Goal: Task Accomplishment & Management: Manage account settings

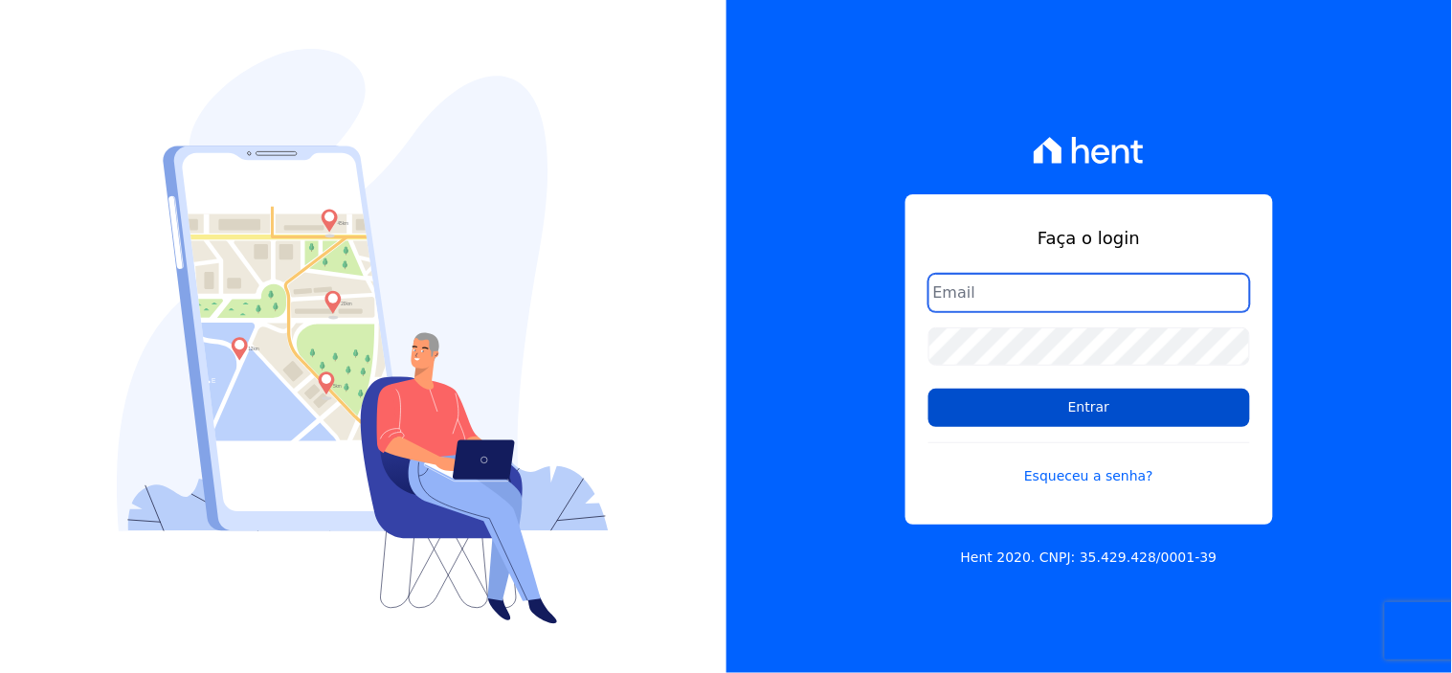
type input "thais@innovaempreendimentos.com"
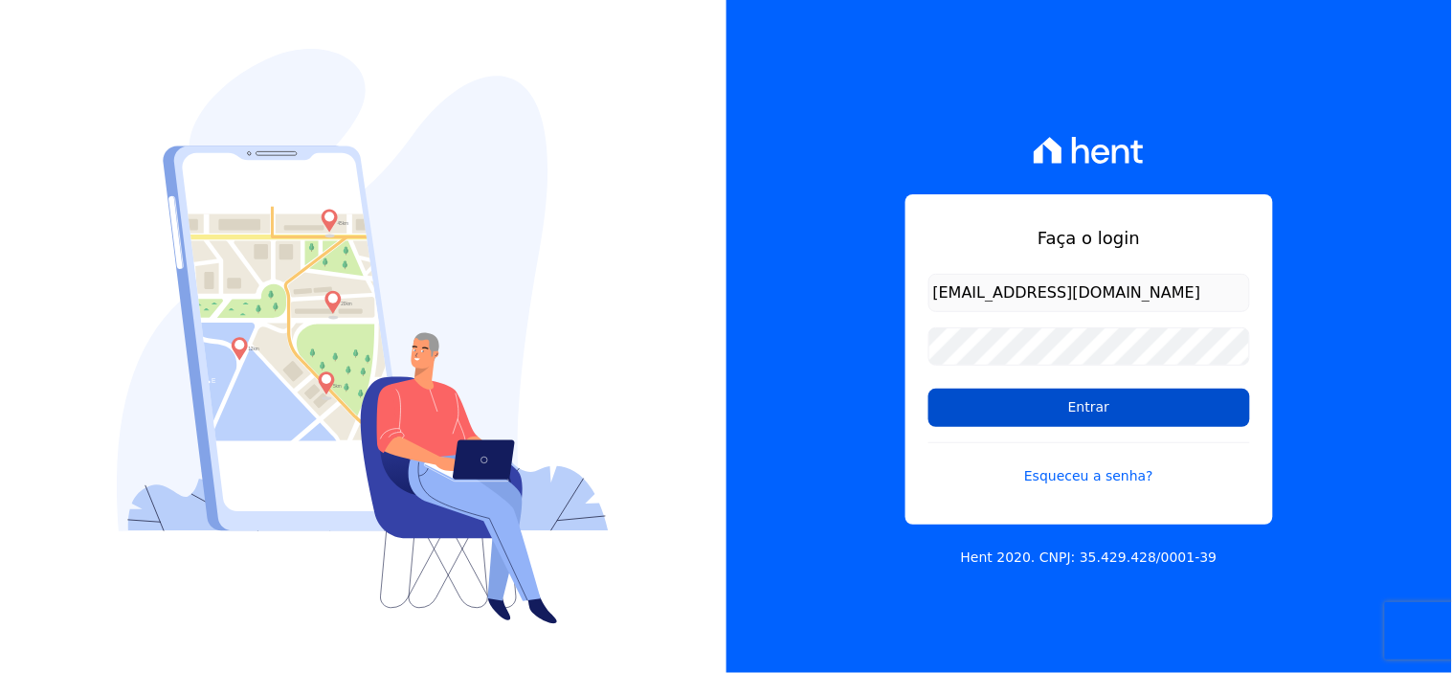
click at [1002, 406] on input "Entrar" at bounding box center [1089, 408] width 322 height 38
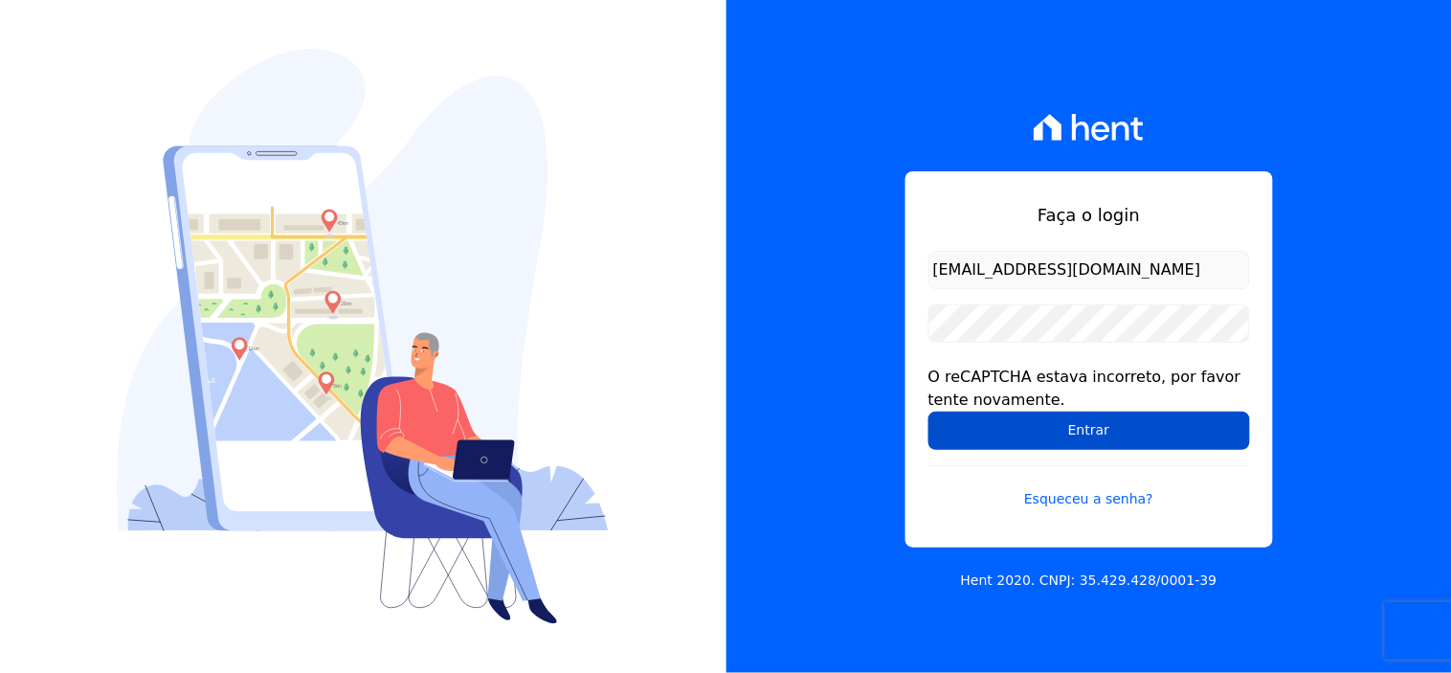
click at [1008, 414] on input "Entrar" at bounding box center [1089, 431] width 322 height 38
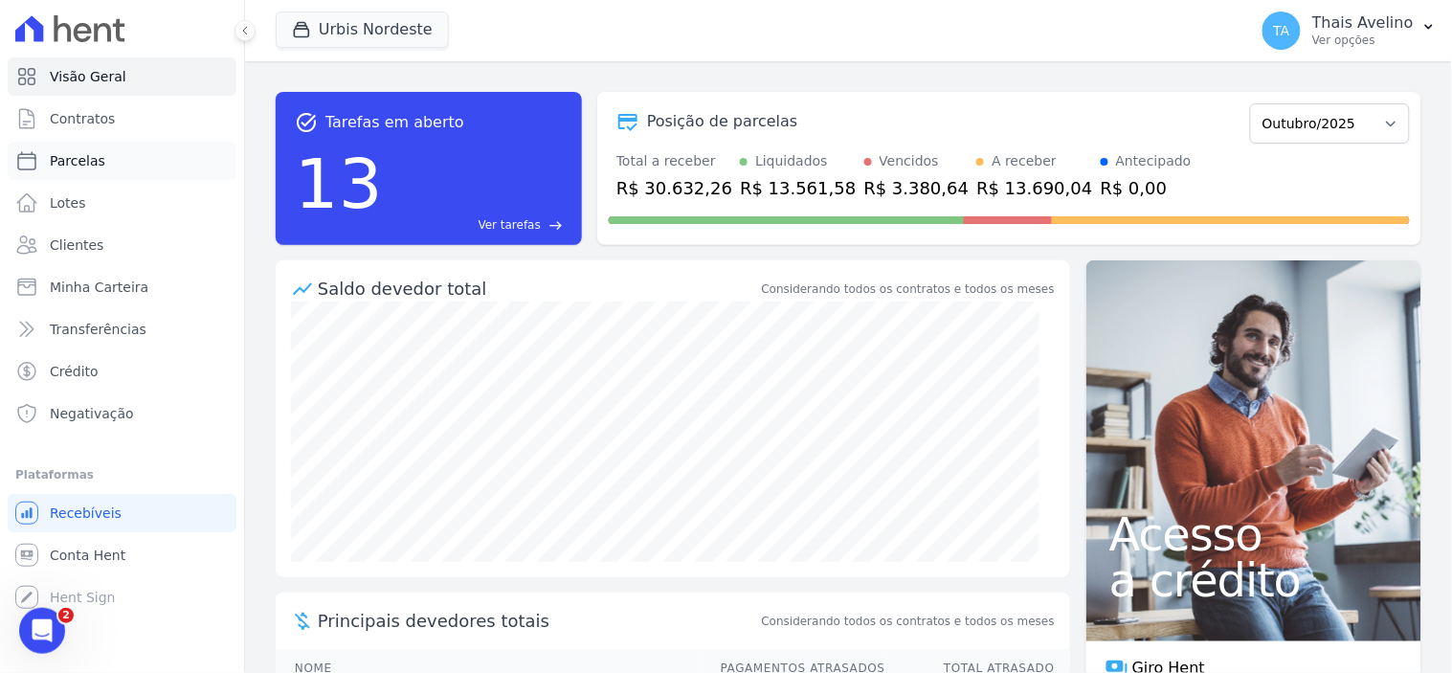
click at [109, 174] on link "Parcelas" at bounding box center [122, 161] width 229 height 38
select select
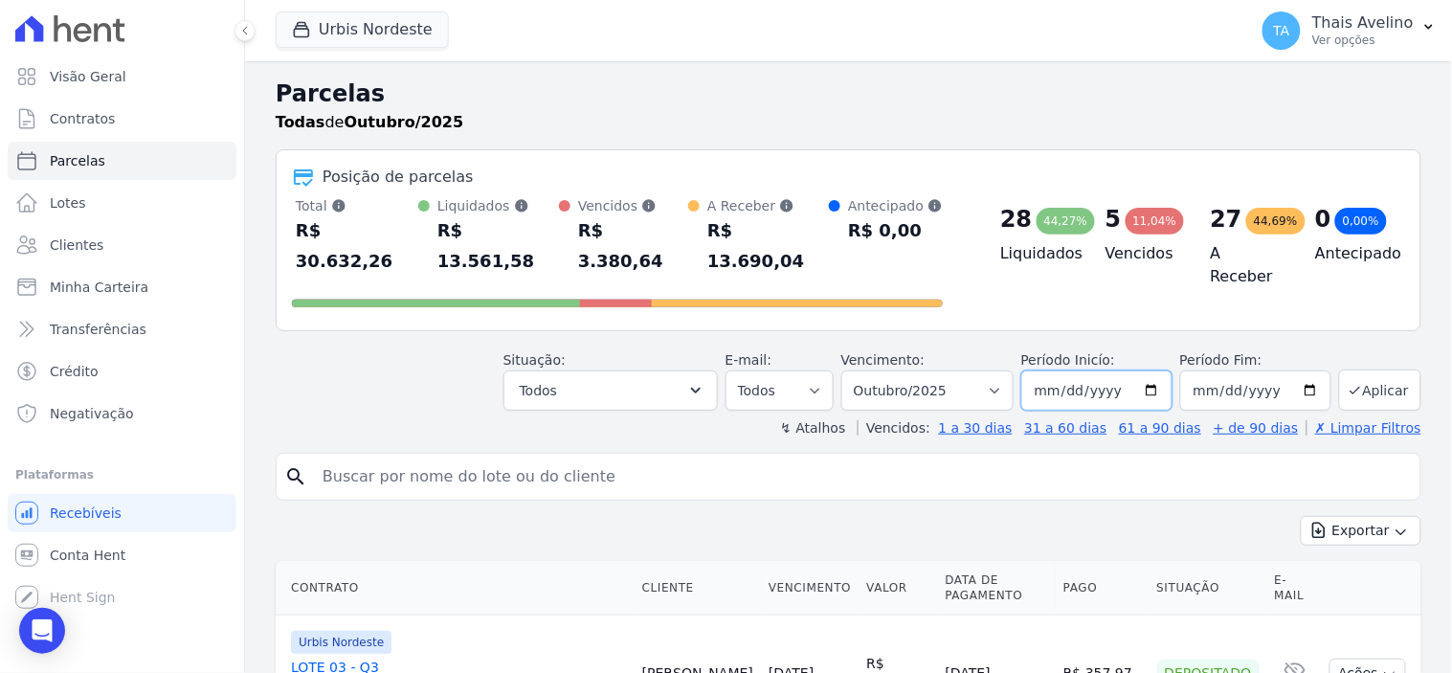
click at [1062, 370] on input "[DATE]" at bounding box center [1096, 390] width 151 height 40
type input "[DATE]"
click at [1375, 369] on button "Aplicar" at bounding box center [1380, 389] width 82 height 41
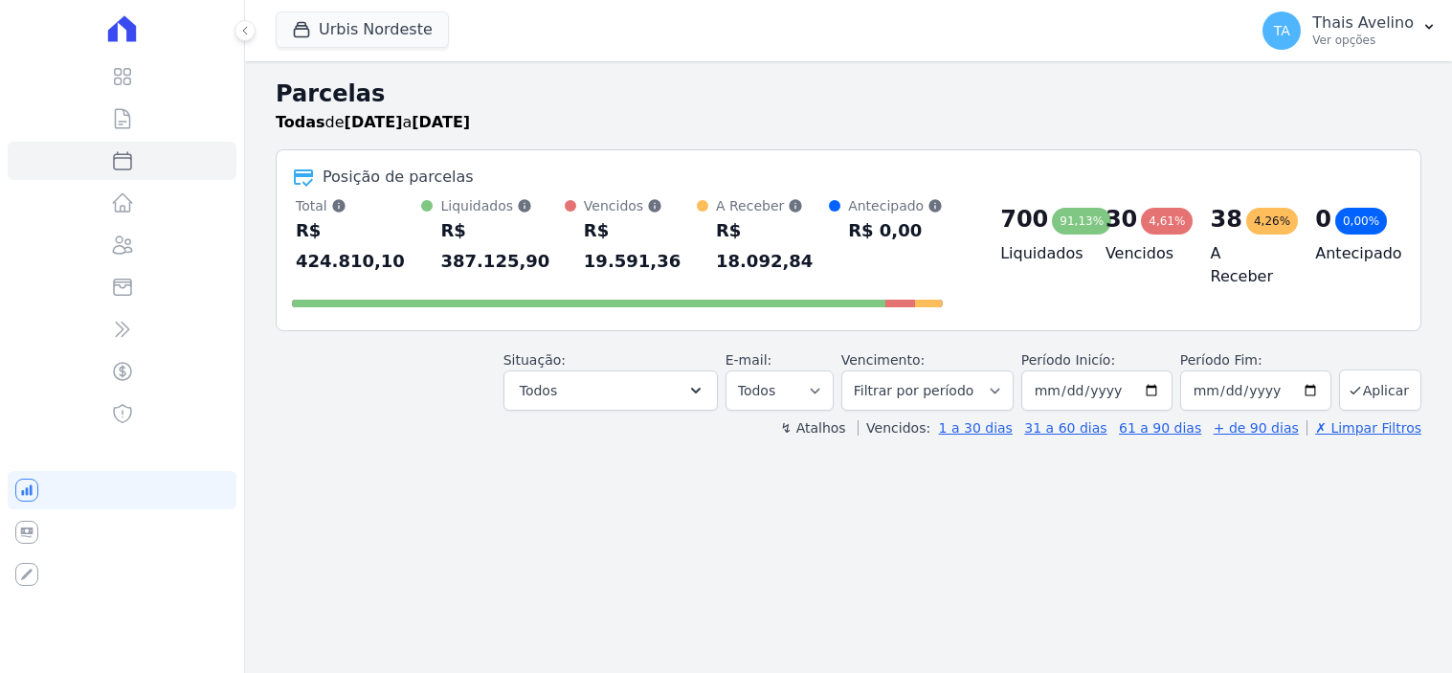
select select
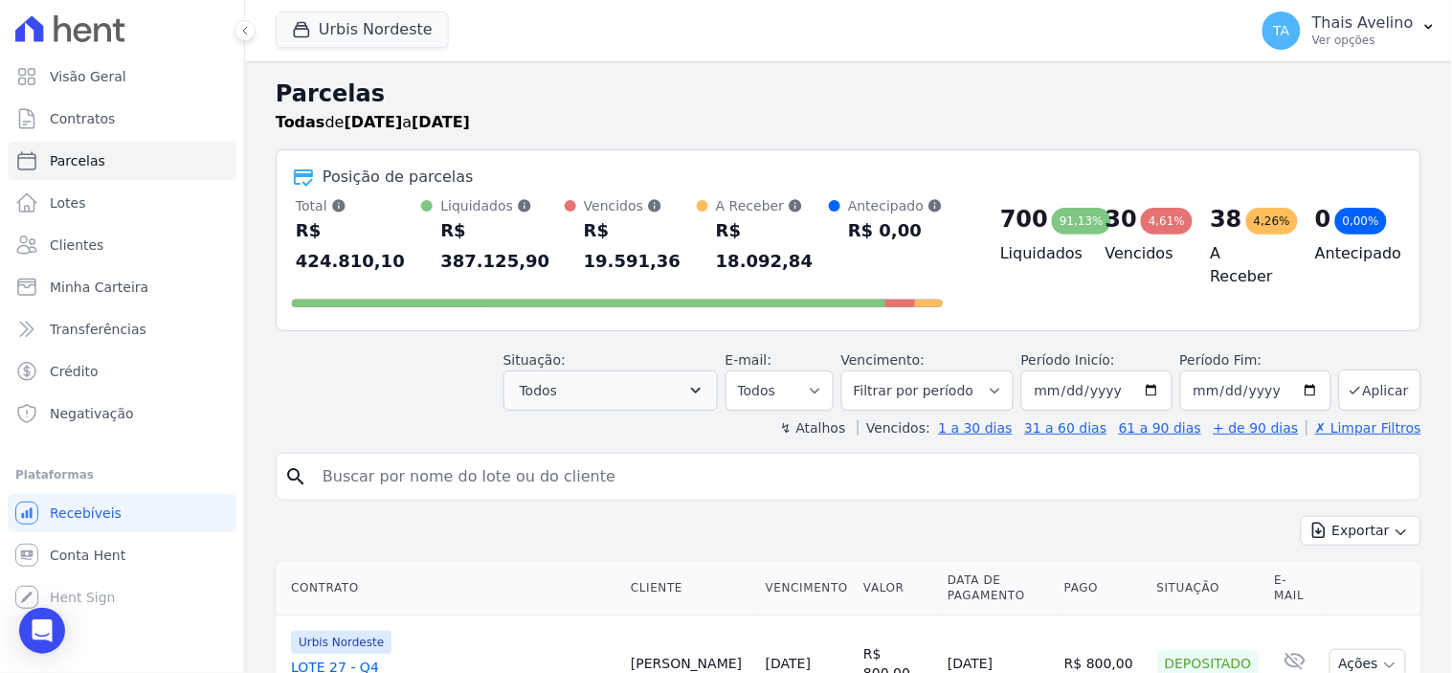
click at [657, 383] on header "Parcelas Todas de 01/09/2024 a 31/10/2025 Posição de parcelas Total Soma das pa…" at bounding box center [849, 257] width 1146 height 361
click at [667, 370] on button "Todos" at bounding box center [610, 390] width 214 height 40
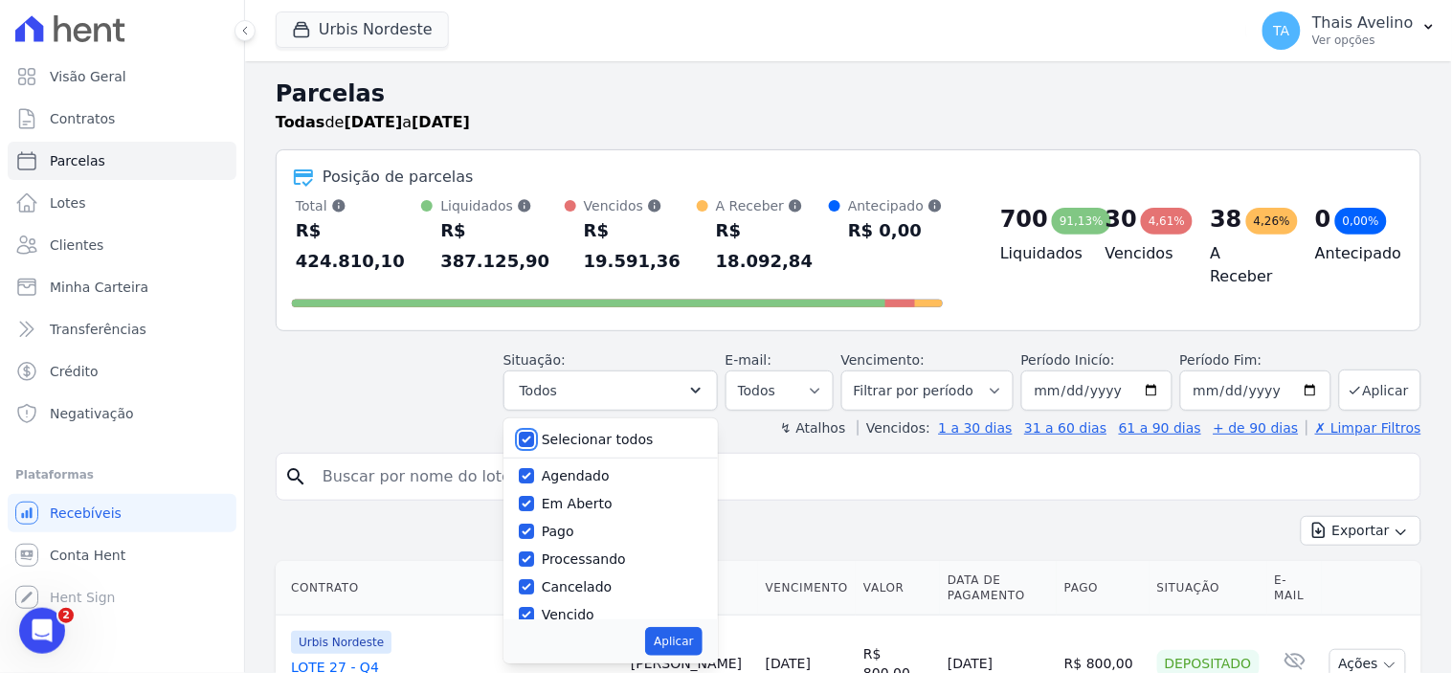
click at [534, 432] on input "Selecionar todos" at bounding box center [526, 439] width 15 height 15
checkbox input "false"
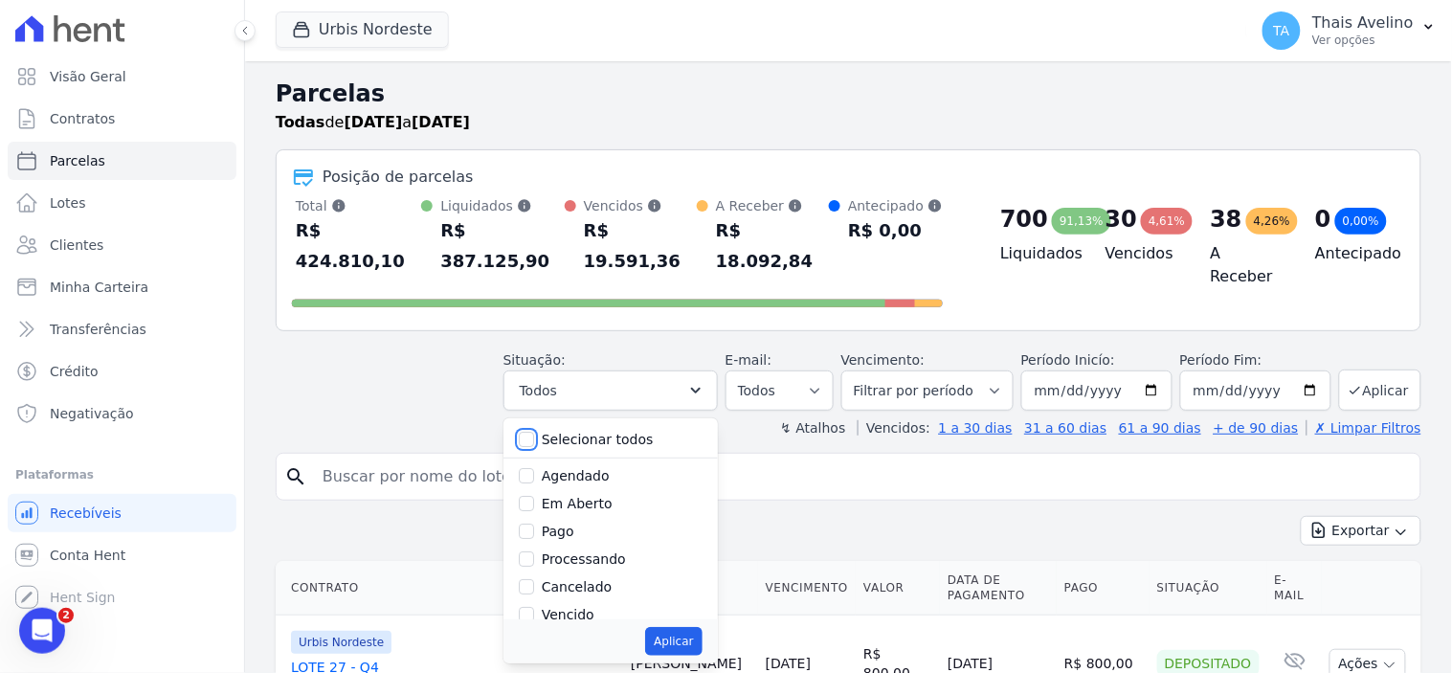
checkbox input "false"
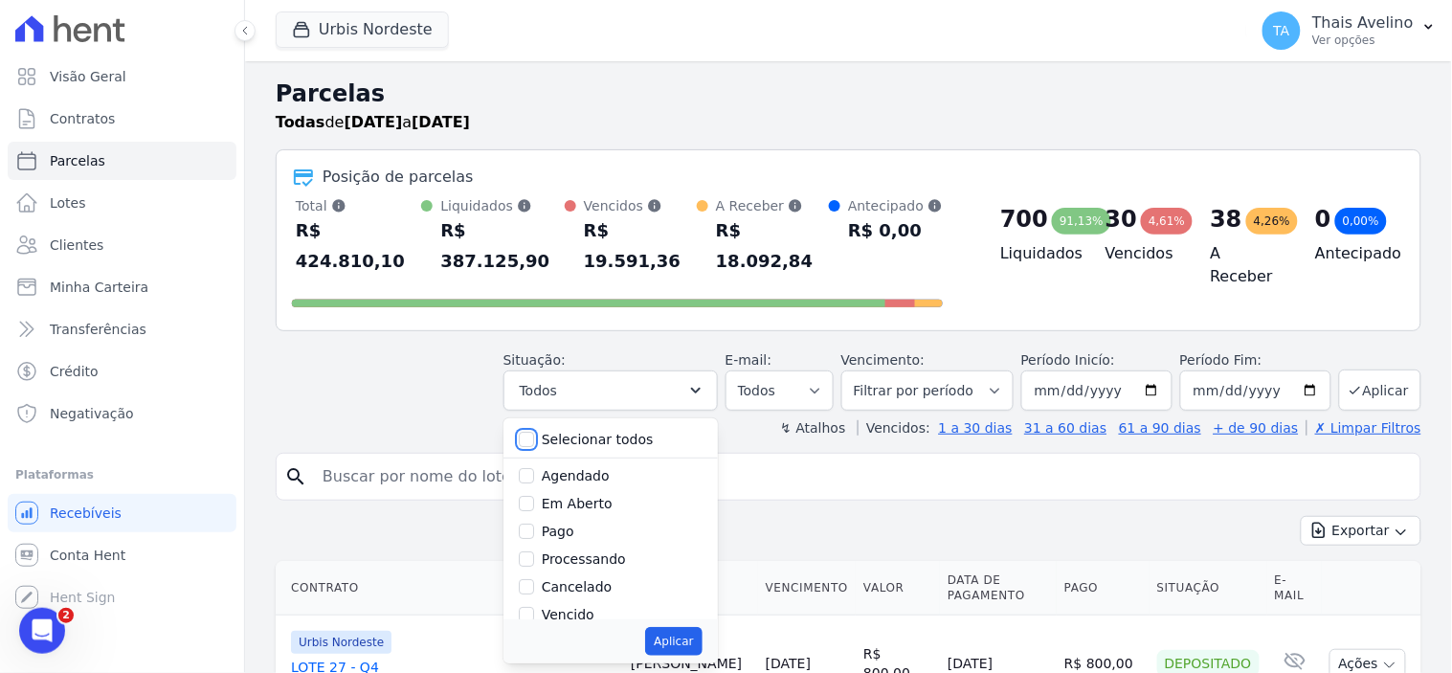
checkbox input "false"
click at [534, 501] on input "Vencido" at bounding box center [526, 508] width 15 height 15
checkbox input "true"
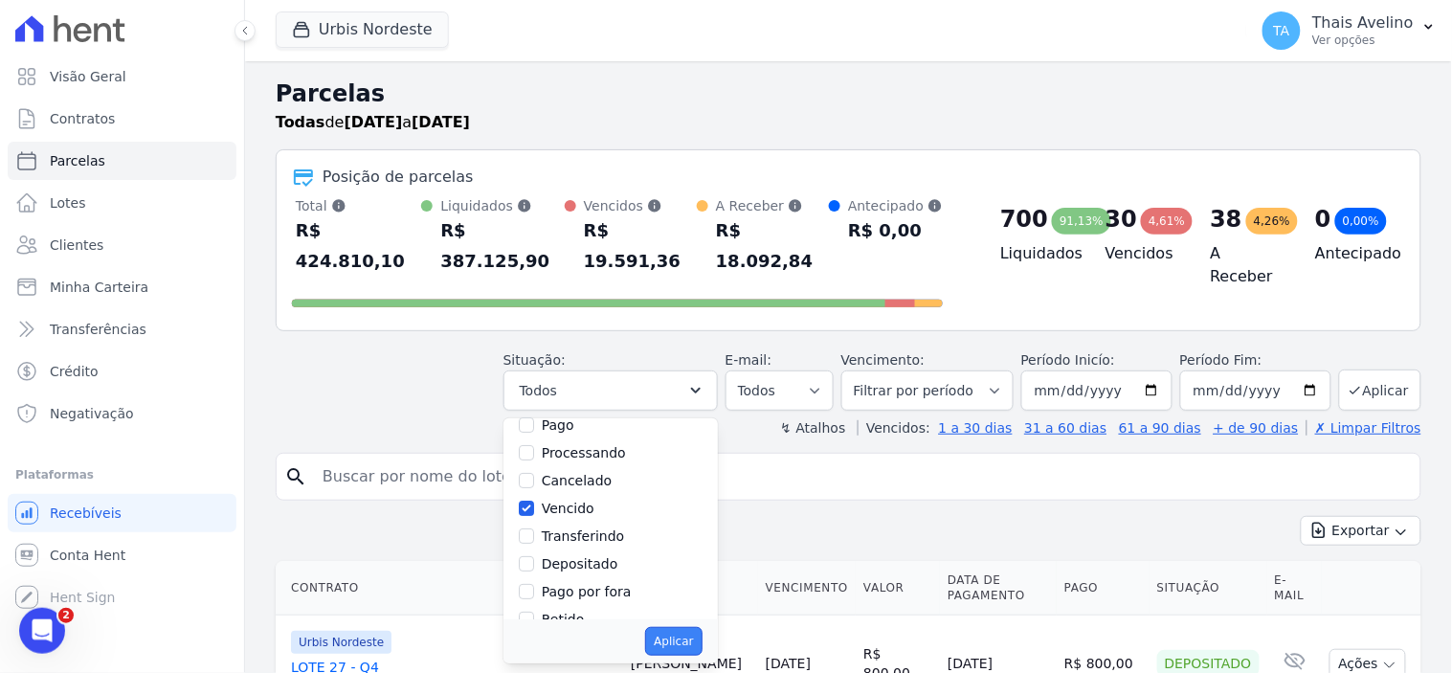
click at [701, 627] on button "Aplicar" at bounding box center [673, 641] width 56 height 29
select select "overdue"
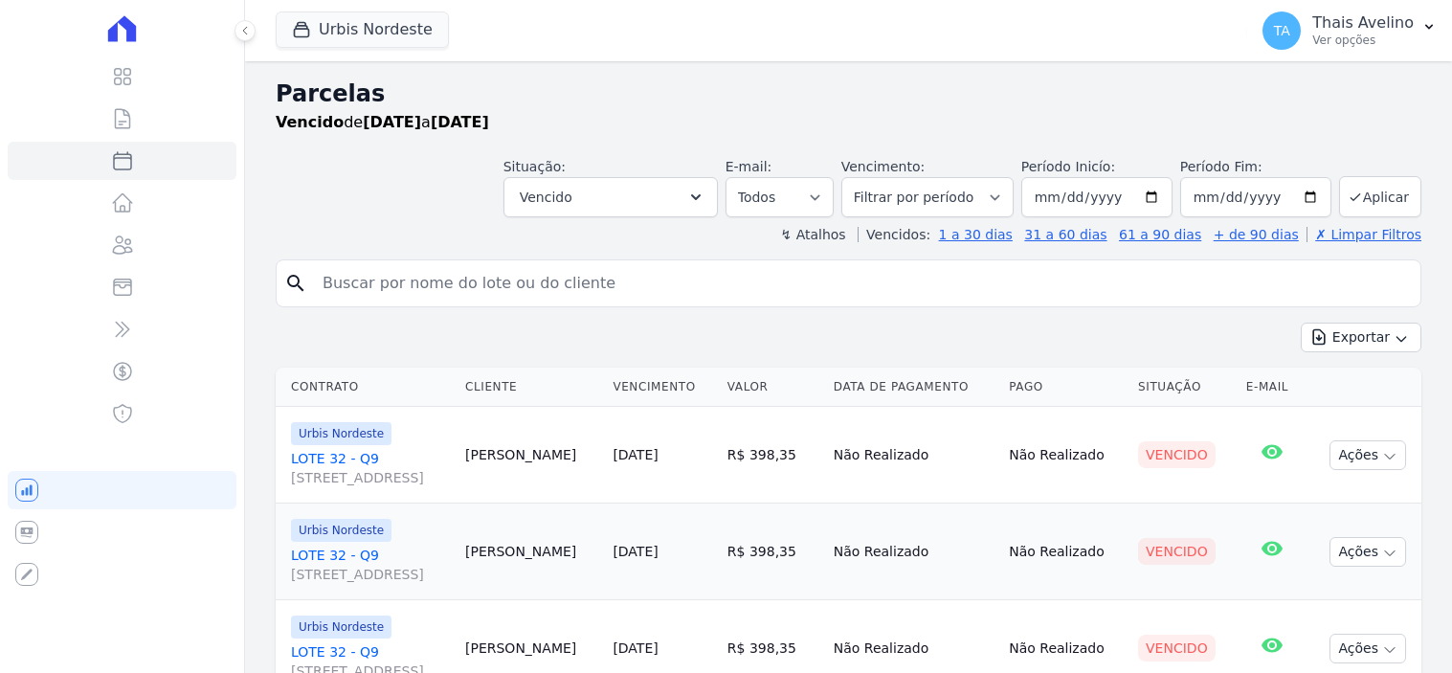
select select
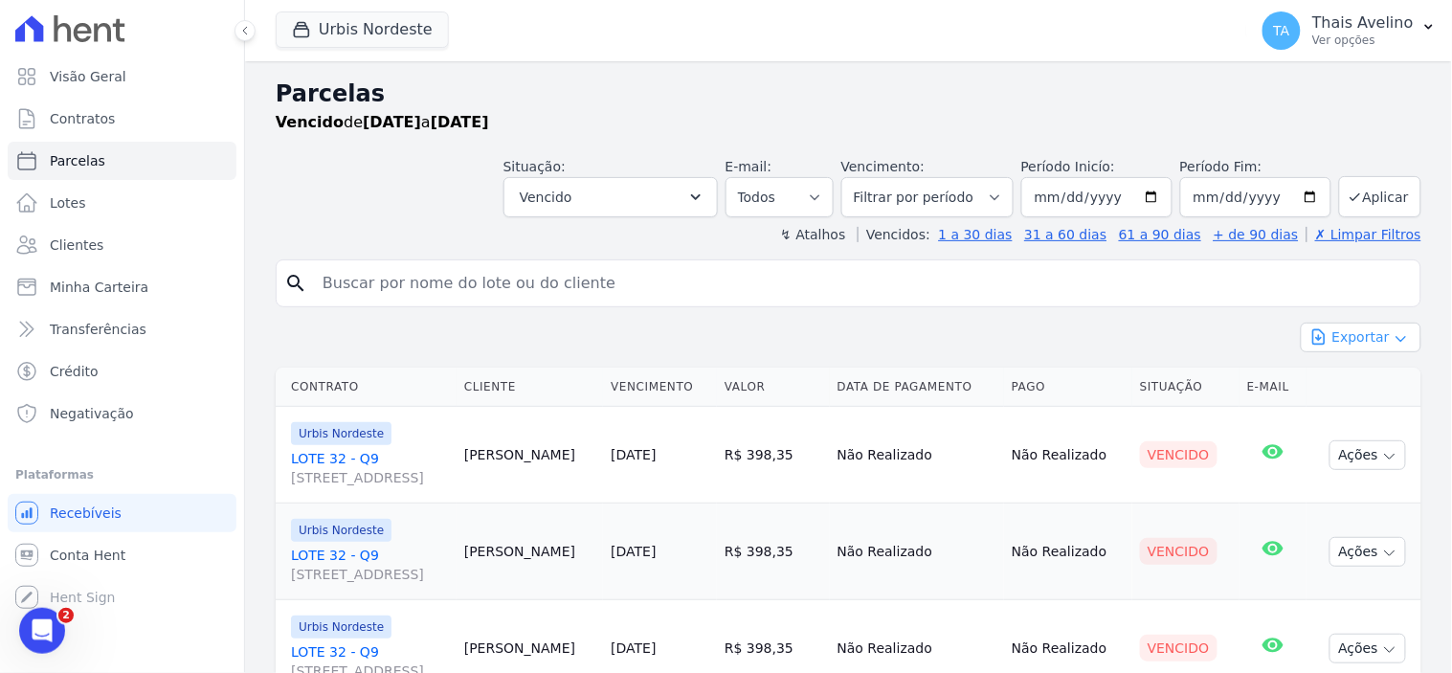
click at [1335, 333] on button "Exportar" at bounding box center [1361, 338] width 121 height 30
click at [1323, 416] on span "Exportar CSV" at bounding box center [1358, 415] width 101 height 19
click at [71, 243] on span "Clientes" at bounding box center [77, 244] width 54 height 19
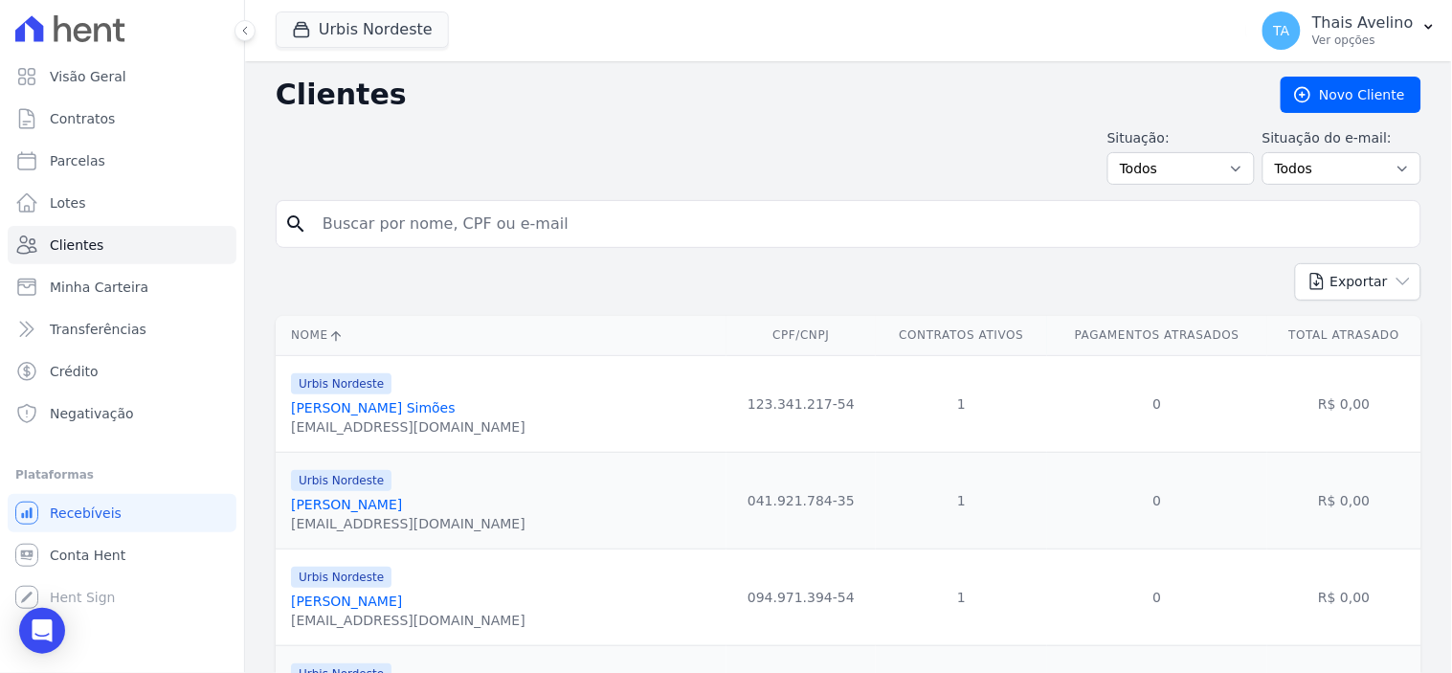
click at [405, 226] on input "search" at bounding box center [862, 224] width 1102 height 38
type input "petronilo"
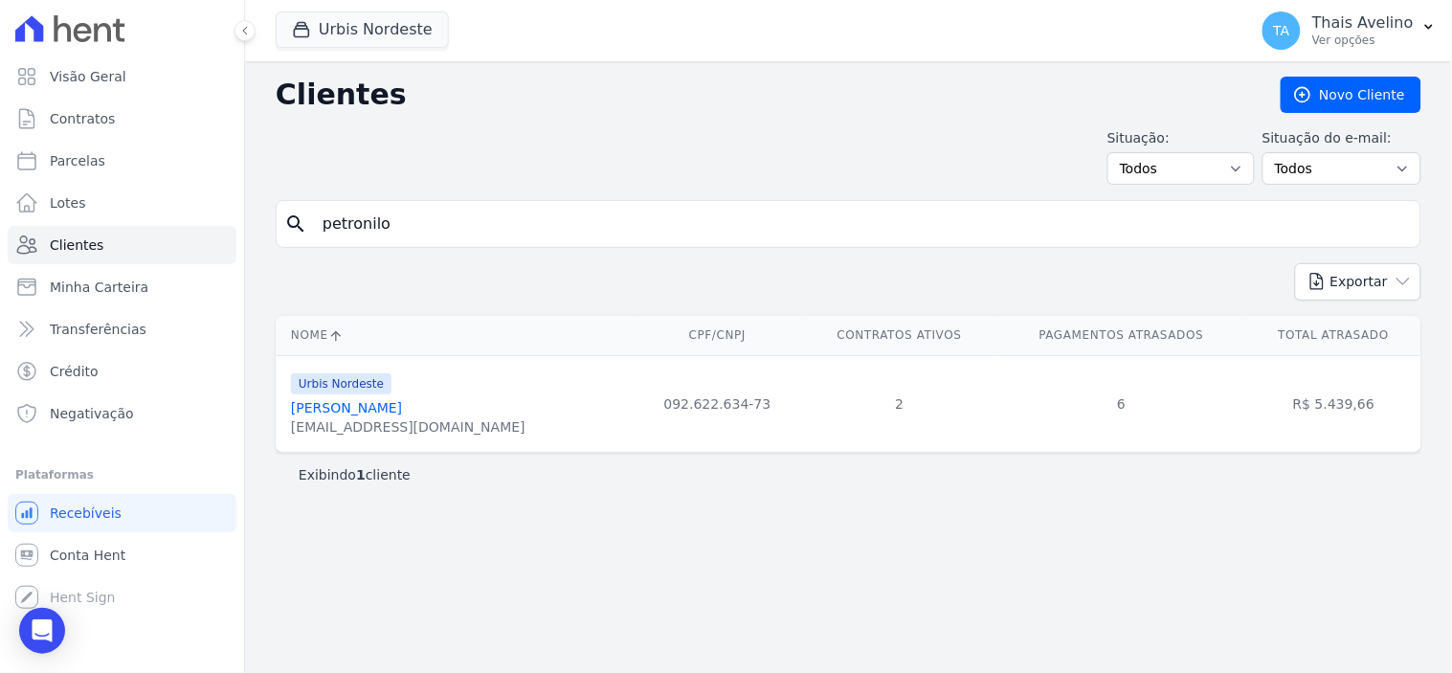
click at [402, 402] on link "Petronilo Vieira De Amorim" at bounding box center [346, 407] width 111 height 15
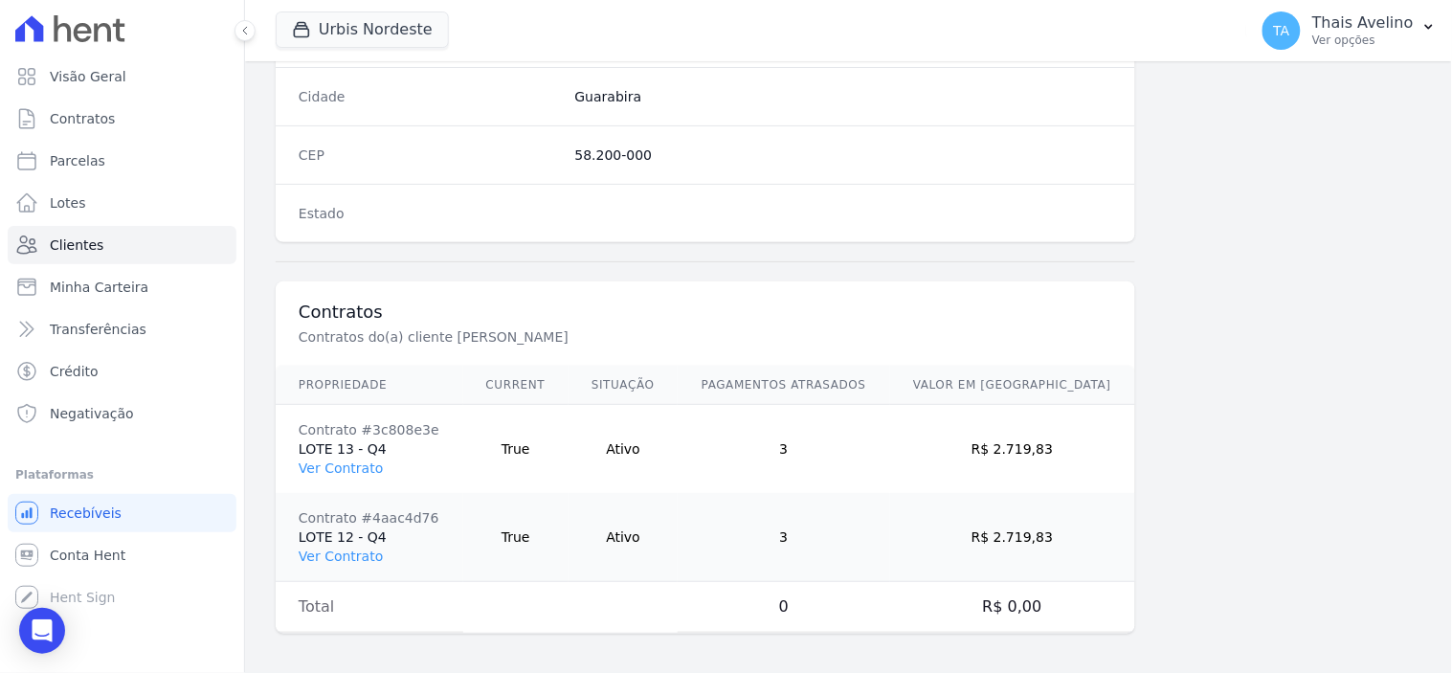
scroll to position [1208, 0]
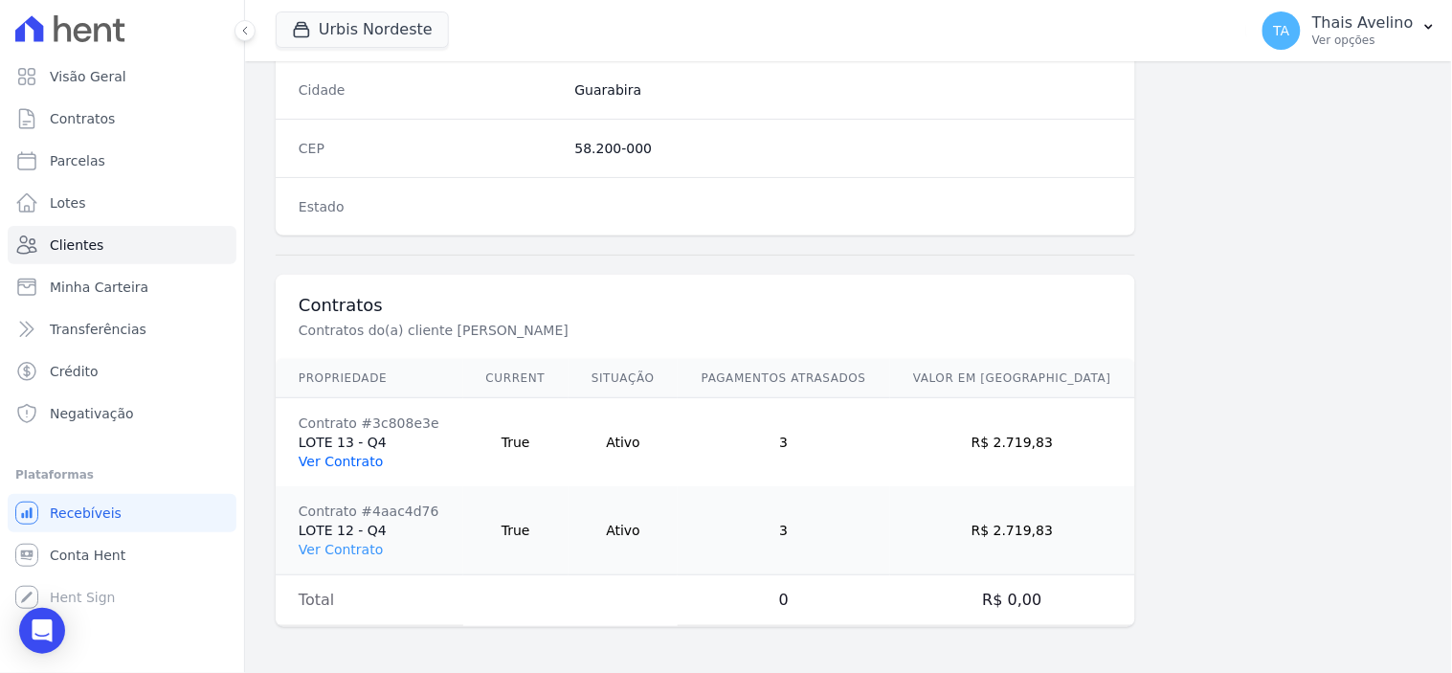
click at [345, 456] on link "Ver Contrato" at bounding box center [341, 461] width 84 height 15
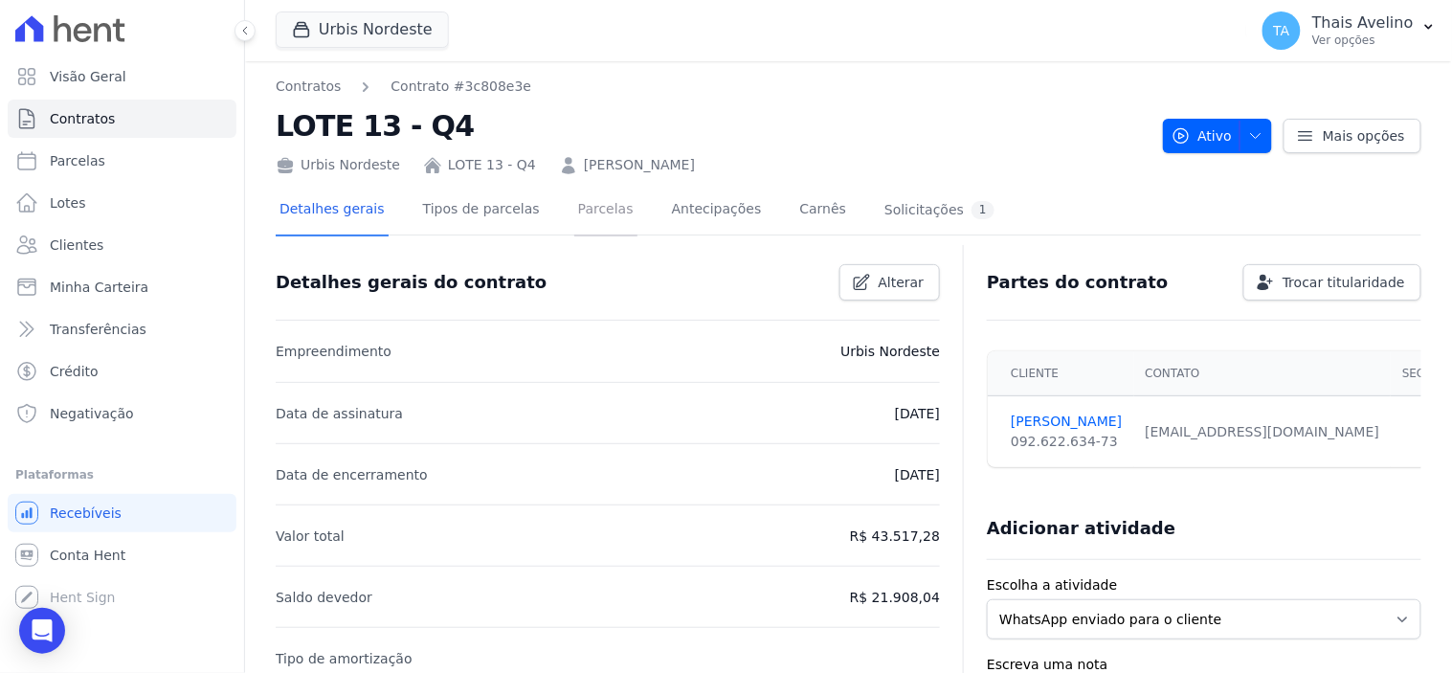
click at [574, 207] on link "Parcelas" at bounding box center [605, 211] width 63 height 51
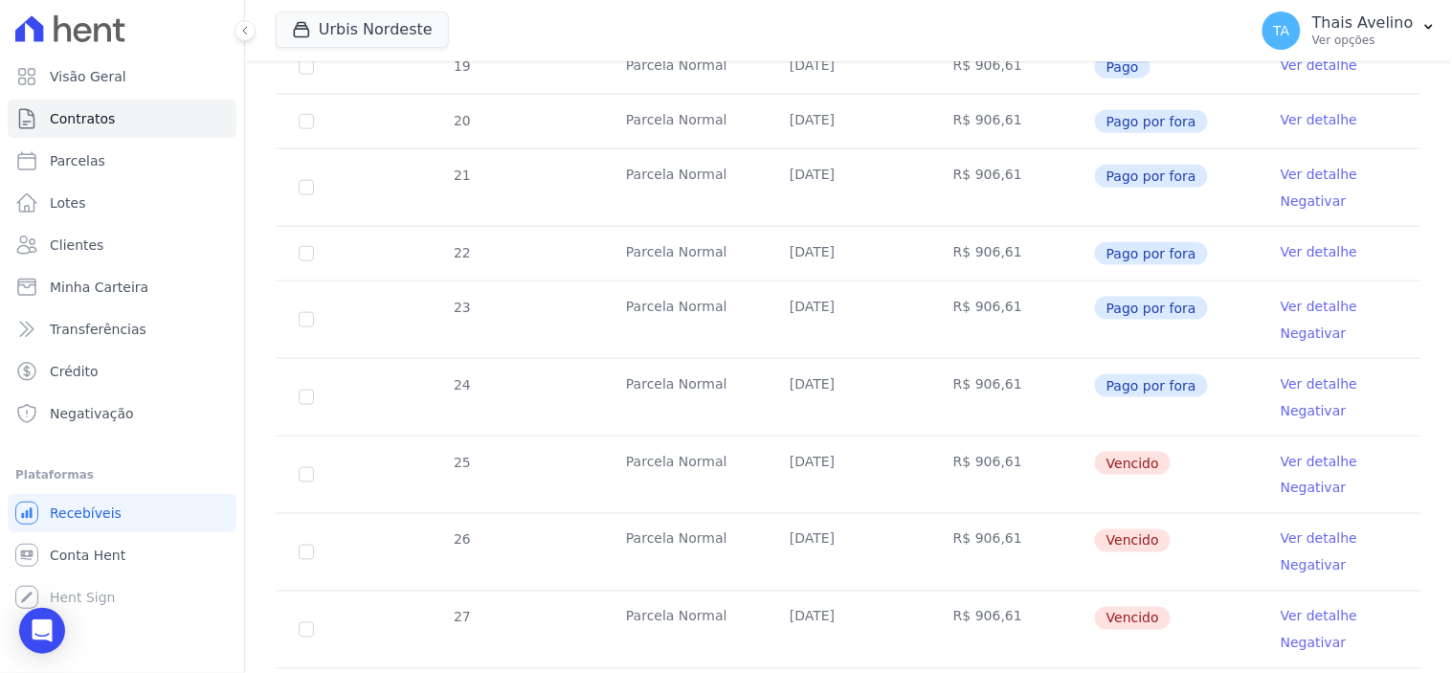
scroll to position [531, 0]
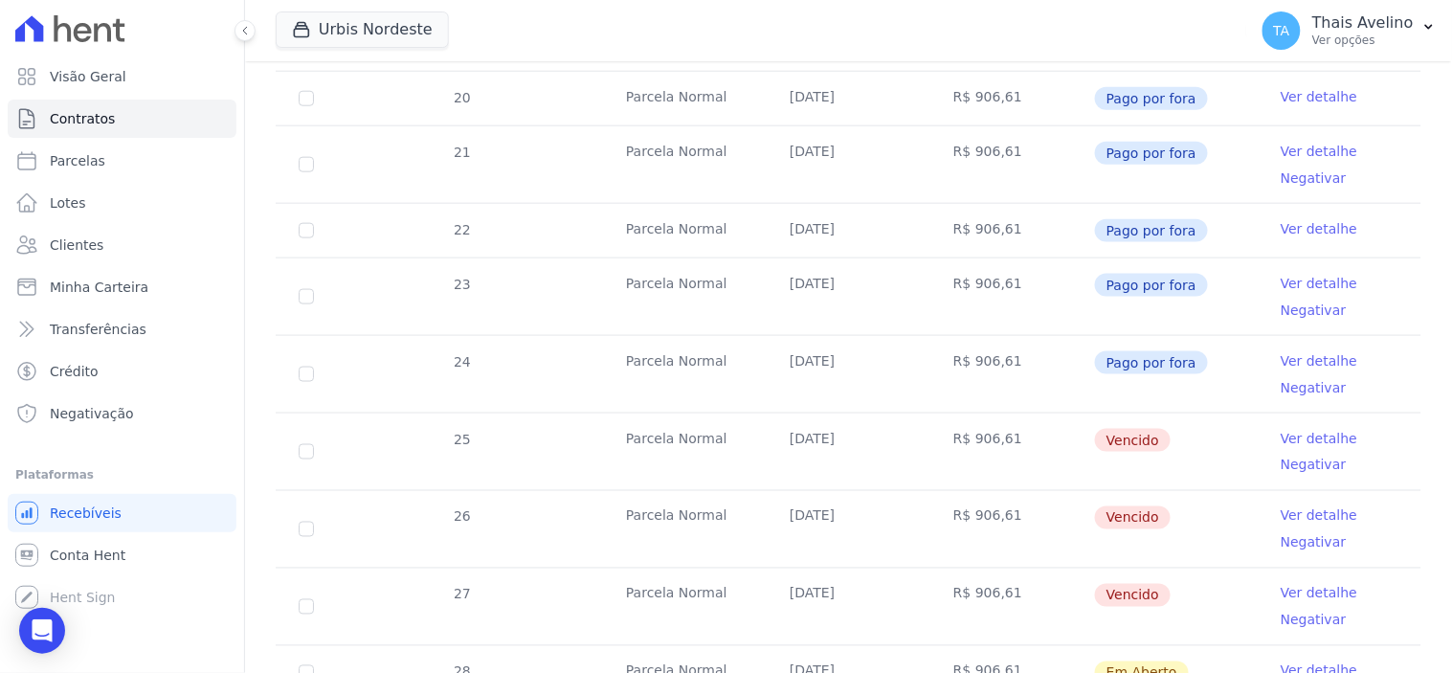
click at [1280, 438] on link "Ver detalhe" at bounding box center [1318, 438] width 77 height 19
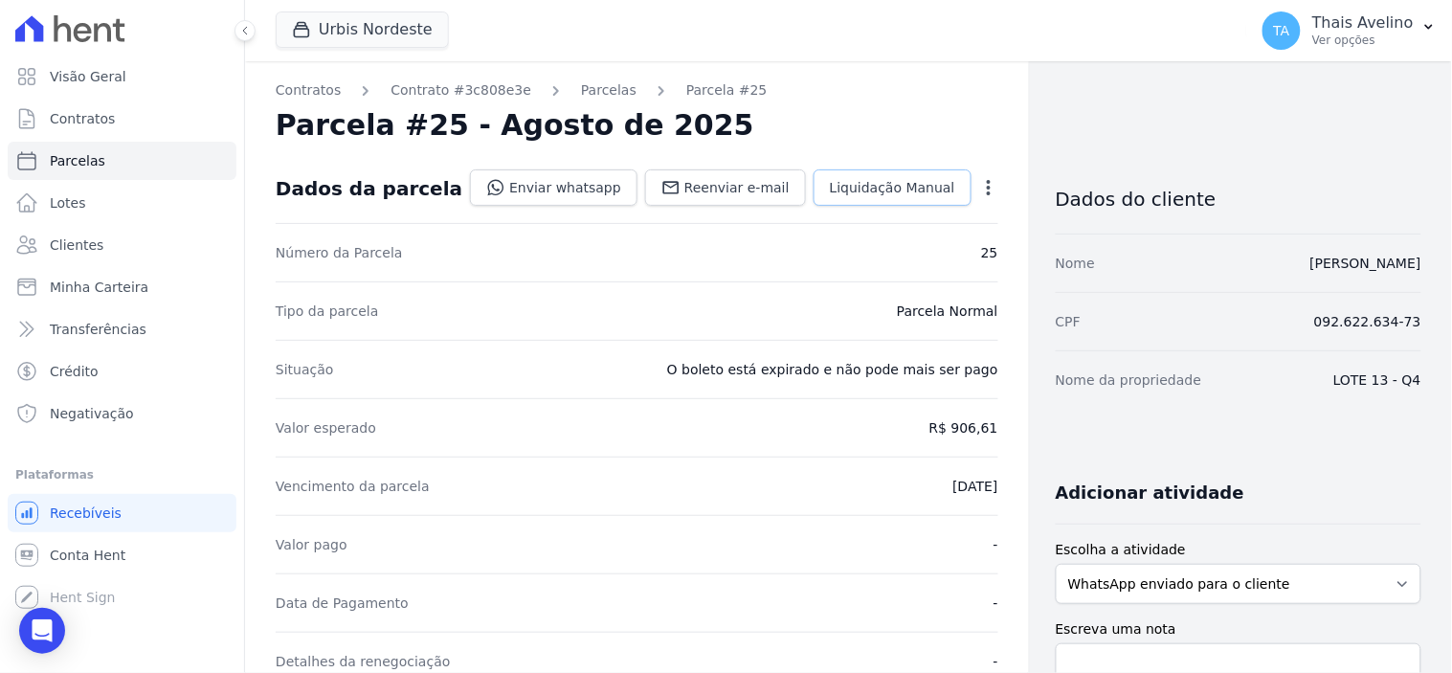
click at [896, 188] on span "Liquidação Manual" at bounding box center [892, 187] width 125 height 19
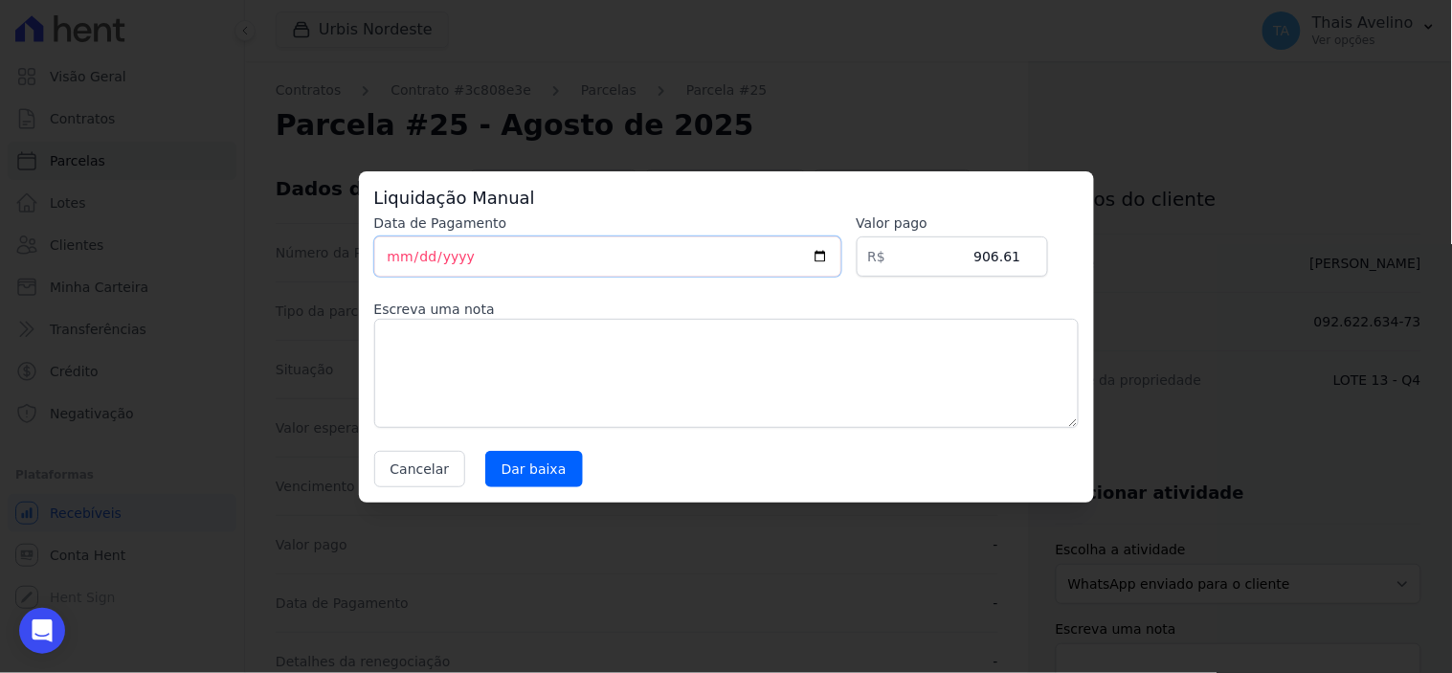
click at [398, 261] on input "[DATE]" at bounding box center [607, 256] width 467 height 40
type input "2025-10-11"
click at [518, 469] on input "Dar baixa" at bounding box center [534, 469] width 98 height 36
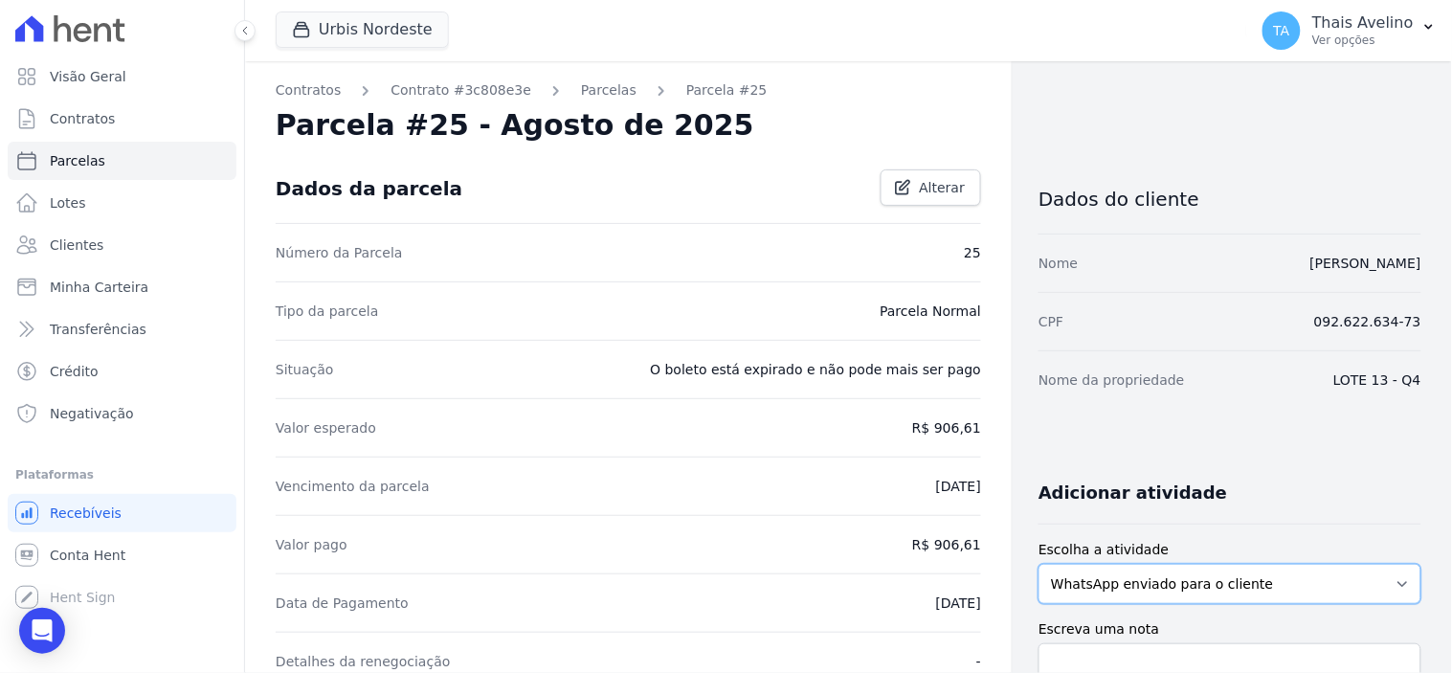
click at [1168, 576] on select "WhatsApp enviado para o cliente Adicionar um comentário Ligação feita para o cl…" at bounding box center [1229, 584] width 383 height 40
click at [1038, 564] on select "WhatsApp enviado para o cliente Adicionar um comentário Ligação feita para o cl…" at bounding box center [1229, 584] width 383 height 40
click at [1143, 585] on select "WhatsApp enviado para o cliente Adicionar um comentário Ligação feita para o cl…" at bounding box center [1229, 584] width 383 height 40
select select "note"
click at [1038, 564] on select "WhatsApp enviado para o cliente Adicionar um comentário Ligação feita para o cl…" at bounding box center [1229, 584] width 383 height 40
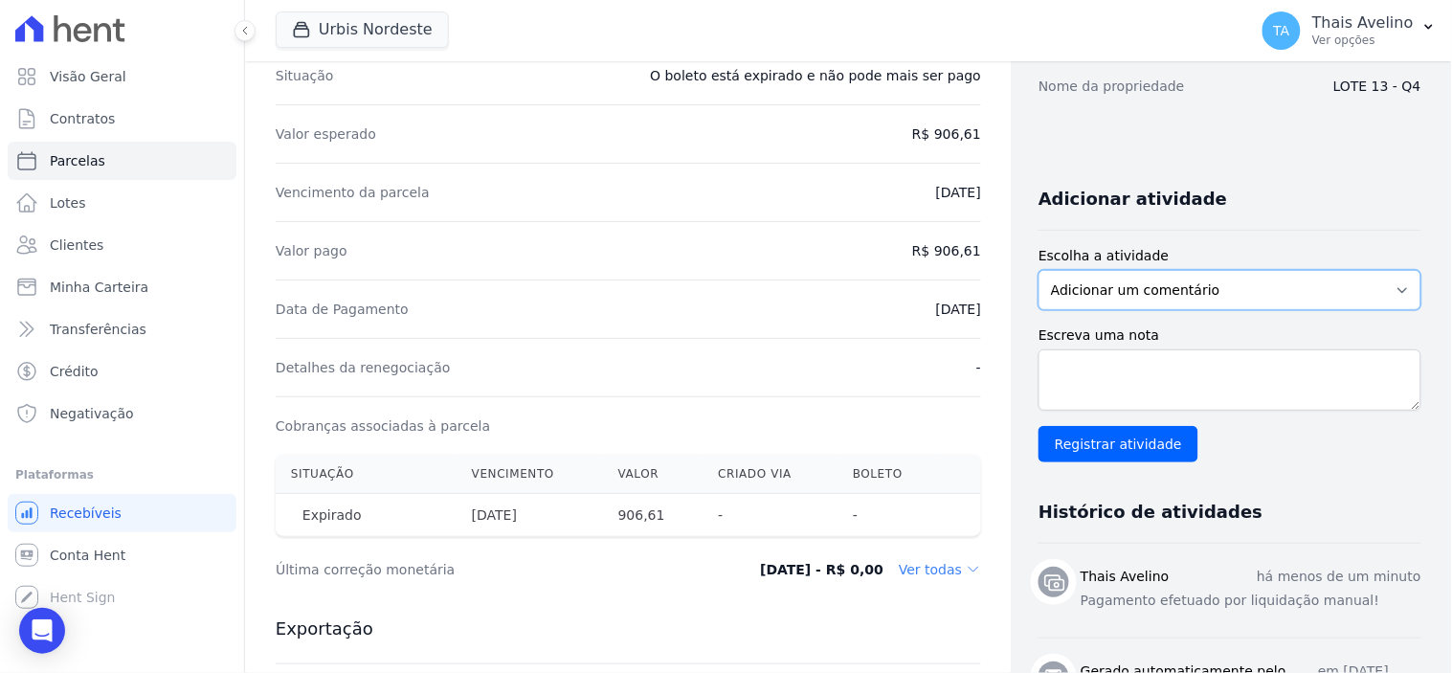
scroll to position [319, 0]
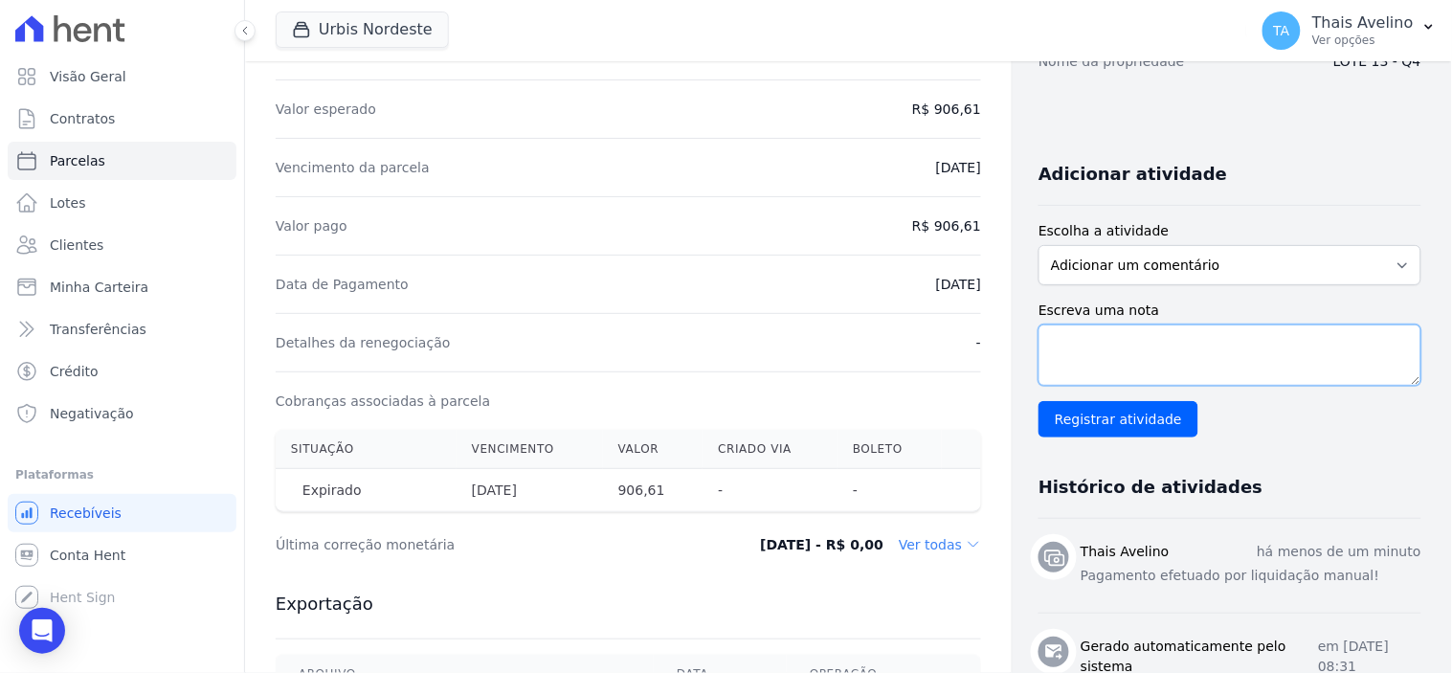
click at [1108, 328] on textarea "Escreva uma nota" at bounding box center [1229, 354] width 383 height 61
type textarea "p"
click at [1275, 349] on textarea "PAGAMENTO REALIZADO PELO PIX" at bounding box center [1229, 354] width 383 height 61
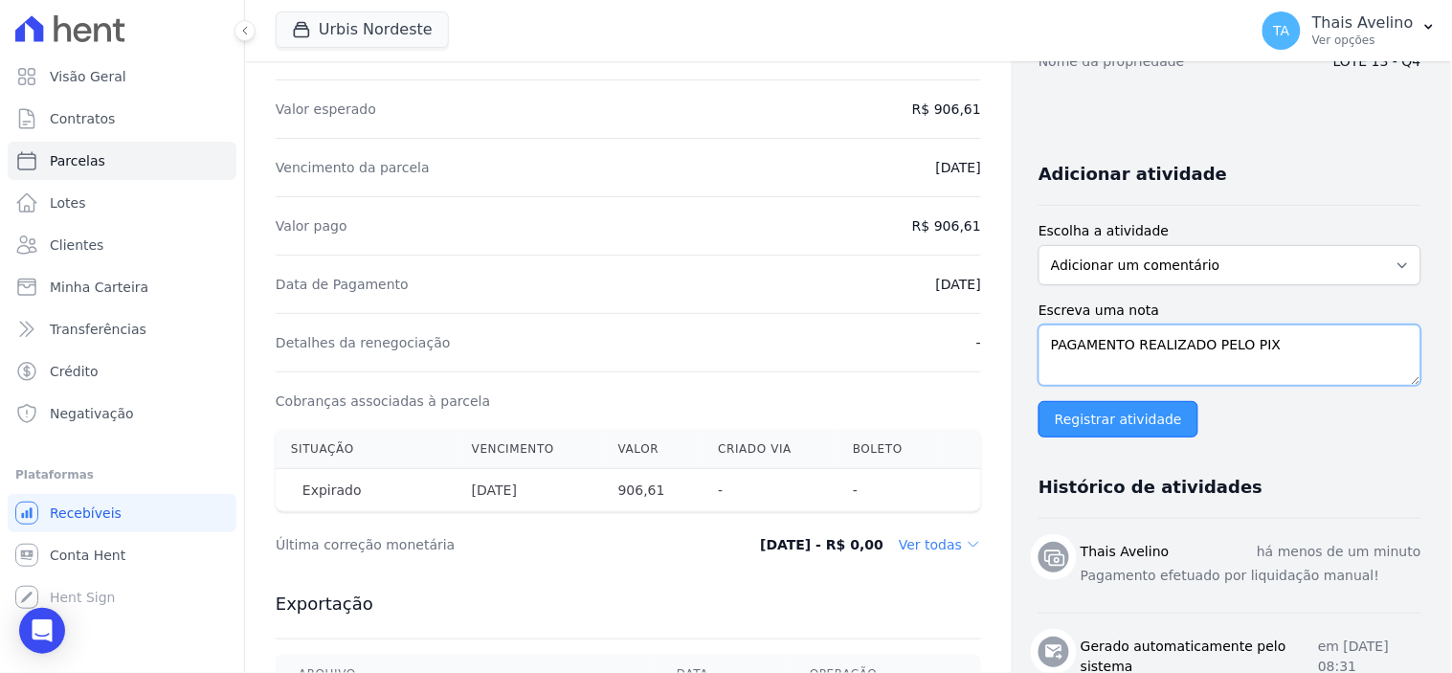
type textarea "PAGAMENTO REALIZADO PELO PIX"
click at [1084, 412] on input "Registrar atividade" at bounding box center [1118, 419] width 160 height 36
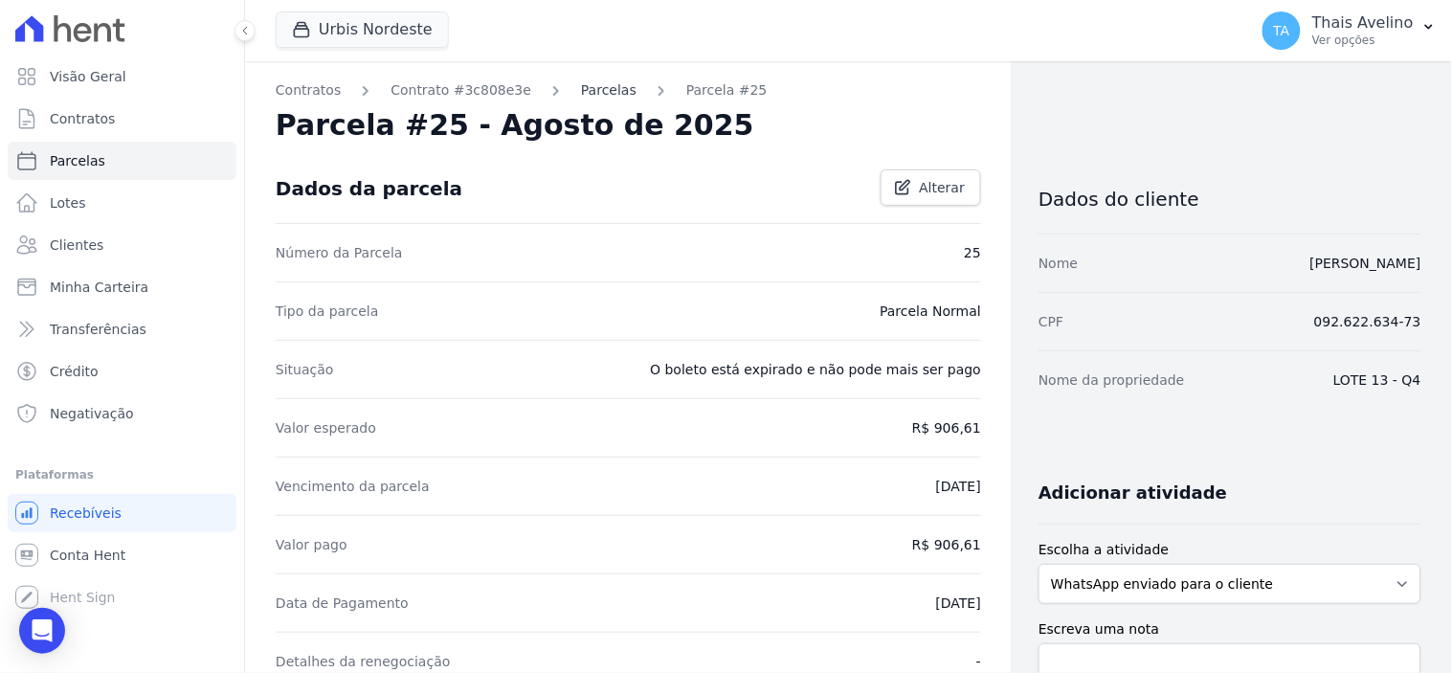
click at [581, 86] on link "Parcelas" at bounding box center [609, 90] width 56 height 20
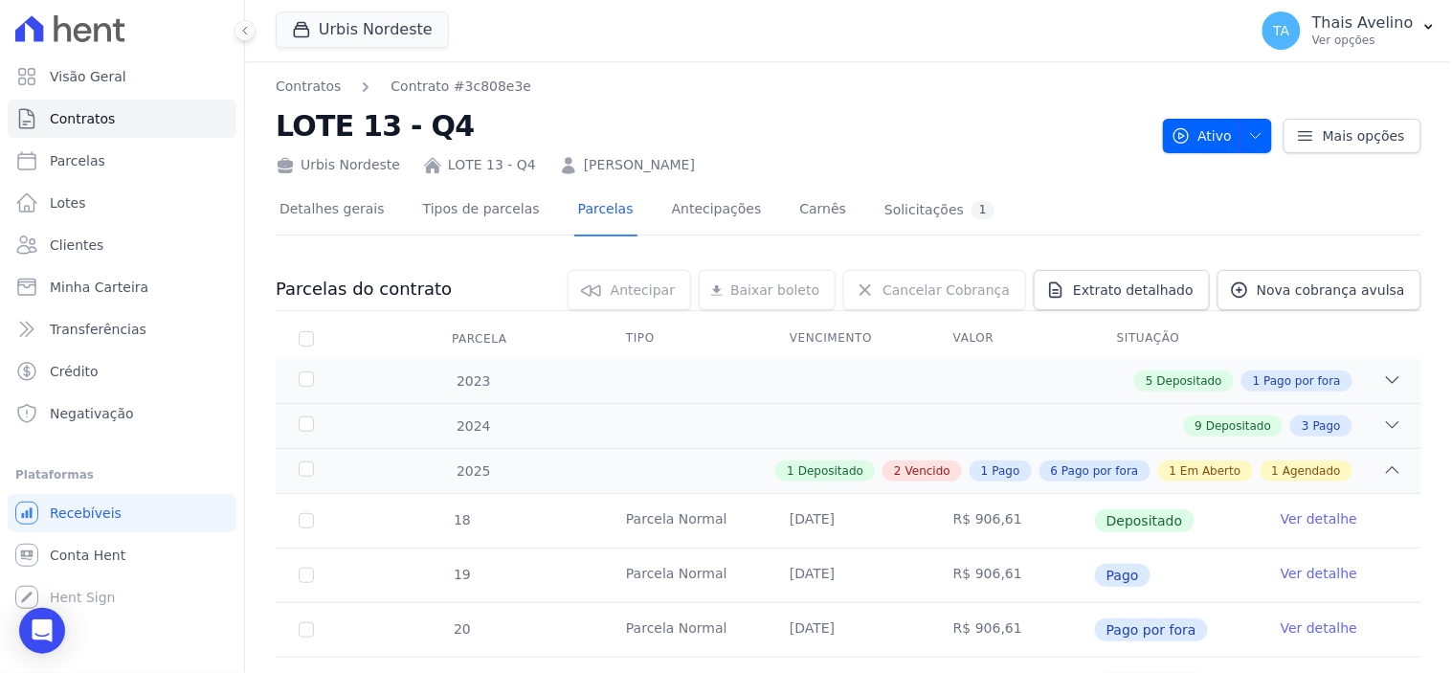
click at [664, 167] on link "PETRONILO VIEIRA DE AMORIM" at bounding box center [639, 165] width 111 height 20
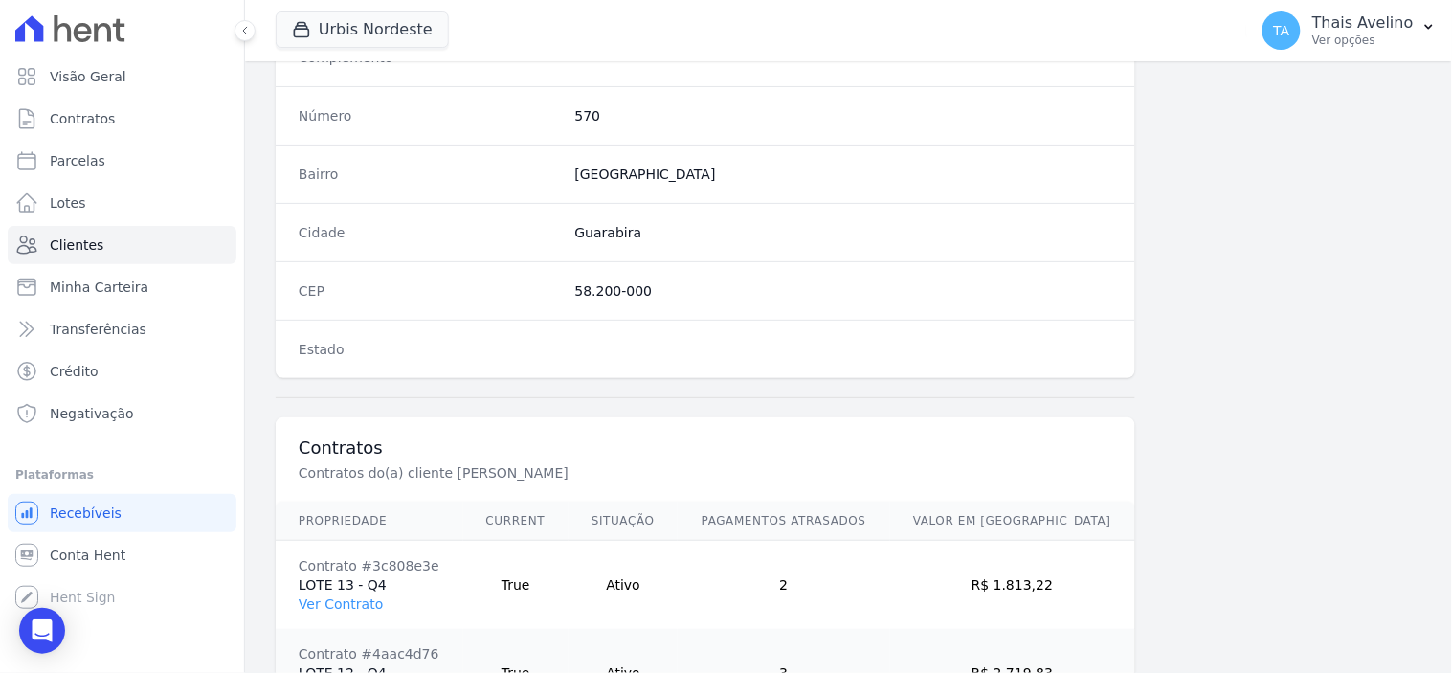
scroll to position [1208, 0]
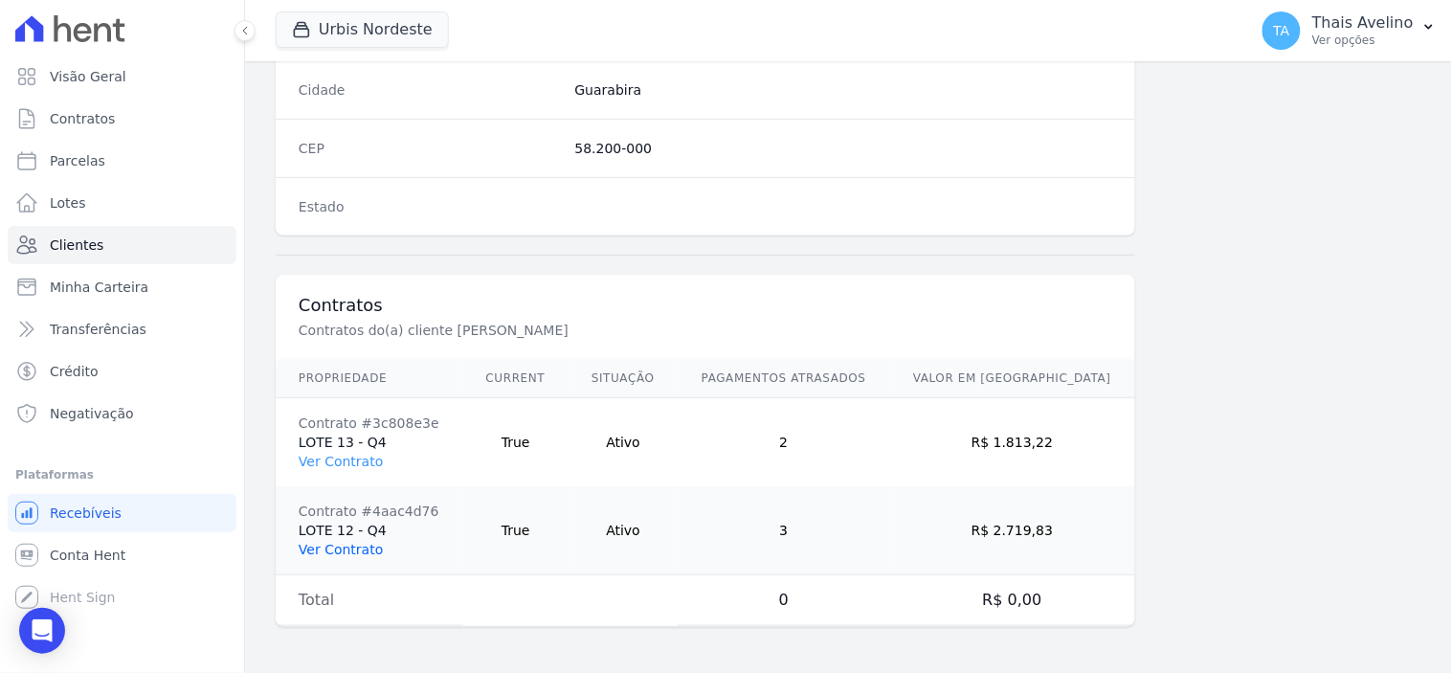
click at [338, 542] on link "Ver Contrato" at bounding box center [341, 549] width 84 height 15
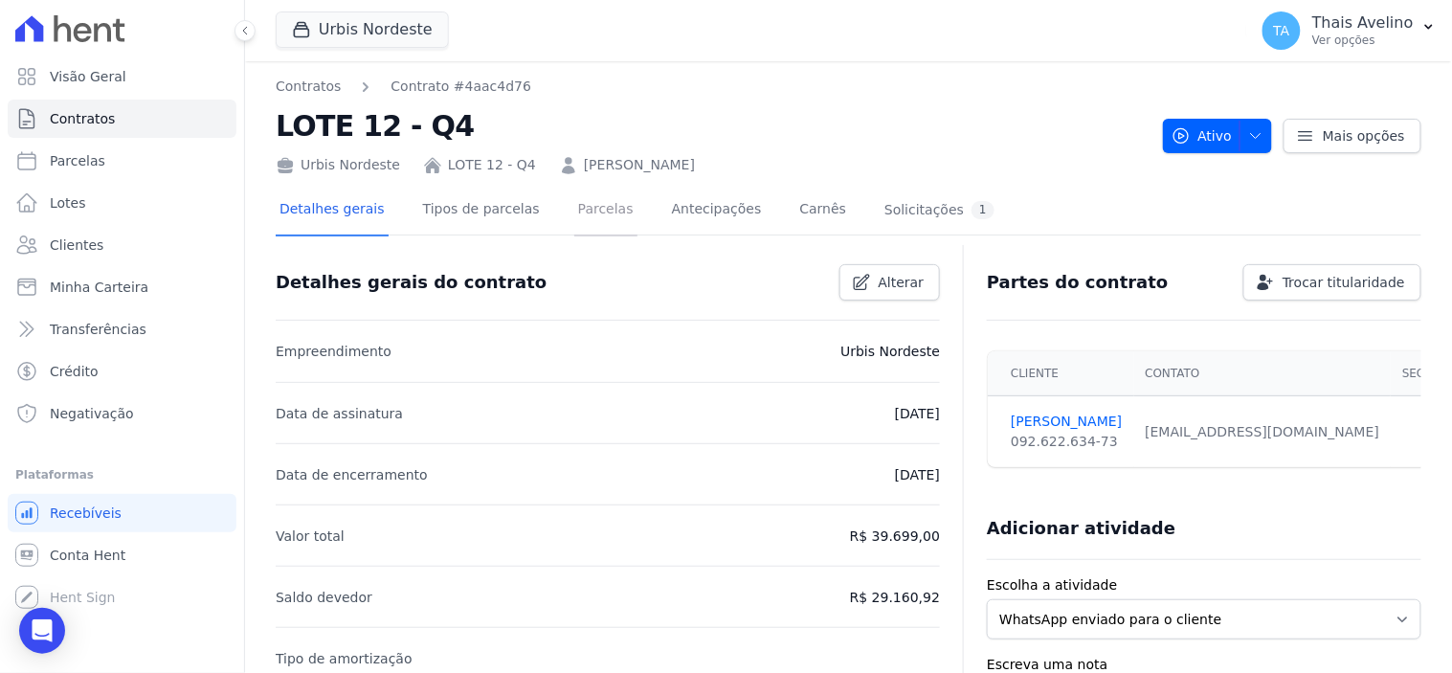
click at [605, 205] on link "Parcelas" at bounding box center [605, 211] width 63 height 51
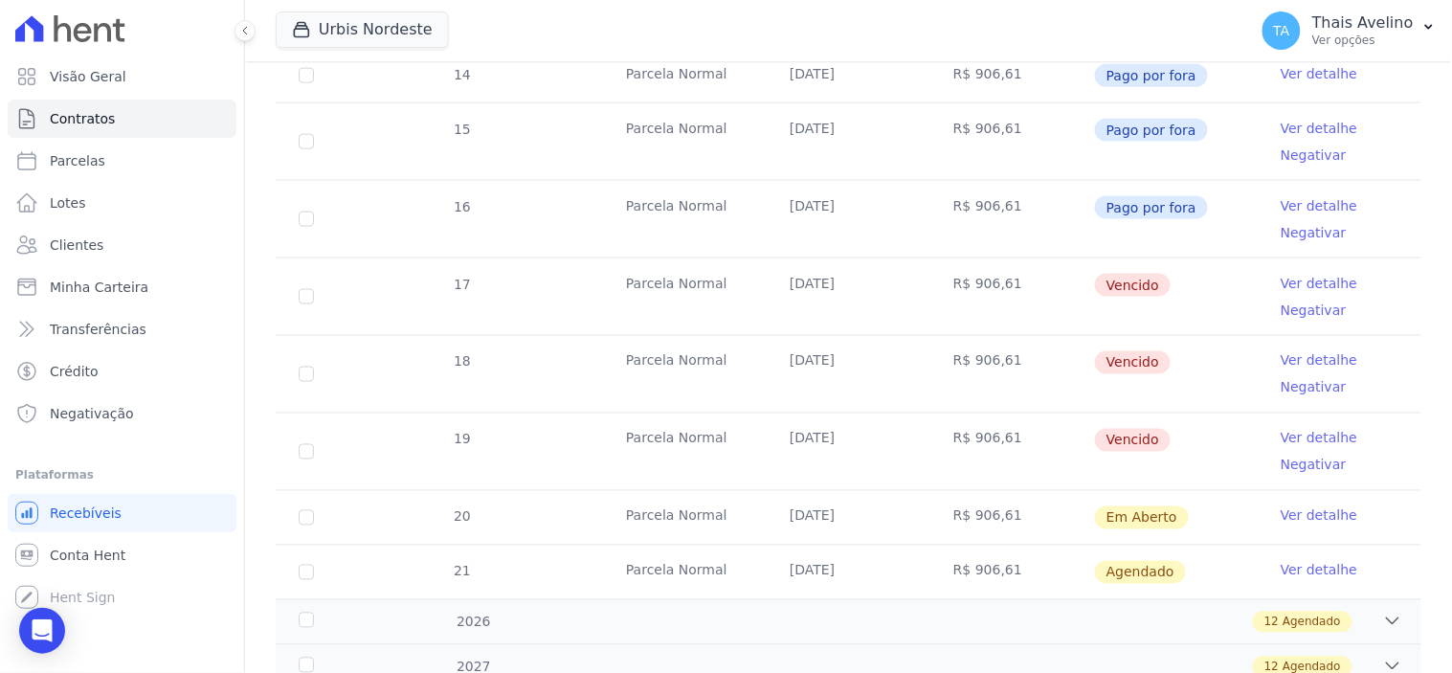
scroll to position [760, 0]
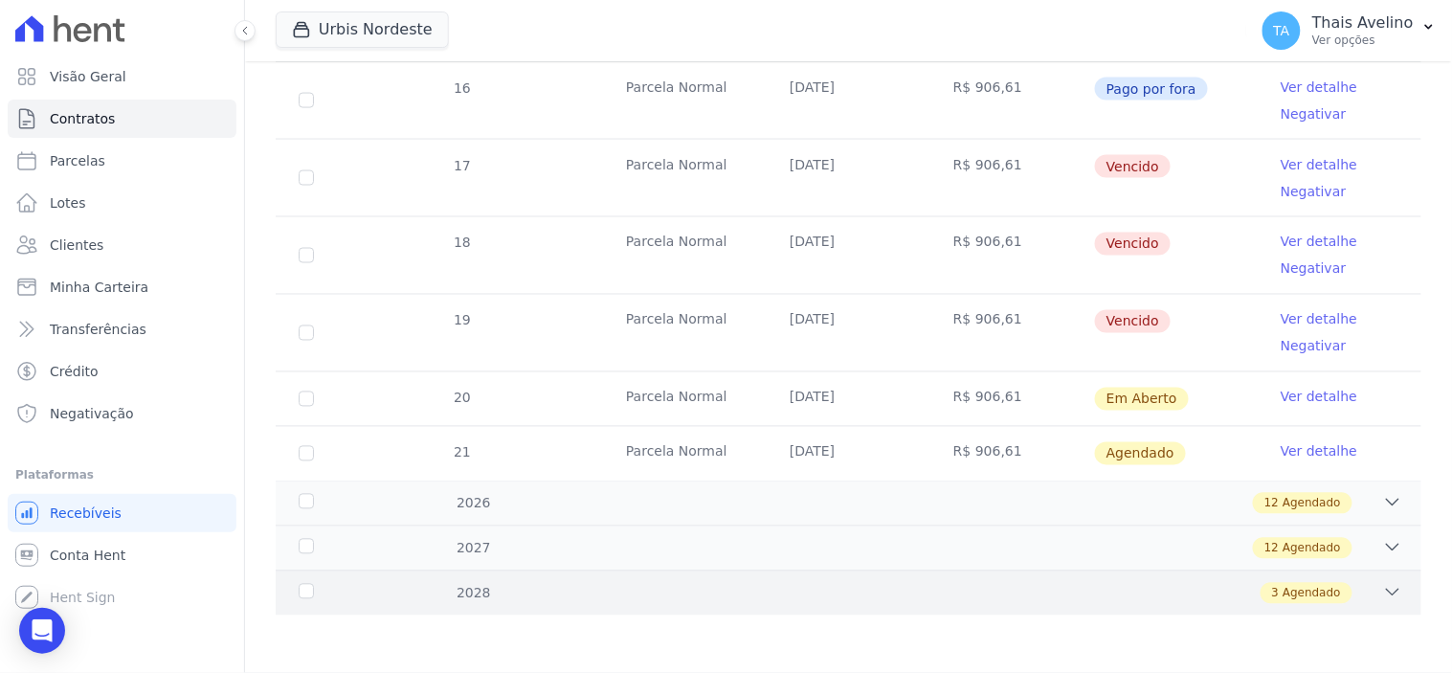
click at [1083, 590] on div "3 Agendado" at bounding box center [904, 593] width 995 height 21
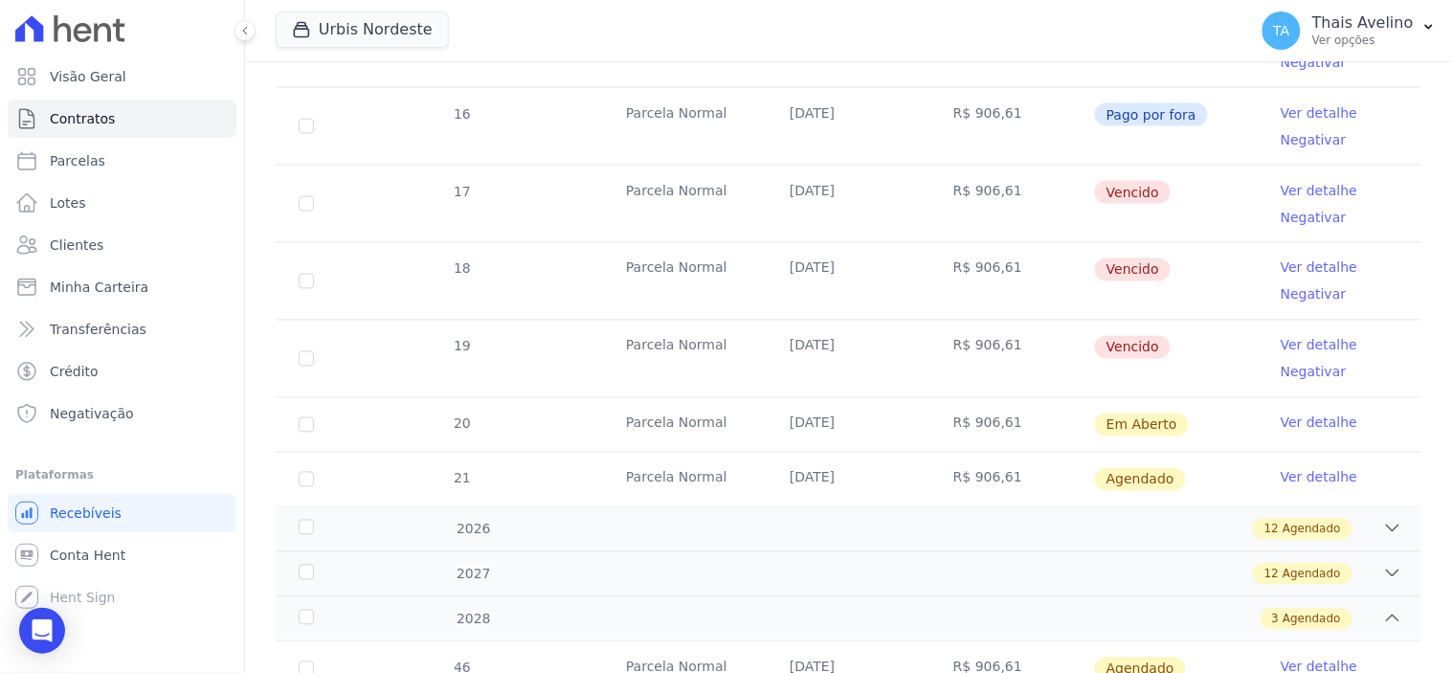
scroll to position [605, 0]
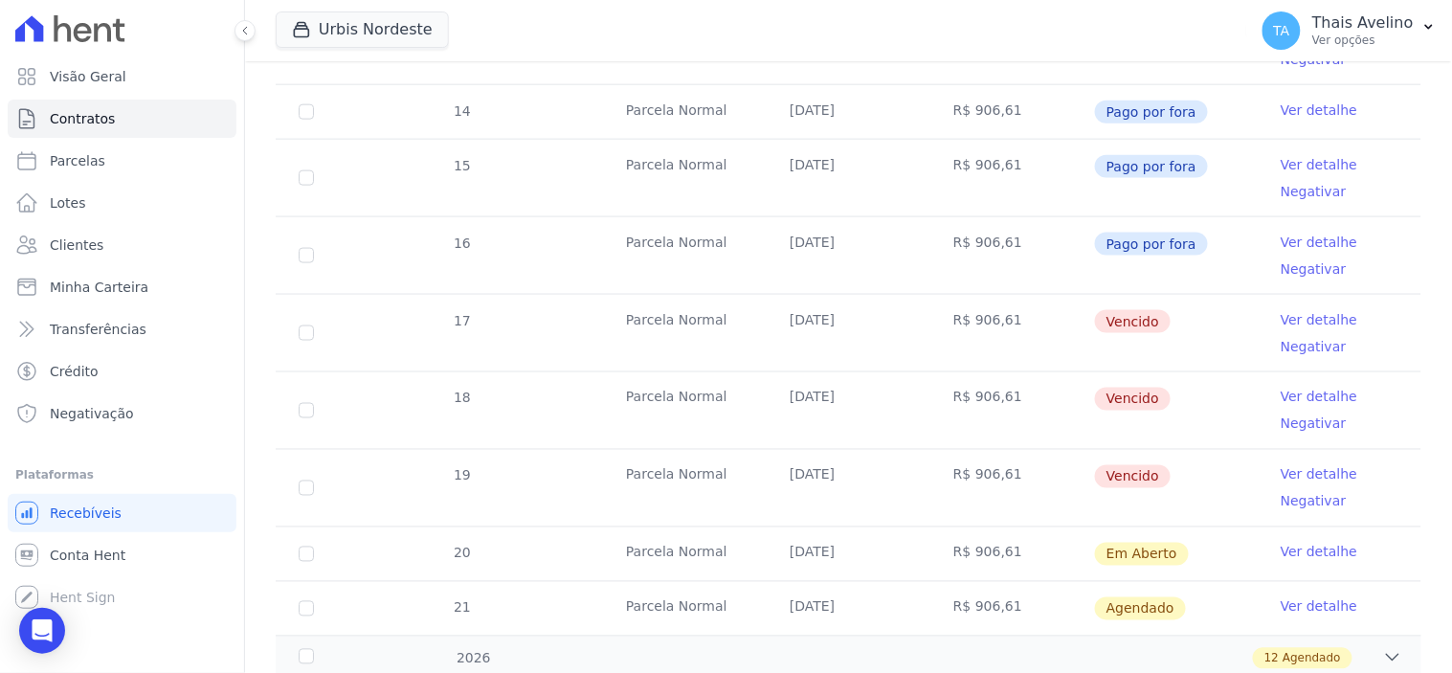
click at [1293, 316] on link "Ver detalhe" at bounding box center [1318, 319] width 77 height 19
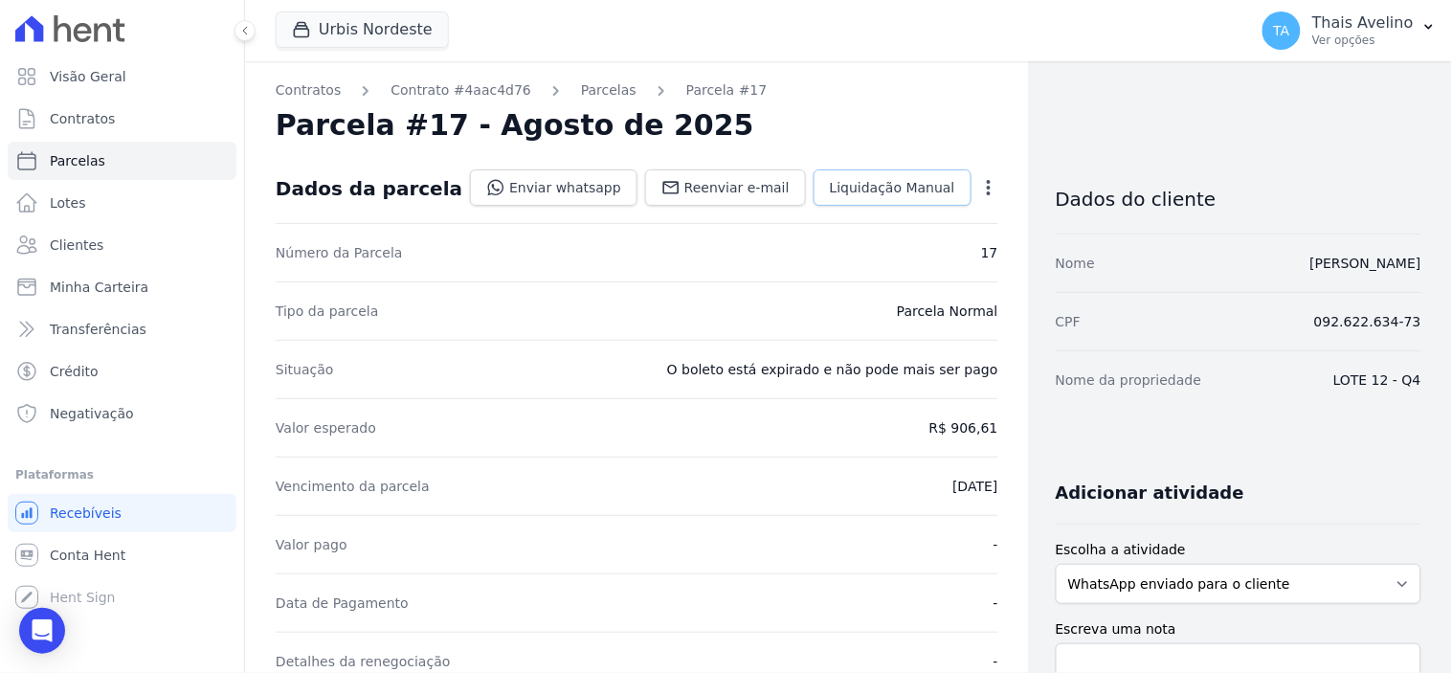
click at [885, 195] on span "Liquidação Manual" at bounding box center [892, 187] width 125 height 19
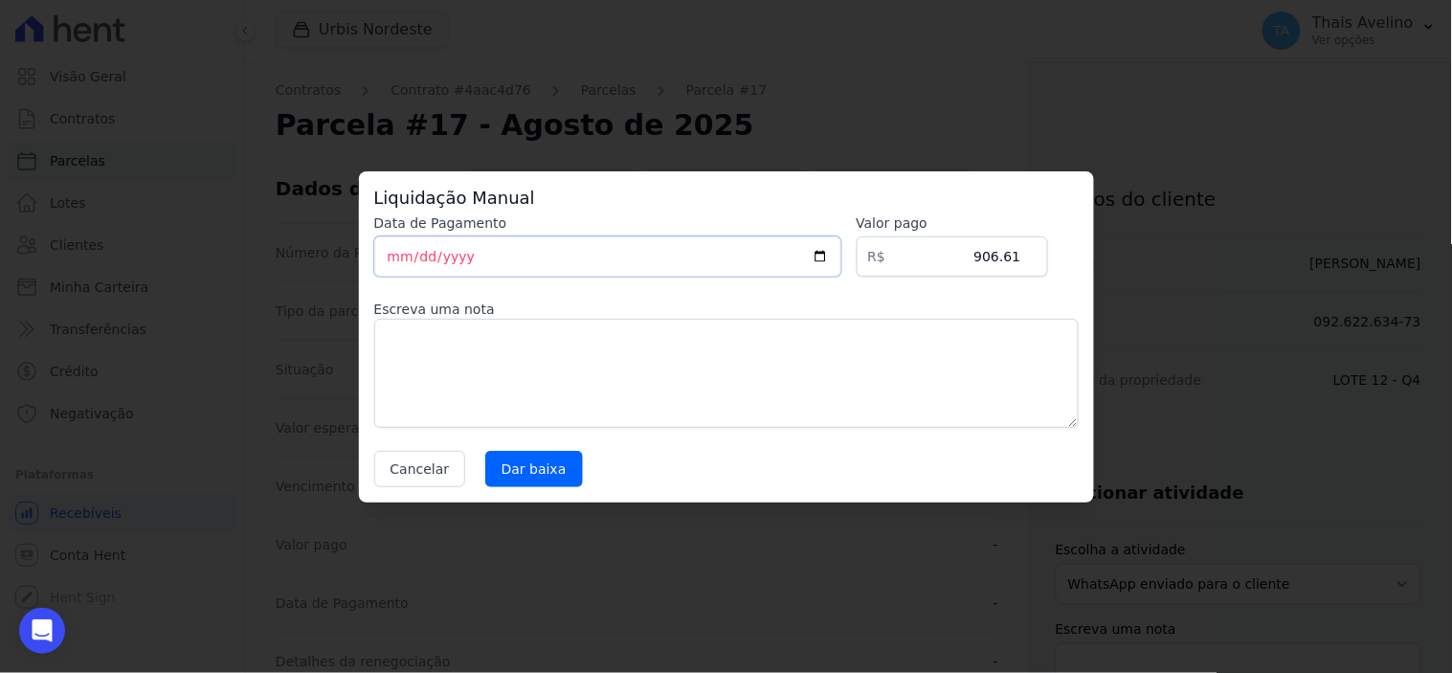
click at [393, 256] on input "[DATE]" at bounding box center [607, 256] width 467 height 40
type input "2025-10-11"
click at [533, 467] on input "Dar baixa" at bounding box center [534, 469] width 98 height 36
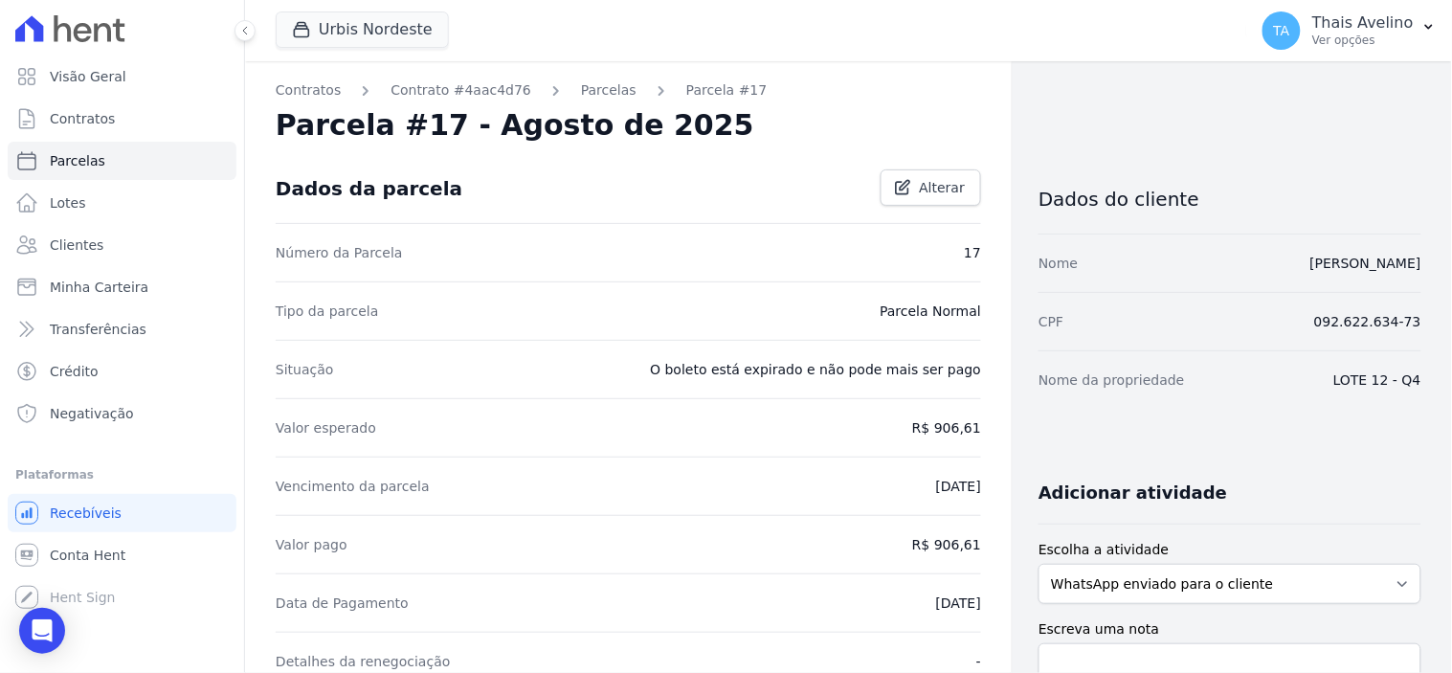
click at [1164, 604] on form "Escolha a atividade WhatsApp enviado para o cliente Adicionar um comentário Lig…" at bounding box center [1229, 648] width 383 height 216
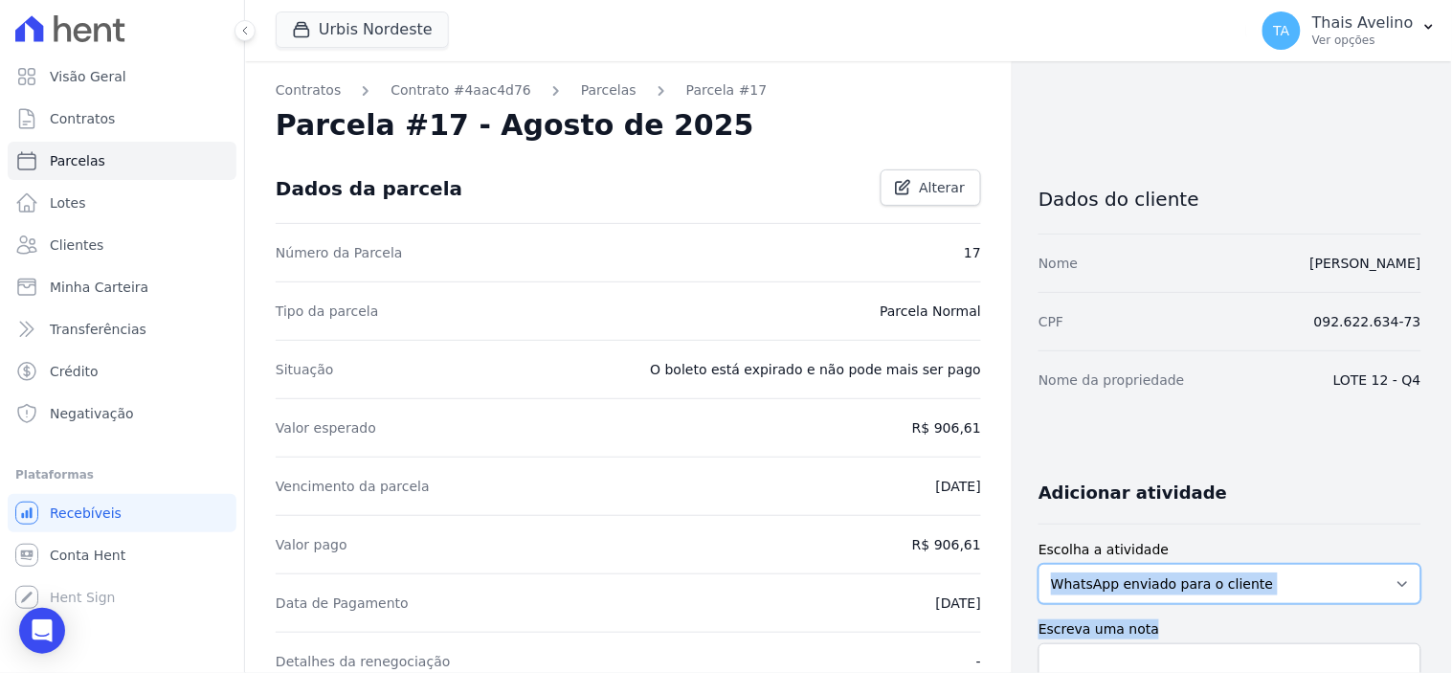
click at [1160, 595] on select "WhatsApp enviado para o cliente Adicionar um comentário Ligação feita para o cl…" at bounding box center [1229, 584] width 383 height 40
select select "note"
click at [1038, 564] on select "WhatsApp enviado para o cliente Adicionar um comentário Ligação feita para o cl…" at bounding box center [1229, 584] width 383 height 40
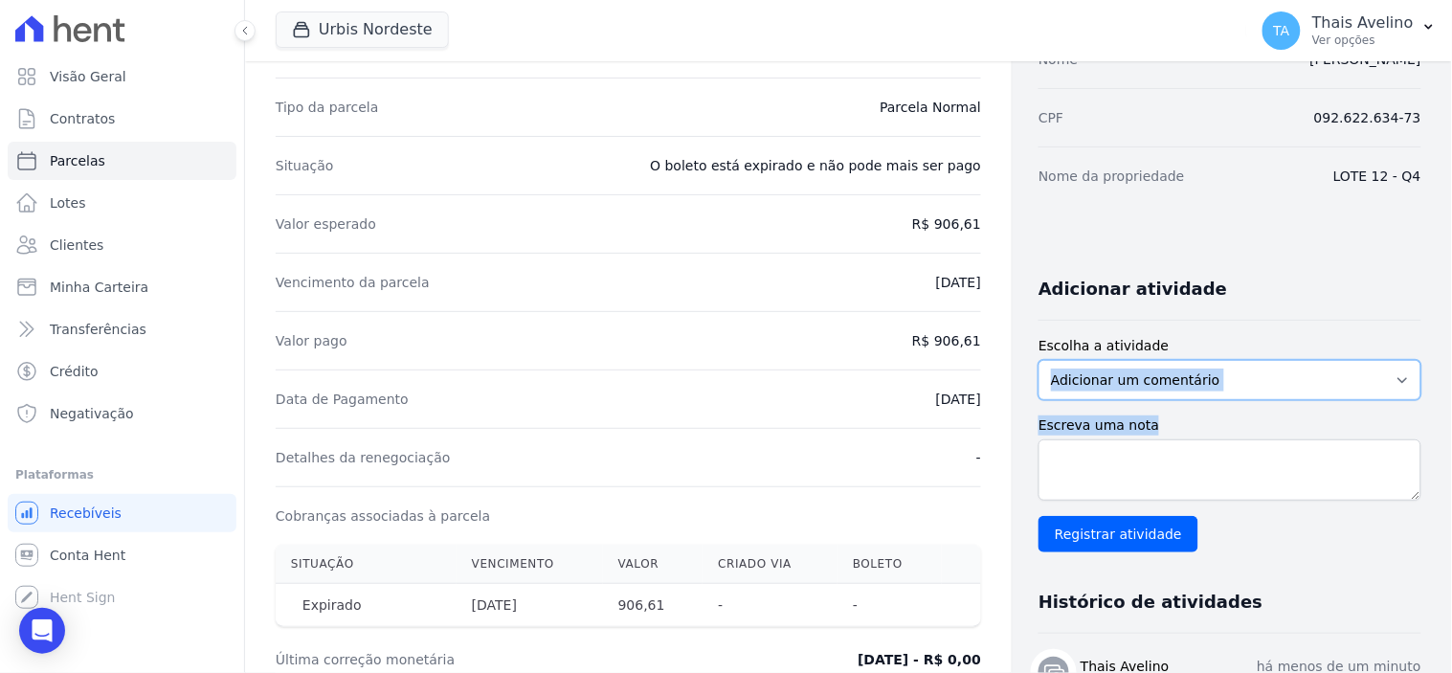
scroll to position [212, 0]
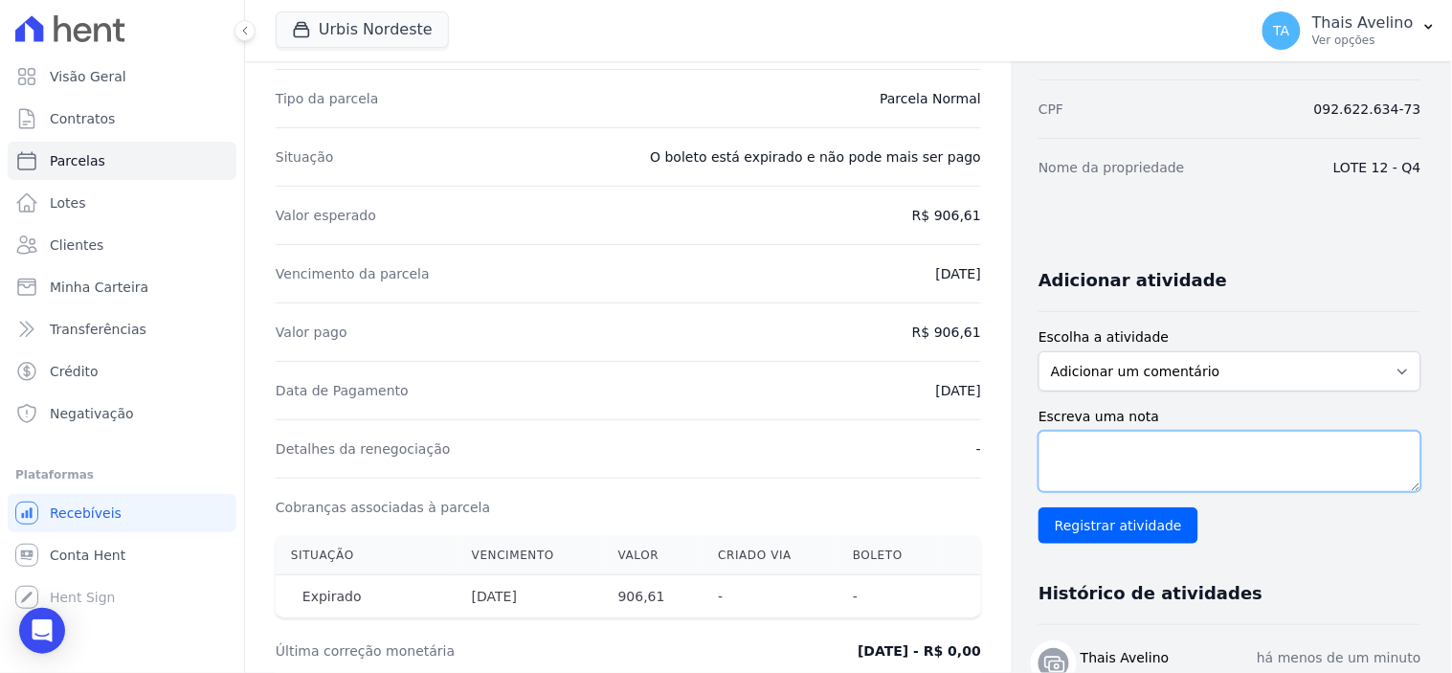
click at [1115, 457] on textarea "Escreva uma nota" at bounding box center [1229, 461] width 383 height 61
paste textarea "PAGAMENTO REALIZADO PELO PIX"
type textarea "PAGAMENTO REALIZADO PELO PIX"
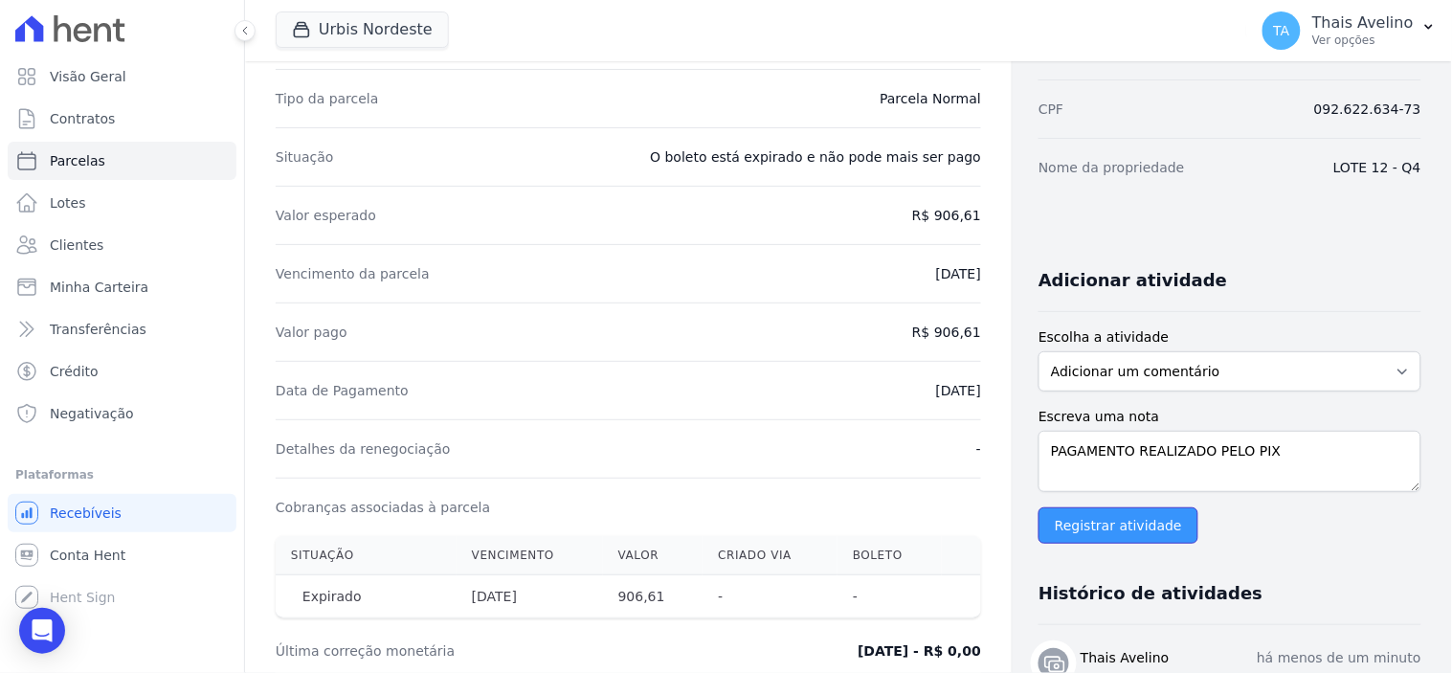
click at [1083, 512] on input "Registrar atividade" at bounding box center [1118, 525] width 160 height 36
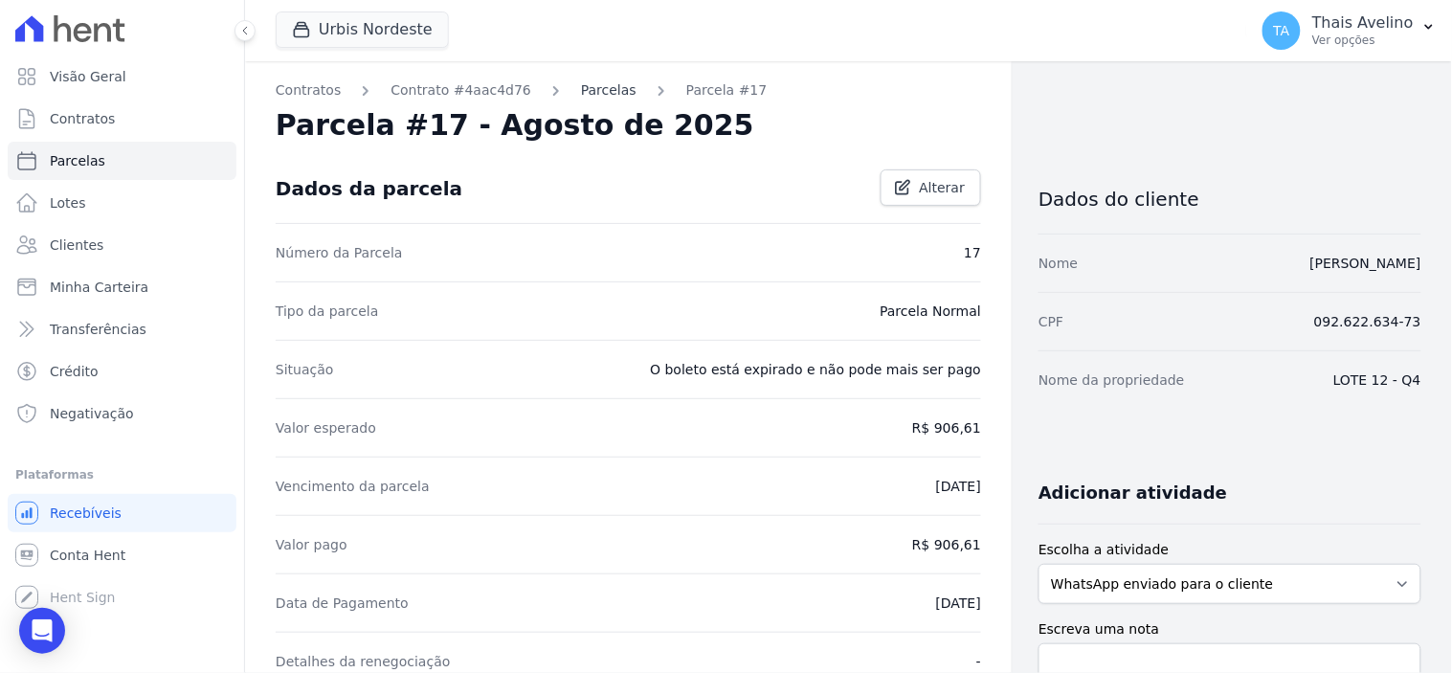
click at [581, 90] on link "Parcelas" at bounding box center [609, 90] width 56 height 20
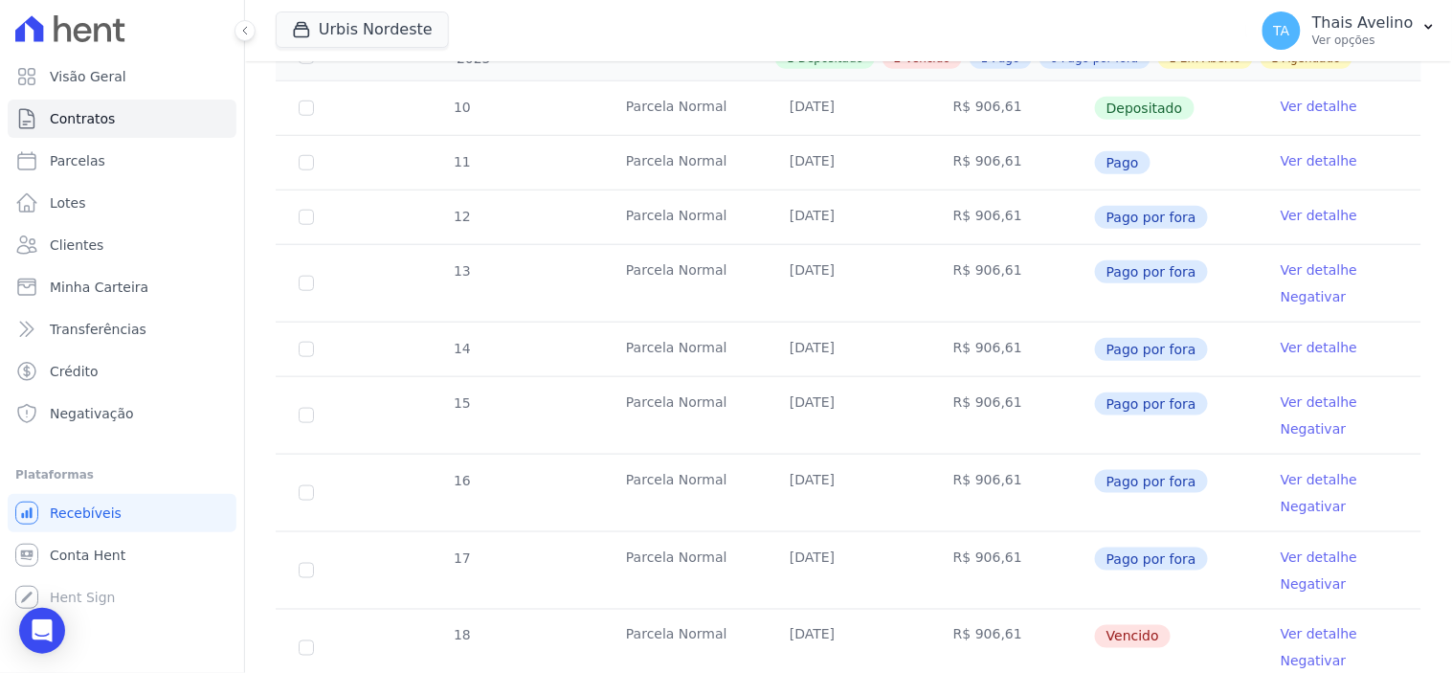
scroll to position [335, 0]
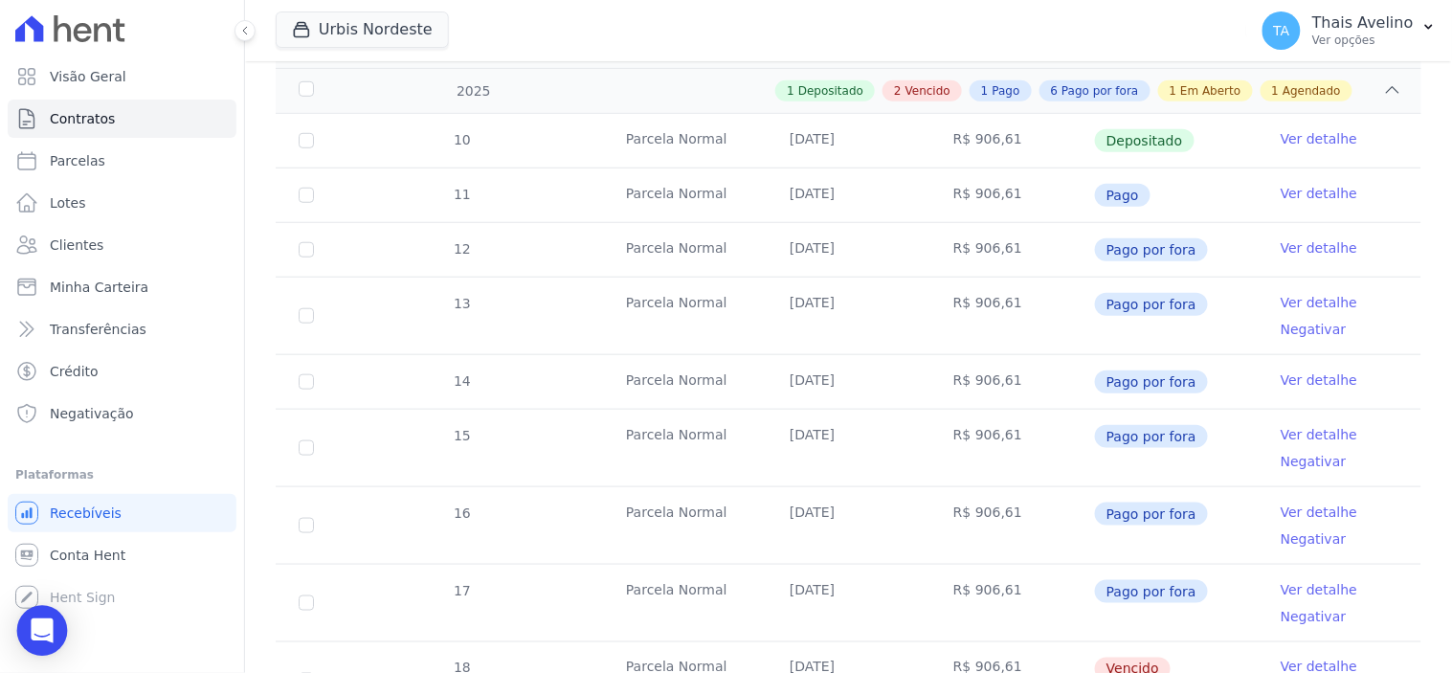
click at [42, 619] on div "Open Intercom Messenger" at bounding box center [42, 631] width 51 height 51
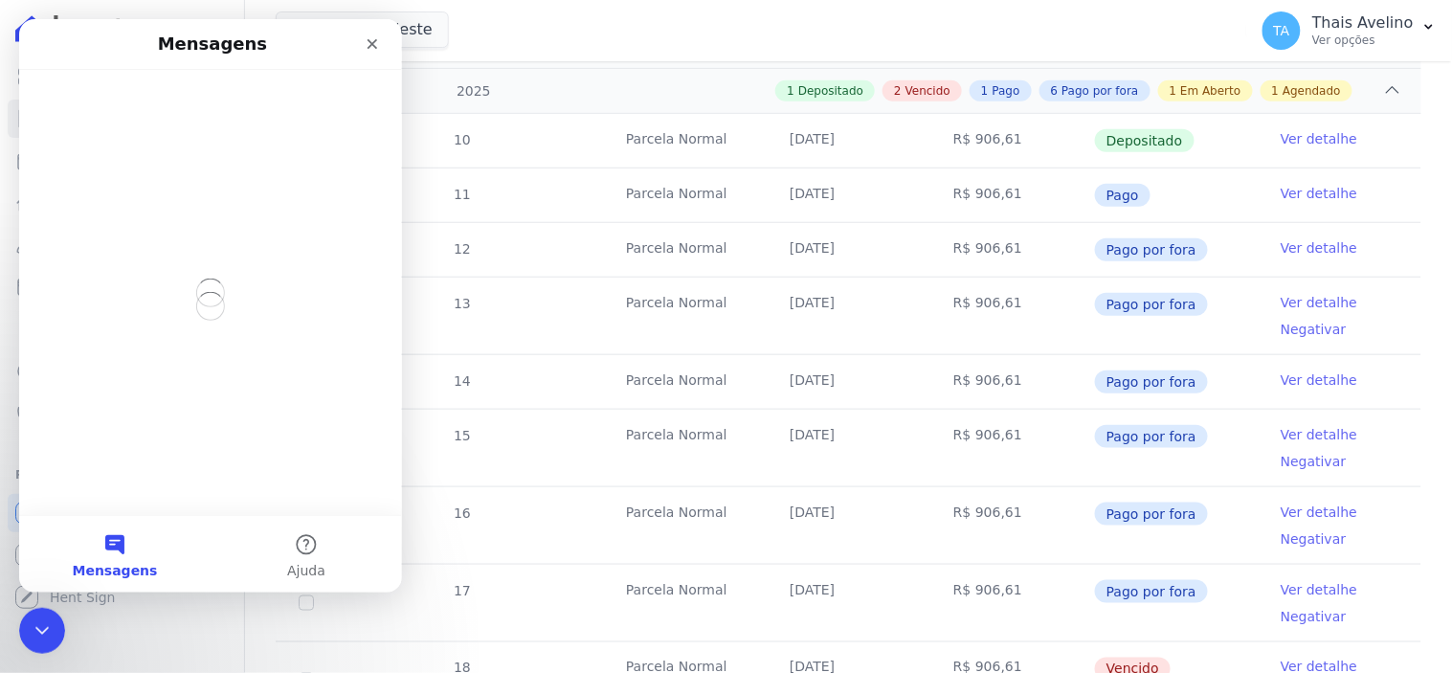
scroll to position [0, 0]
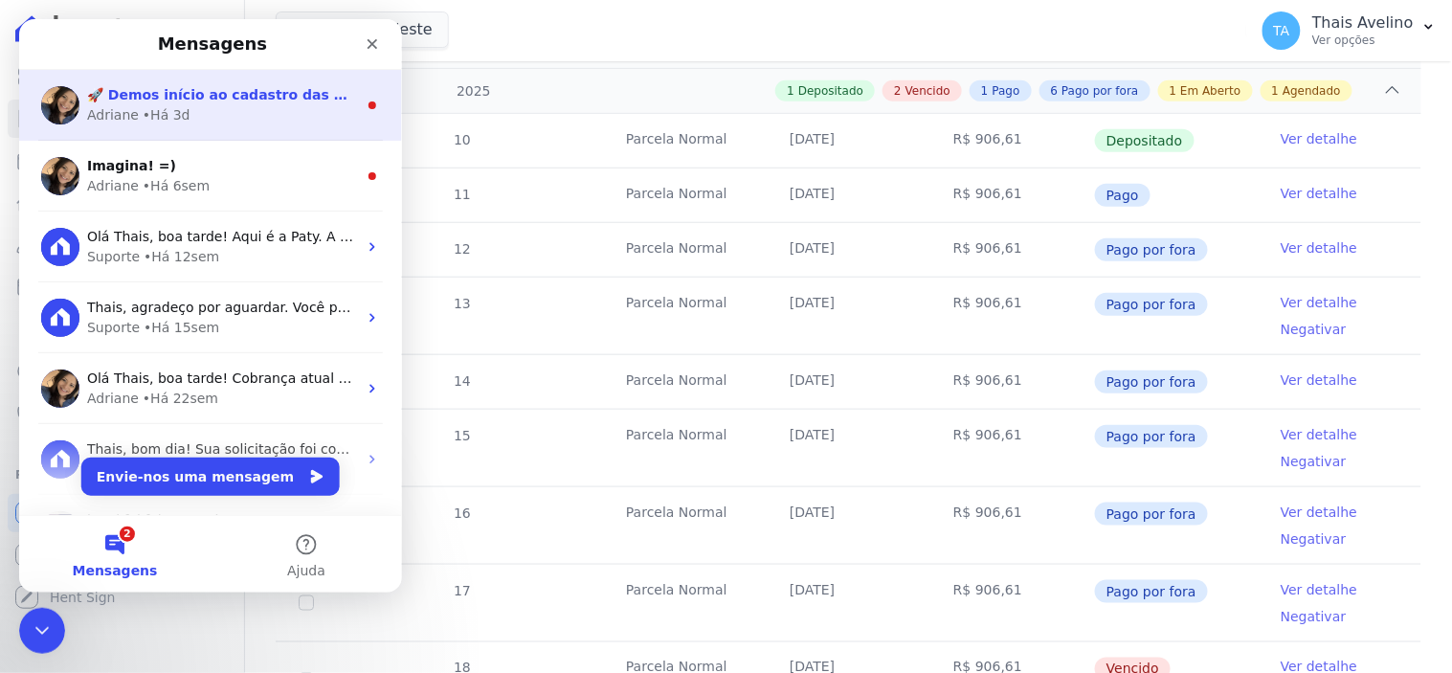
click at [216, 128] on div "🚀 Demos início ao cadastro das Contas Digitais Arke! Iniciamos a abertura para …" at bounding box center [209, 104] width 383 height 71
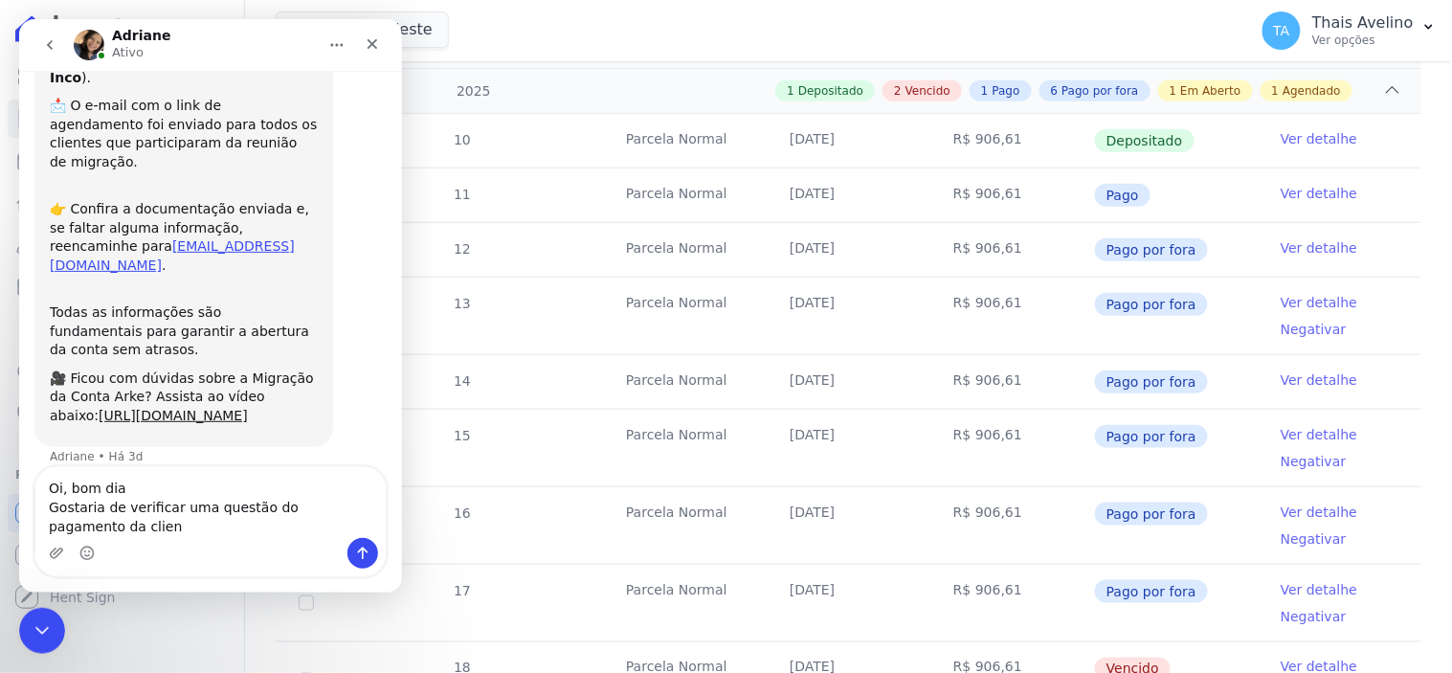
scroll to position [178, 0]
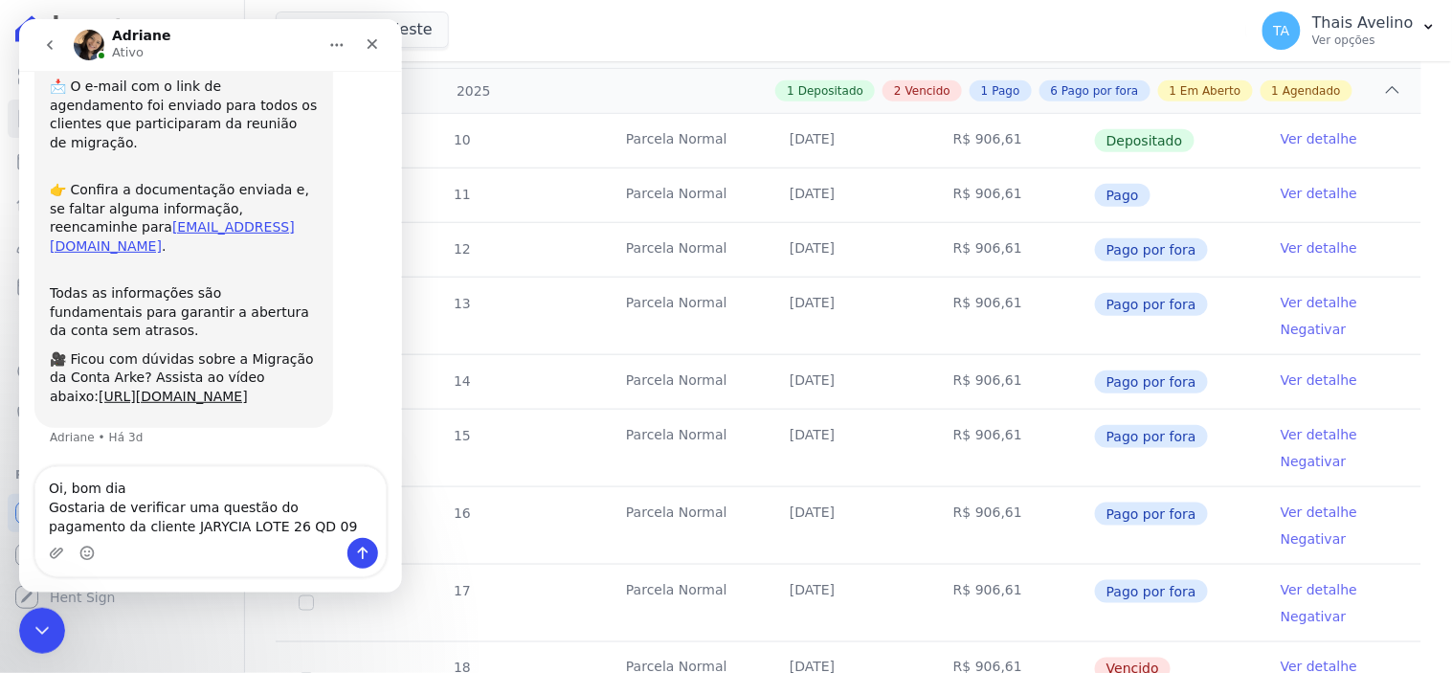
type textarea "Oi, bom dia Gostaria de verificar uma questão do pagamento da cliente JARYCIA L…"
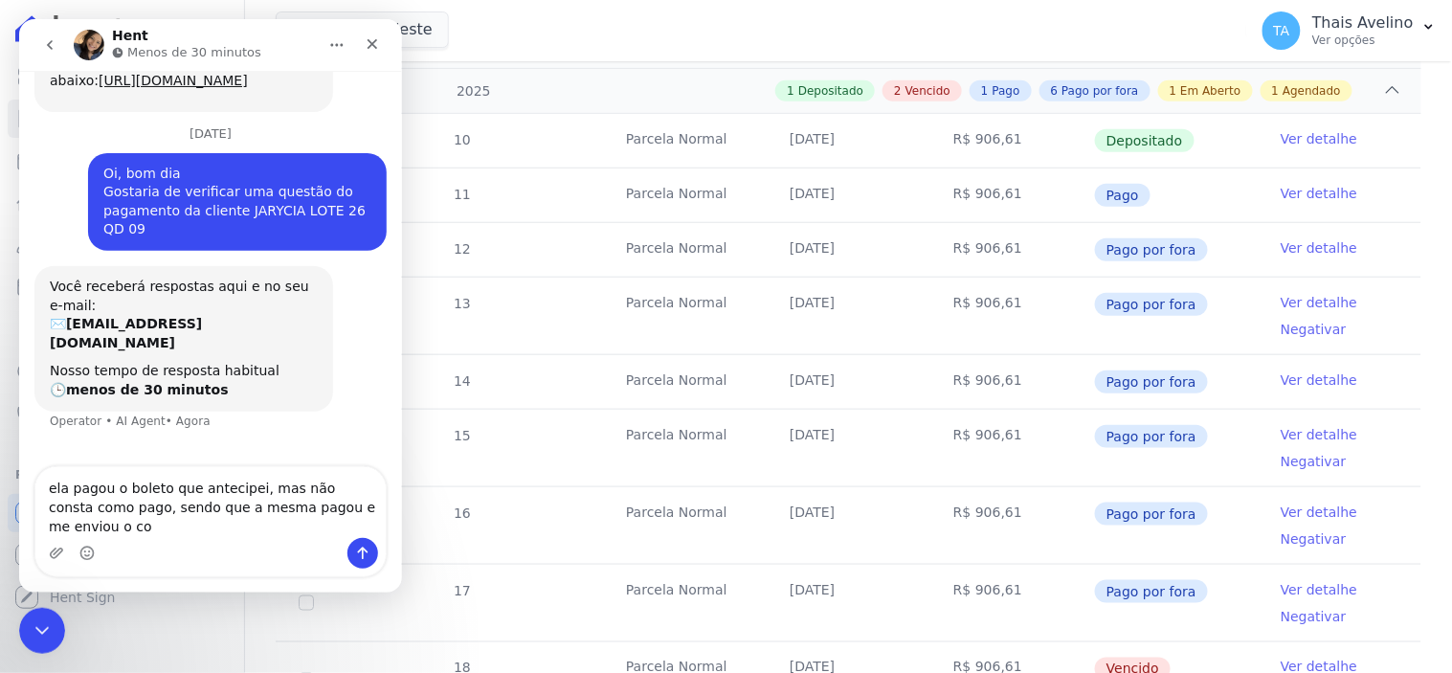
scroll to position [513, 0]
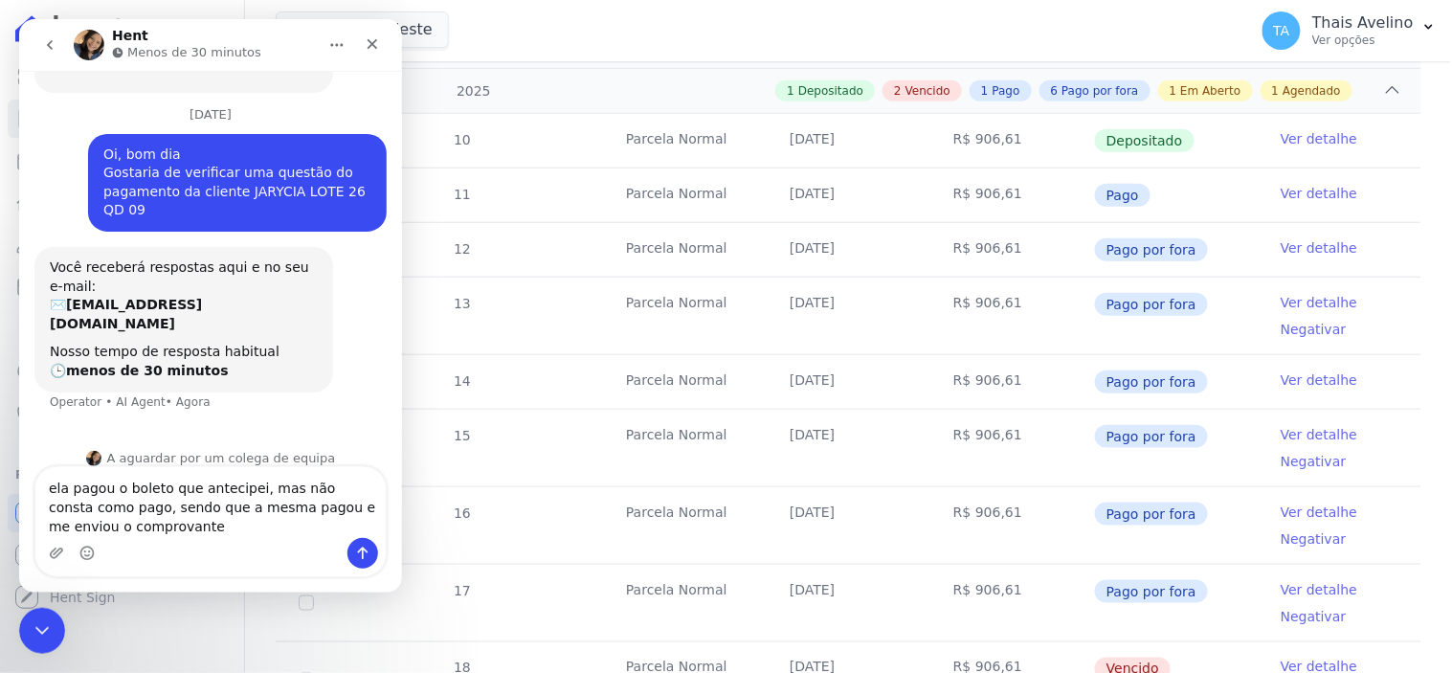
type textarea "ela pagou o boleto que antecipei, mas não consta como pago, sendo que a mesma p…"
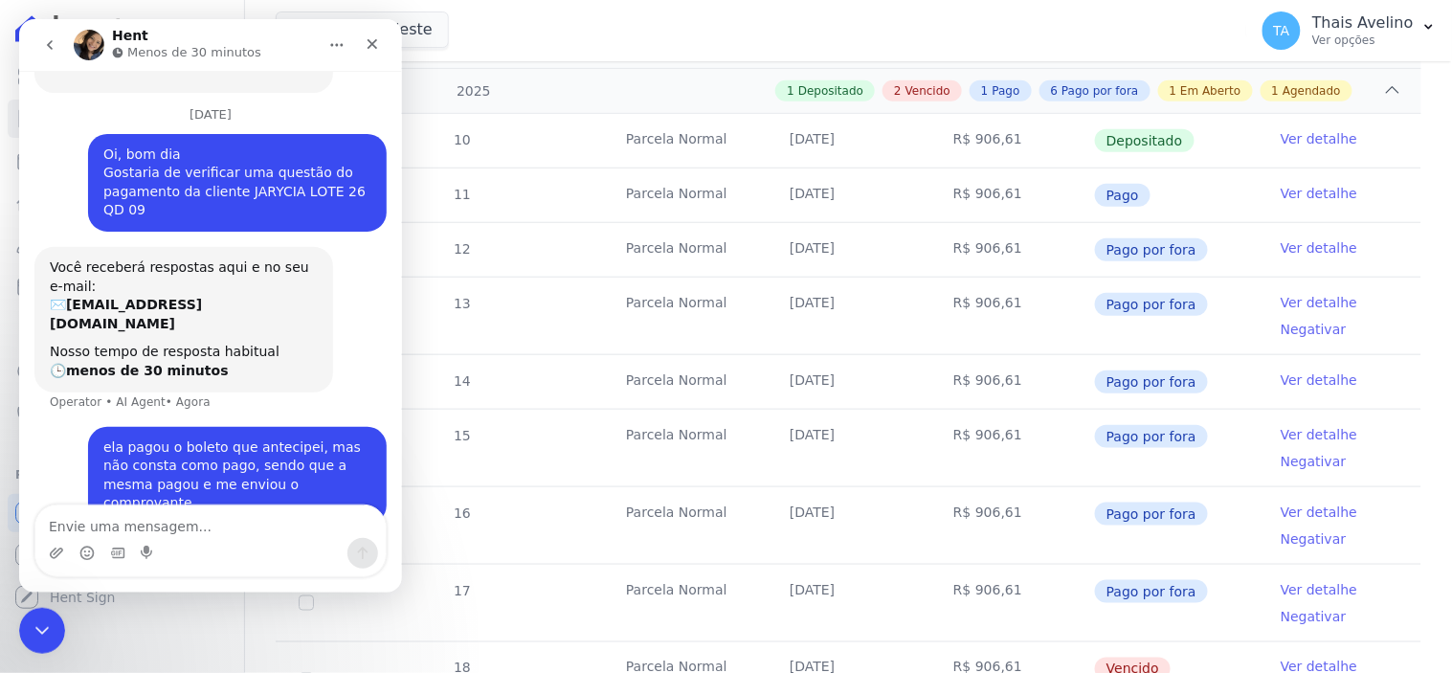
scroll to position [569, 0]
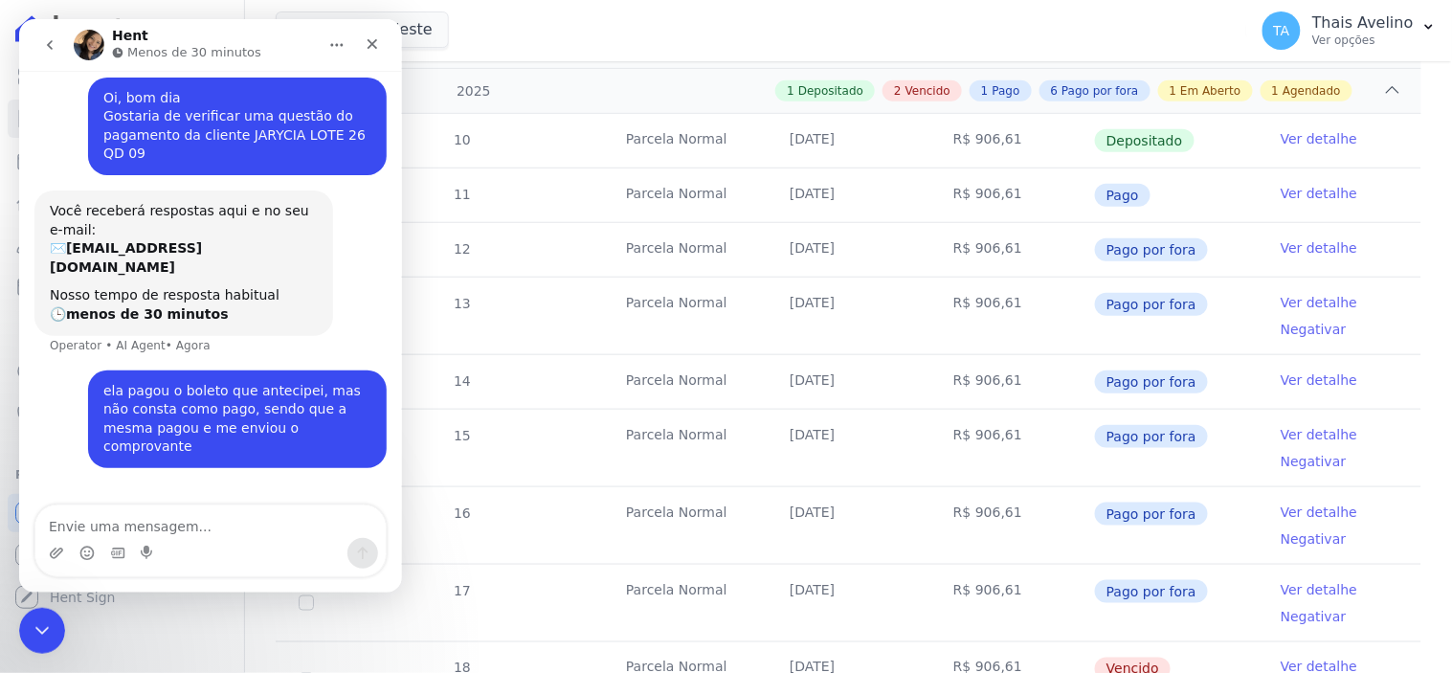
type textarea "e"
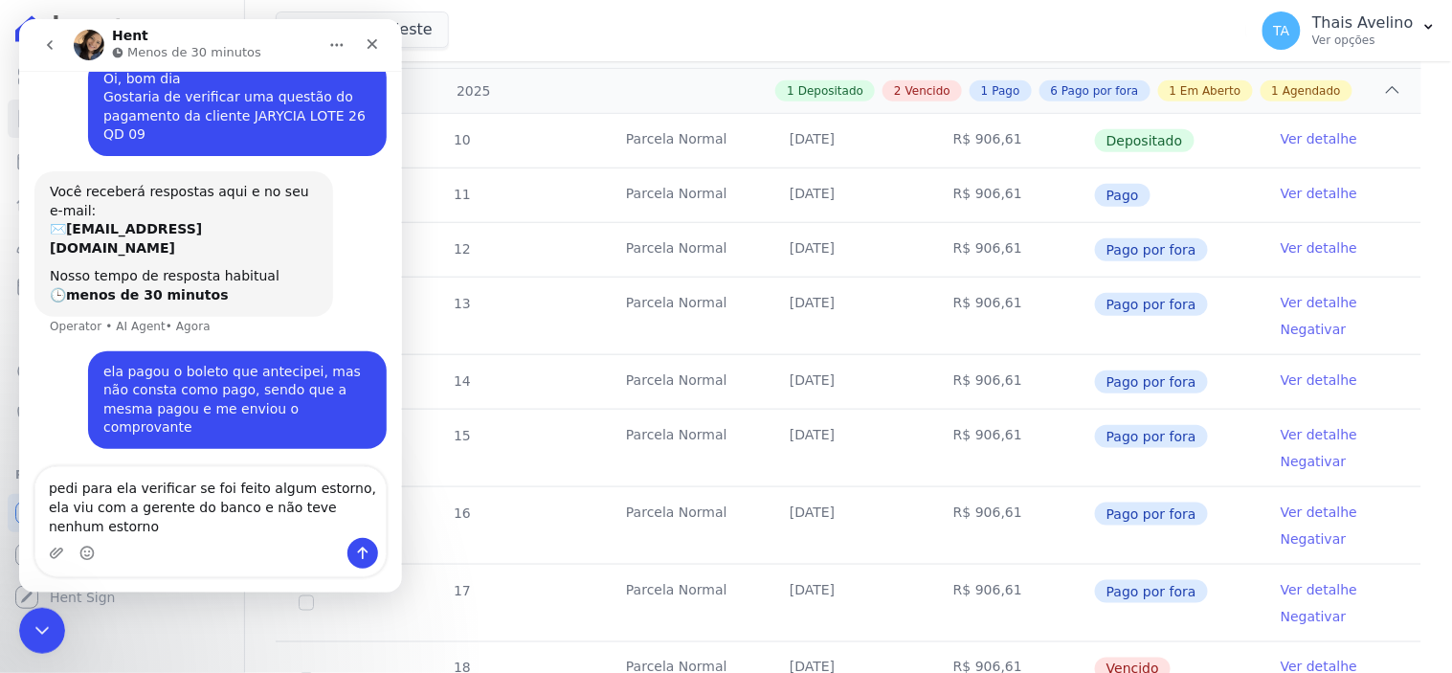
type textarea "pedi para ela verificar se foi feito algum estorno, ela viu com a gerente do ba…"
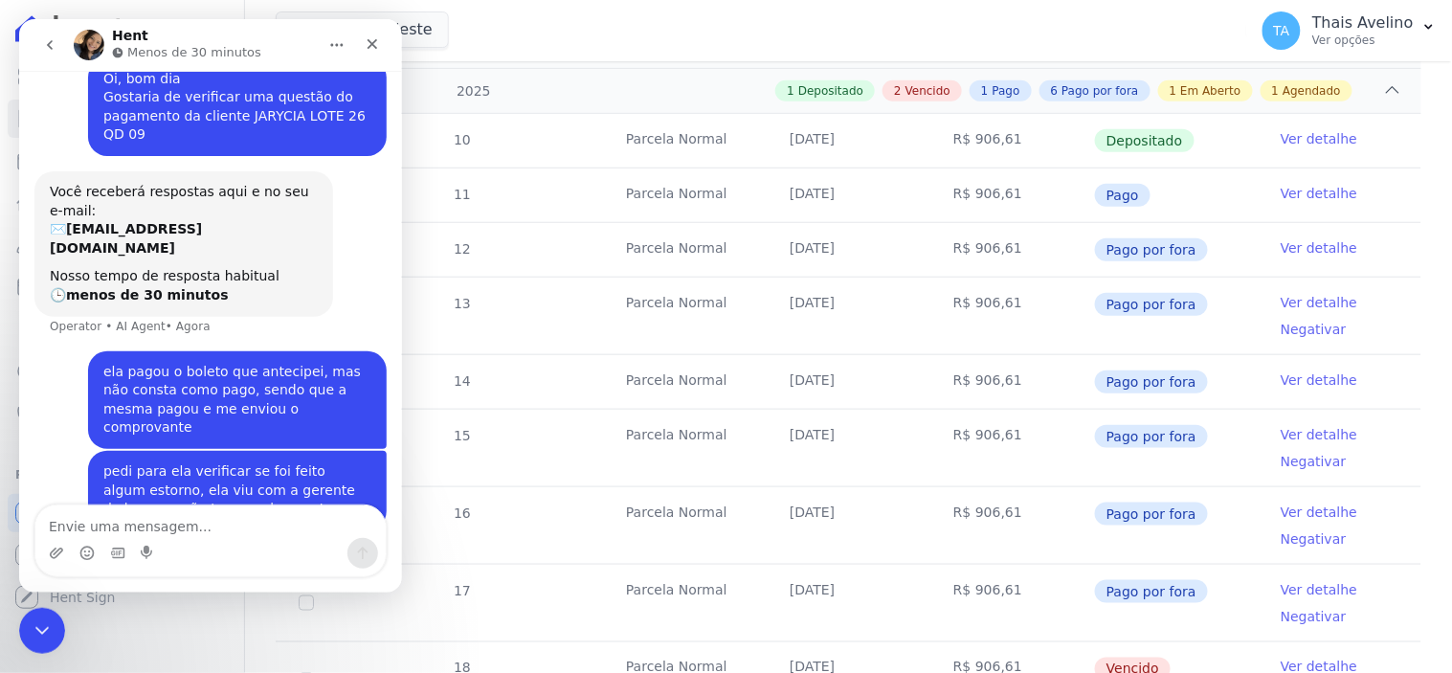
scroll to position [651, 0]
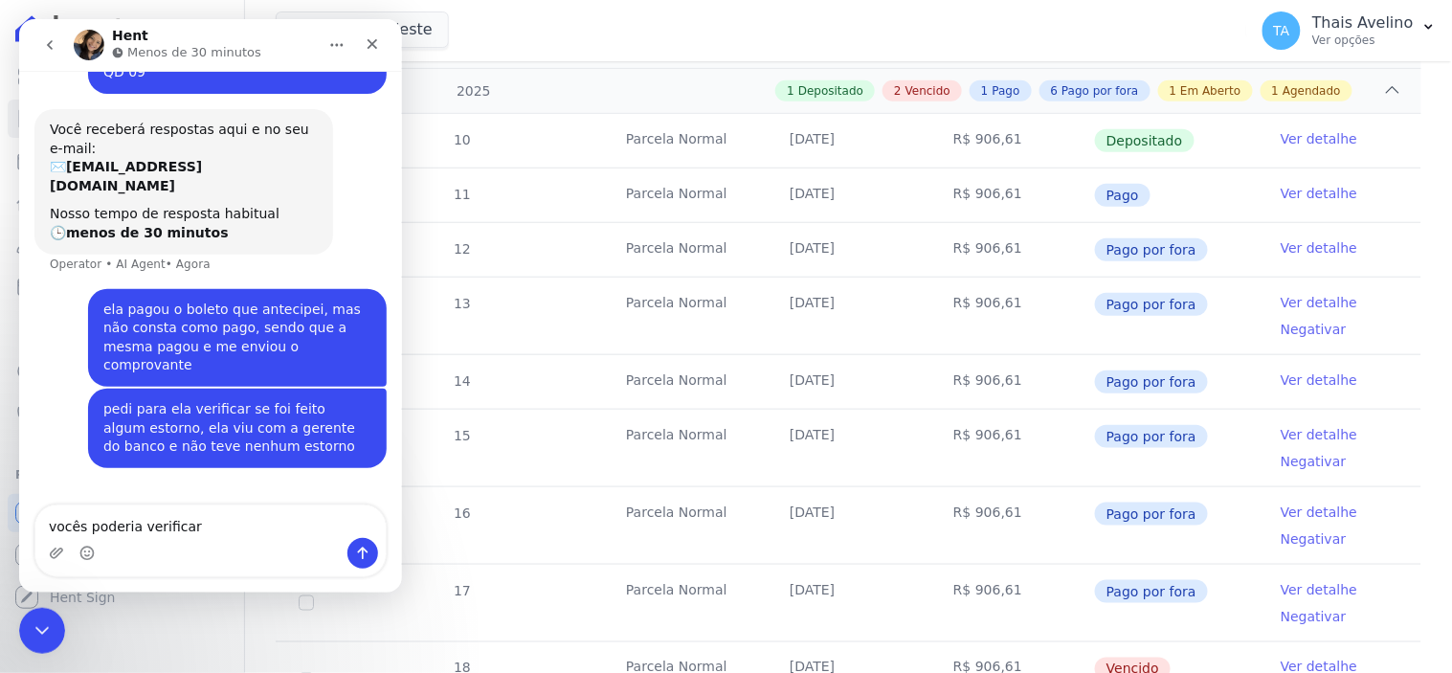
type textarea "vocês poderia verificar?"
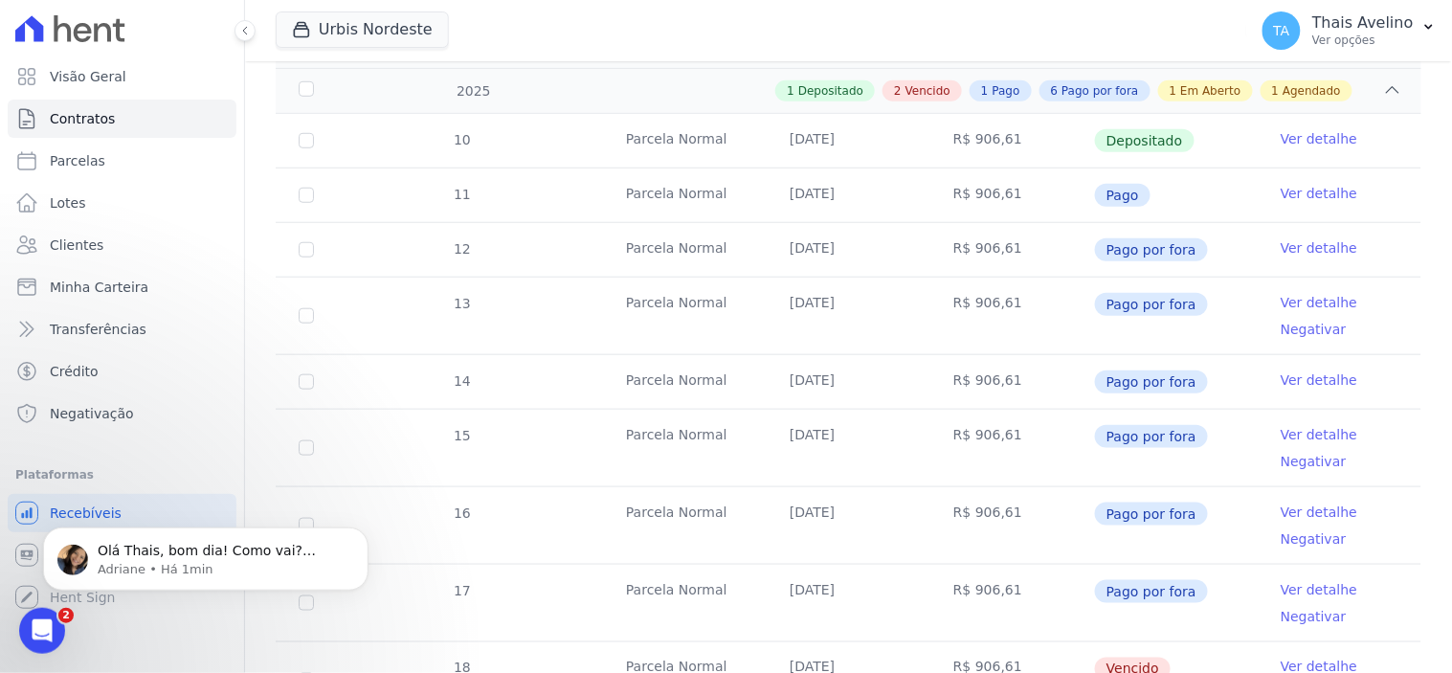
scroll to position [0, 0]
click at [198, 556] on span "Olá Thais, bom dia! Como vai? [DEMOGRAPHIC_DATA], vou acessar as informações e …" at bounding box center [218, 578] width 241 height 73
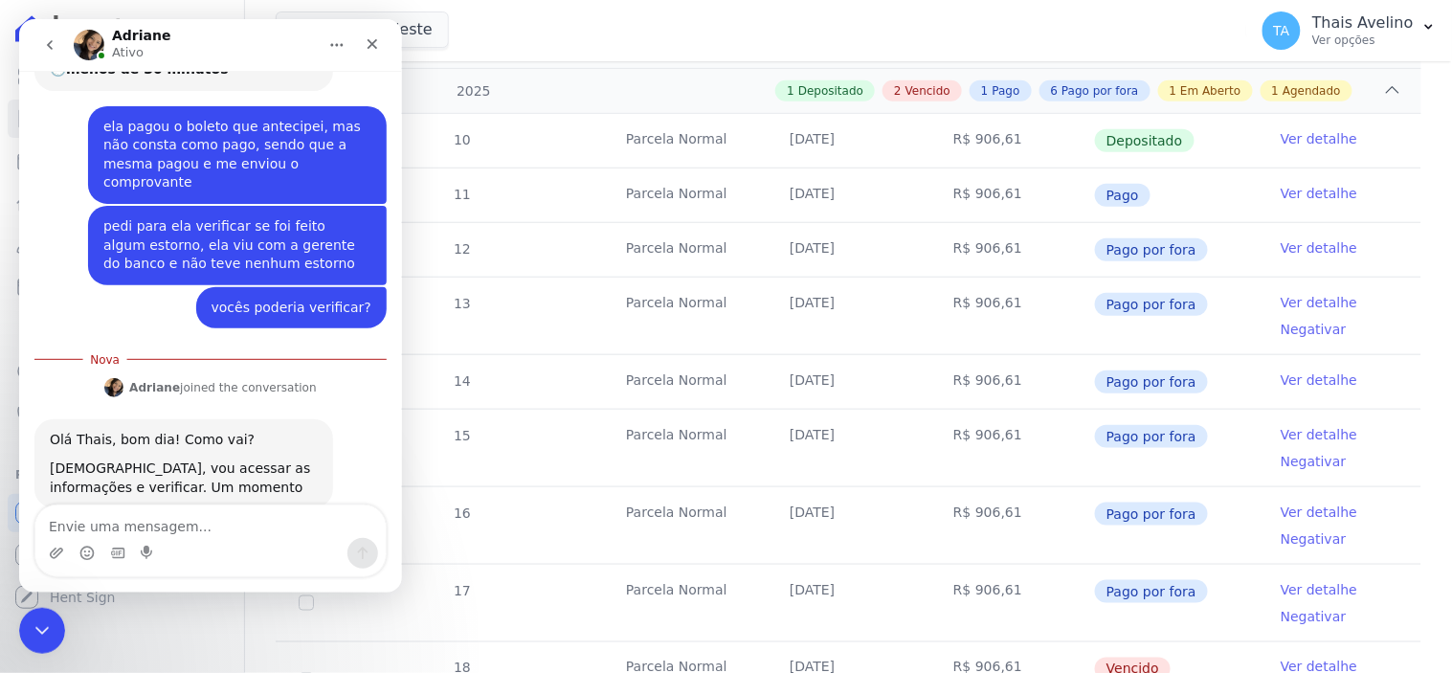
scroll to position [819, 0]
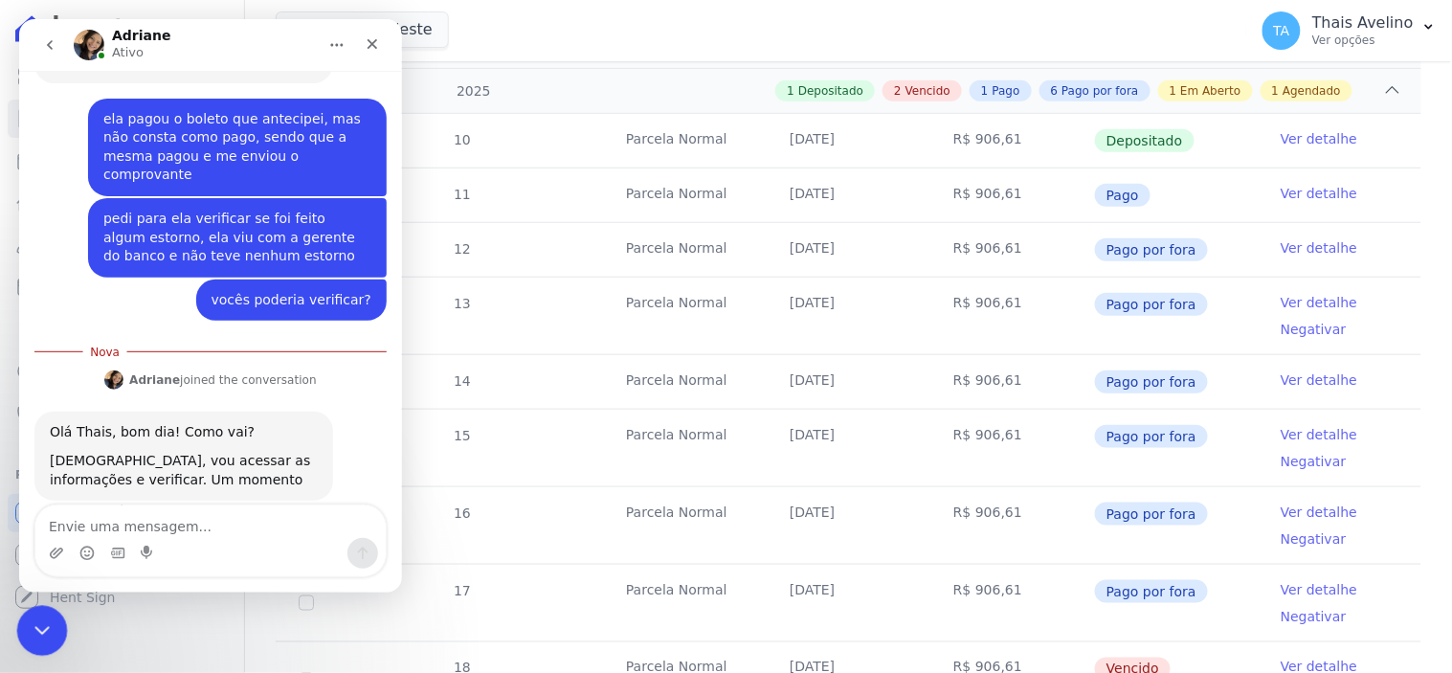
click at [37, 627] on icon "Fechar mensagem da Intercom" at bounding box center [39, 627] width 23 height 23
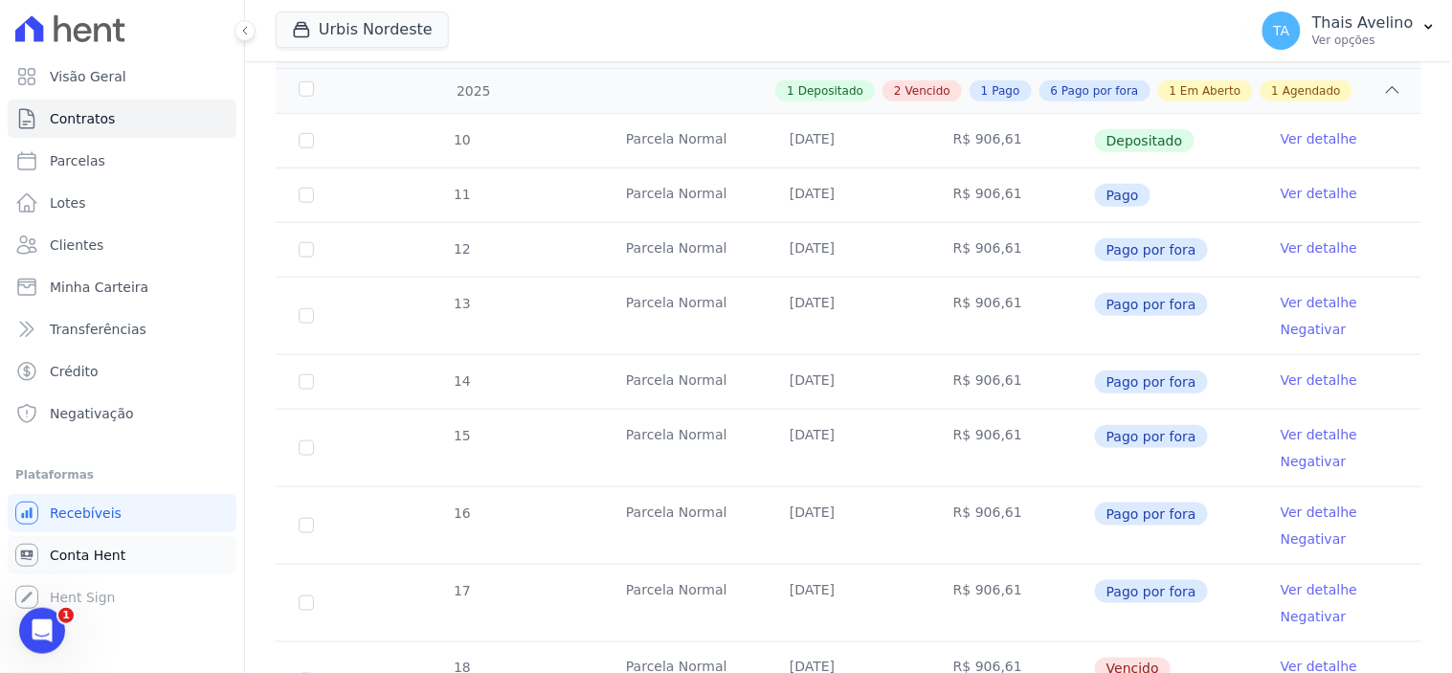
click at [111, 546] on span "Conta Hent" at bounding box center [88, 554] width 76 height 19
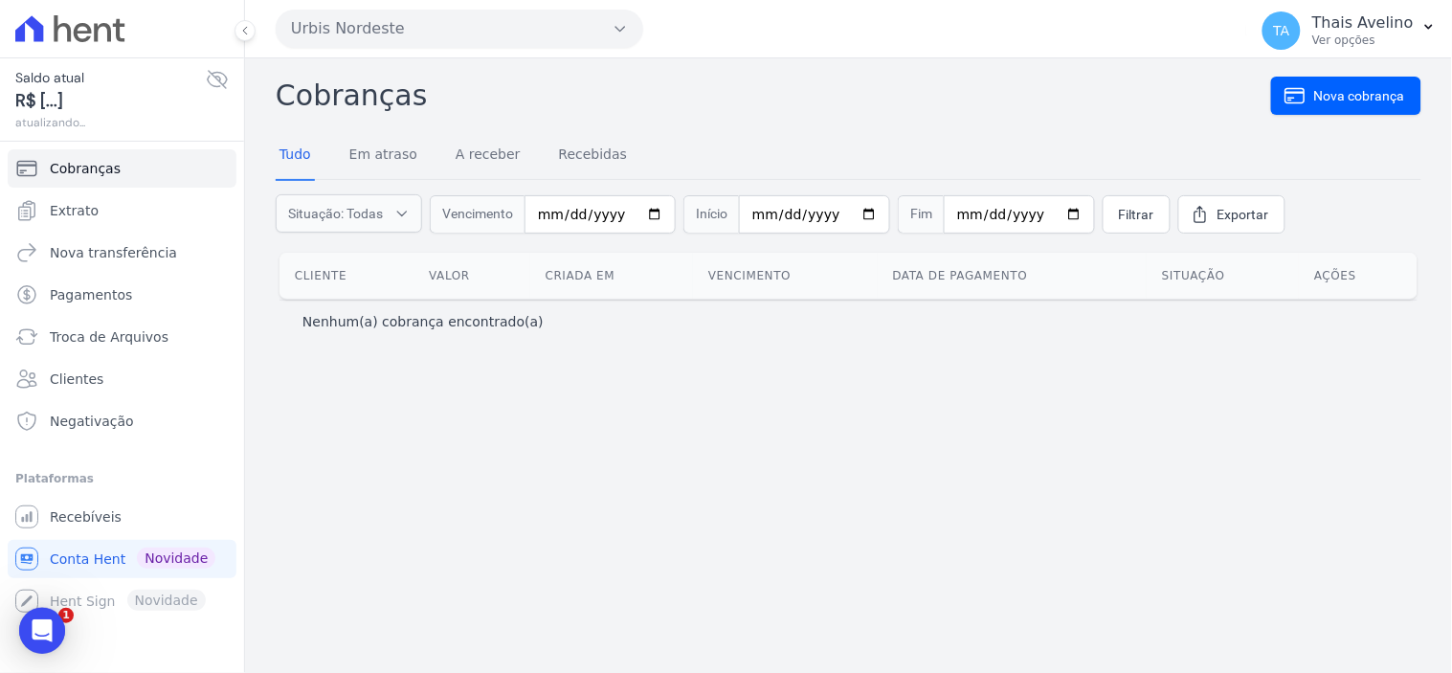
click at [214, 72] on icon at bounding box center [217, 79] width 19 height 17
click at [214, 73] on icon at bounding box center [217, 80] width 19 height 14
click at [127, 218] on link "Extrato" at bounding box center [122, 210] width 229 height 38
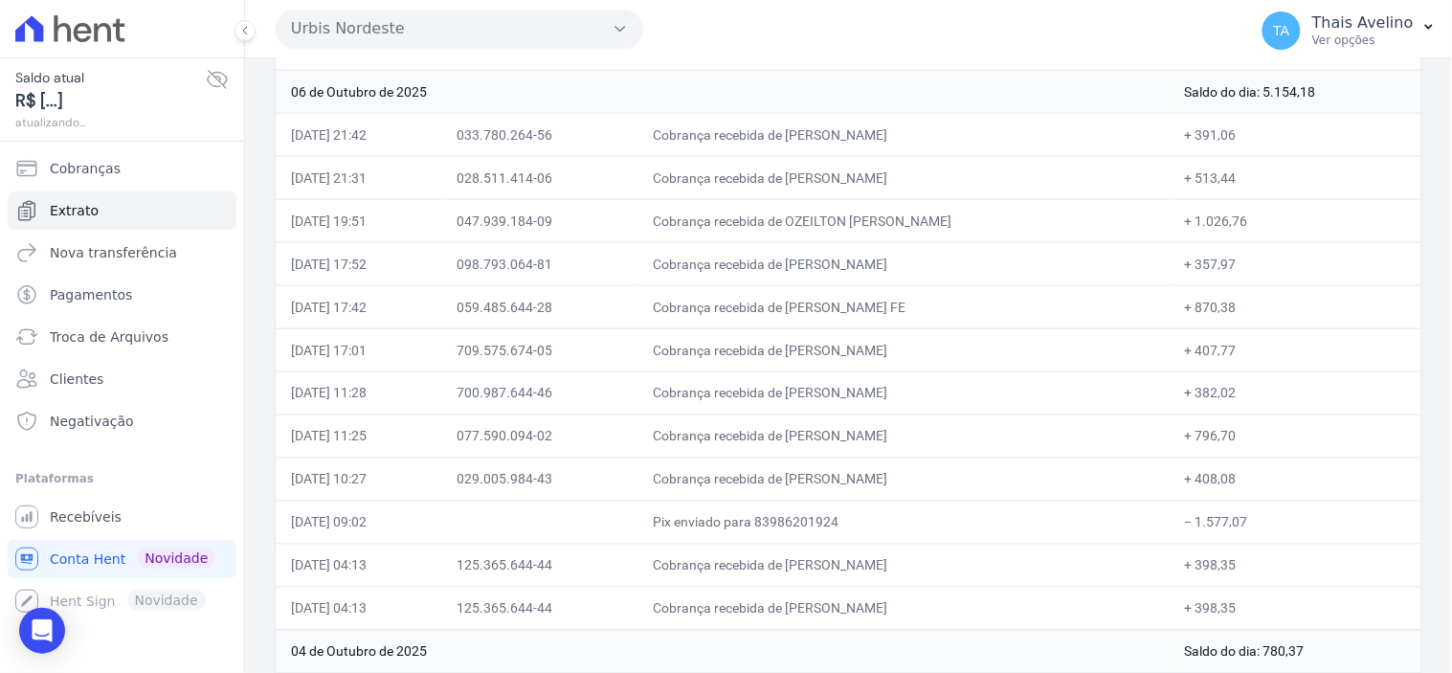
scroll to position [637, 0]
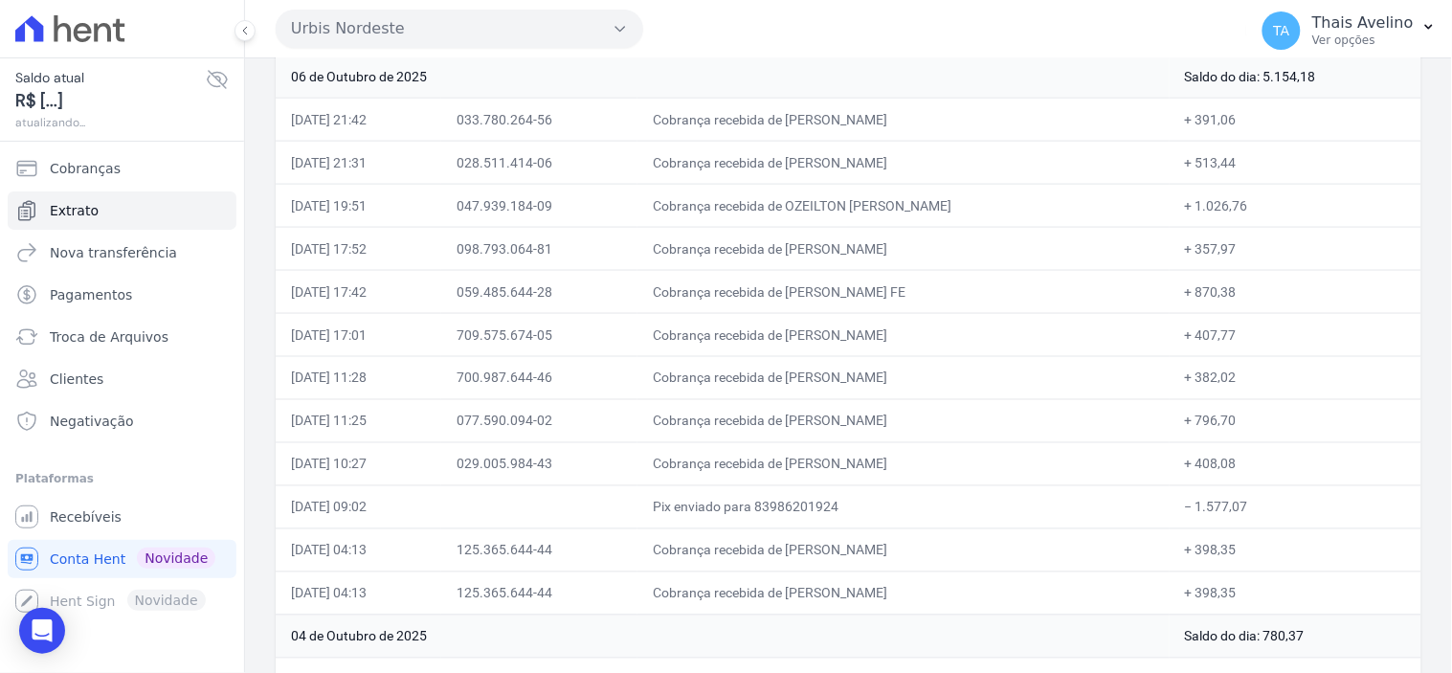
drag, startPoint x: 427, startPoint y: 419, endPoint x: 1293, endPoint y: 425, distance: 866.1
click at [1293, 425] on tr "06/10/2025, 11:25 077.590.094-02 Cobrança recebida de JARYCIA JOYCE SANTOS SILV…" at bounding box center [849, 420] width 1146 height 43
click at [64, 510] on span "Recebíveis" at bounding box center [86, 516] width 72 height 19
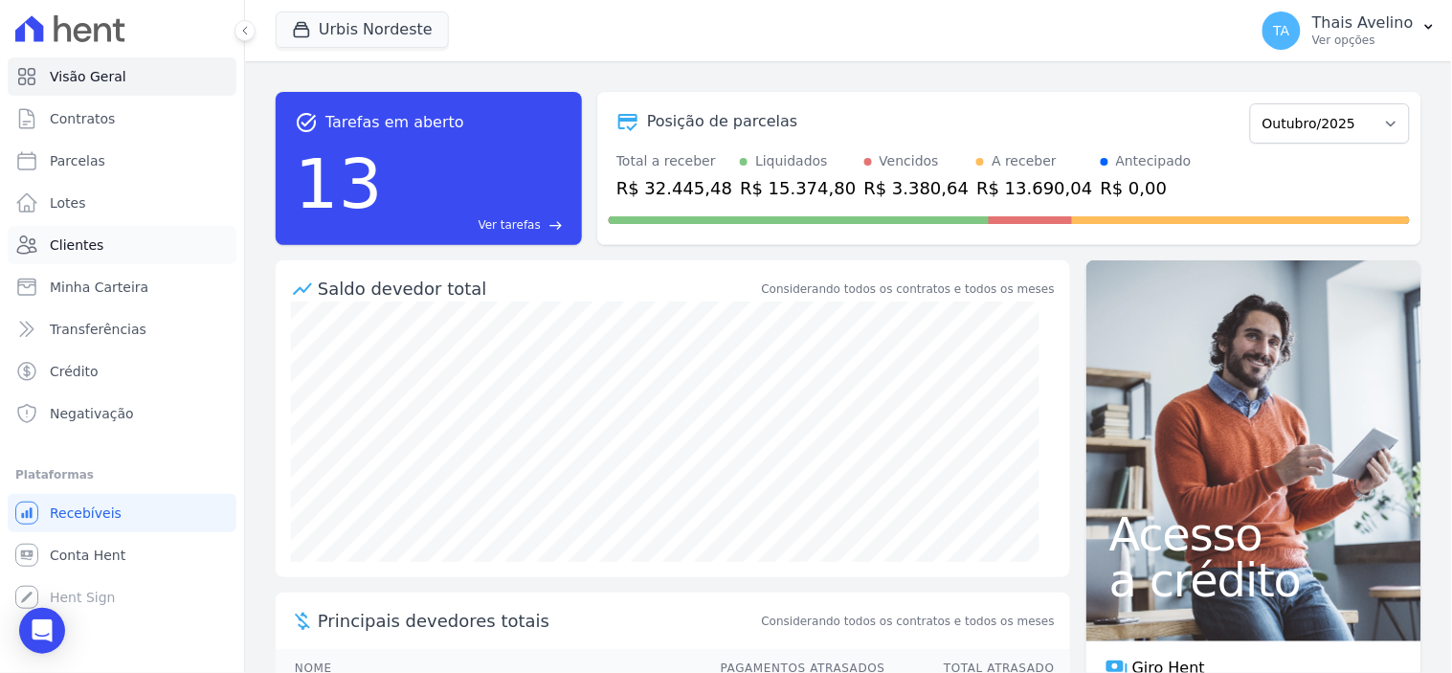
click at [98, 250] on link "Clientes" at bounding box center [122, 245] width 229 height 38
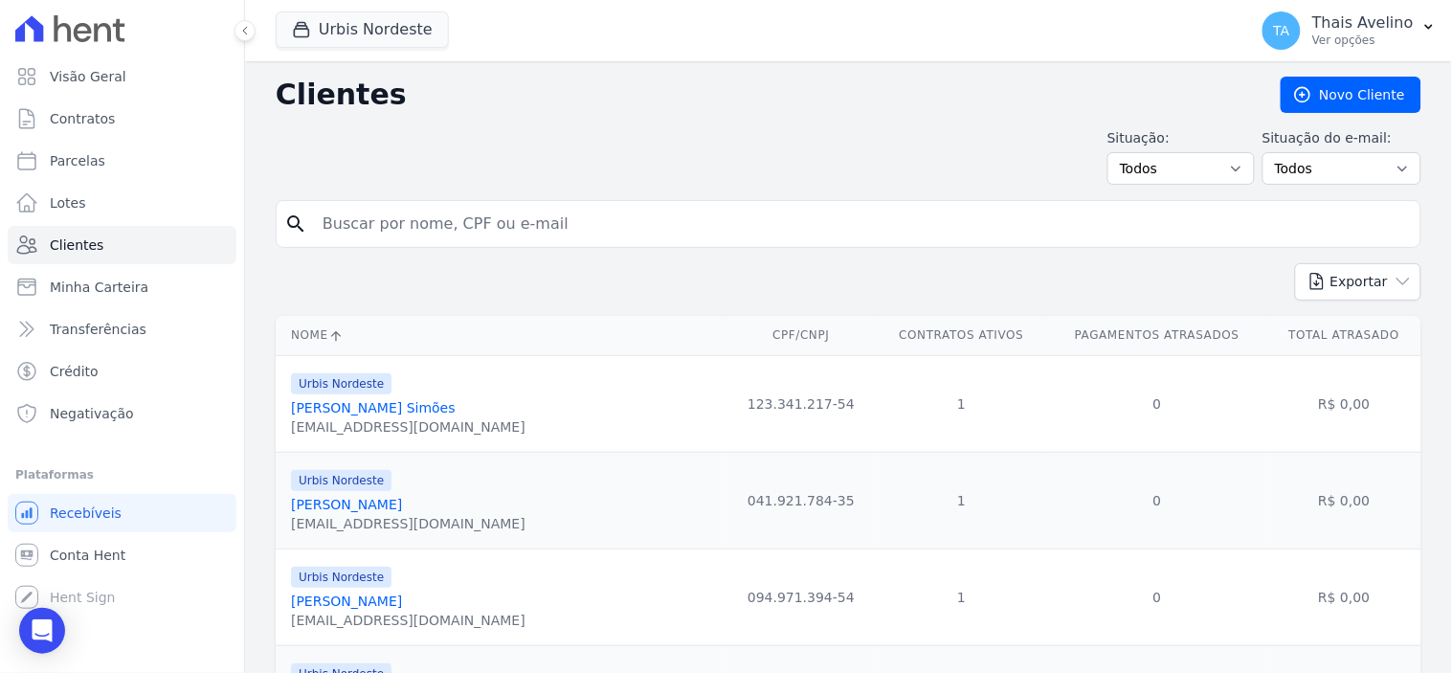
click at [500, 218] on input "search" at bounding box center [862, 224] width 1102 height 38
type input "JARYCIA"
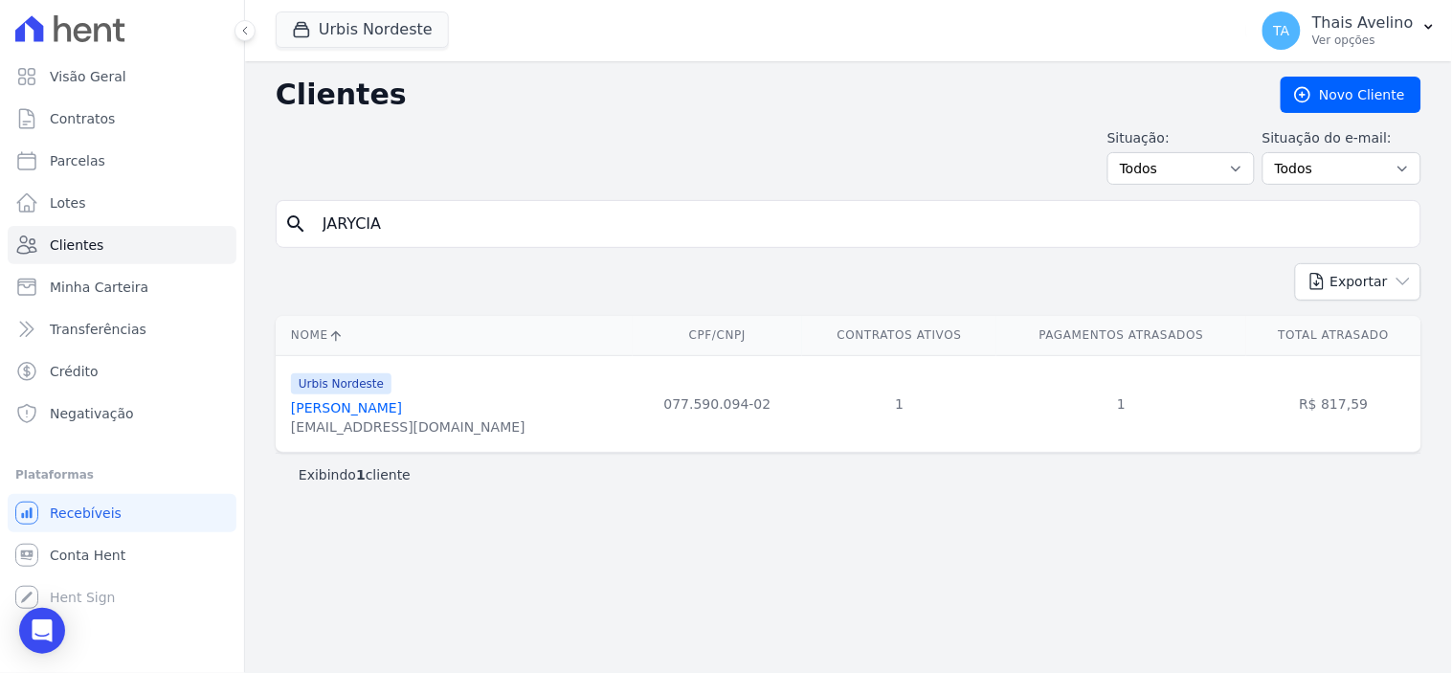
click at [402, 410] on link "Jarycia Joyce Santos Silva" at bounding box center [346, 407] width 111 height 15
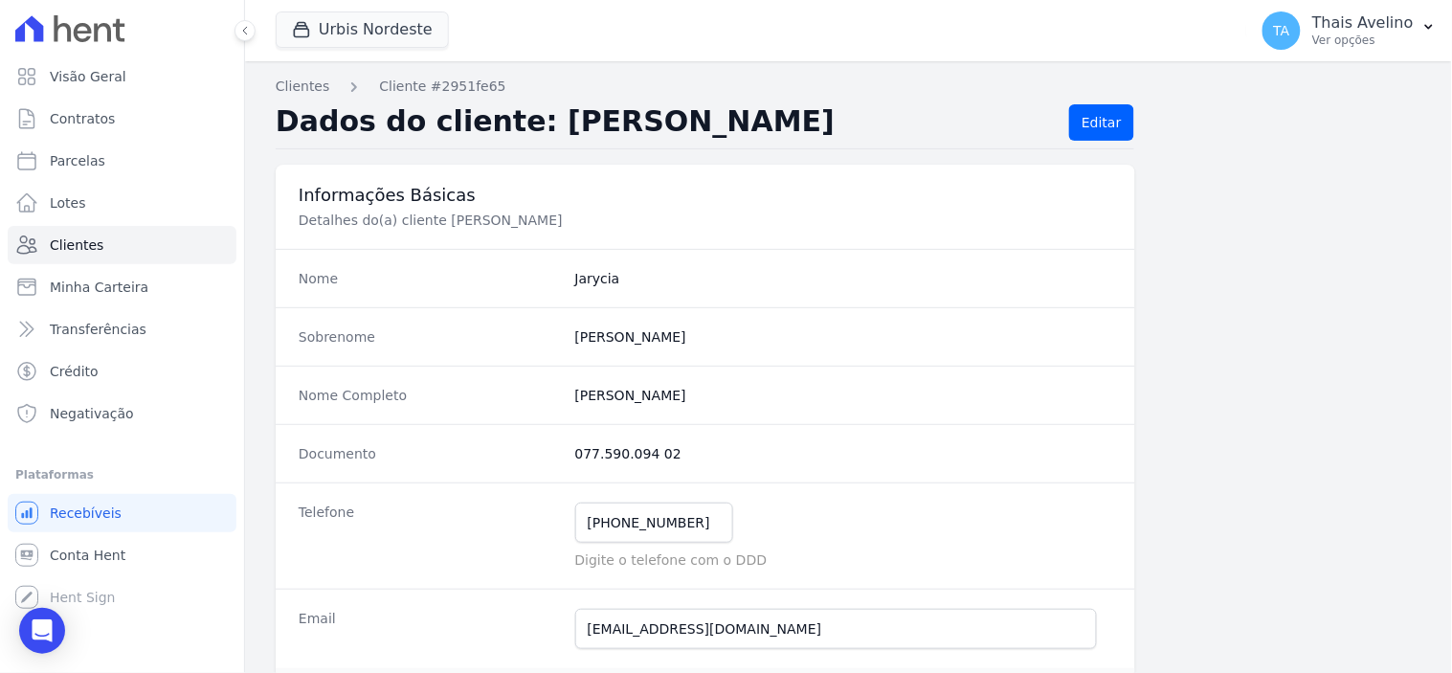
drag, startPoint x: 968, startPoint y: 406, endPoint x: 977, endPoint y: 399, distance: 11.7
click at [968, 404] on div "Nome Completo Jarycia Joyce Santos Silva" at bounding box center [705, 395] width 859 height 58
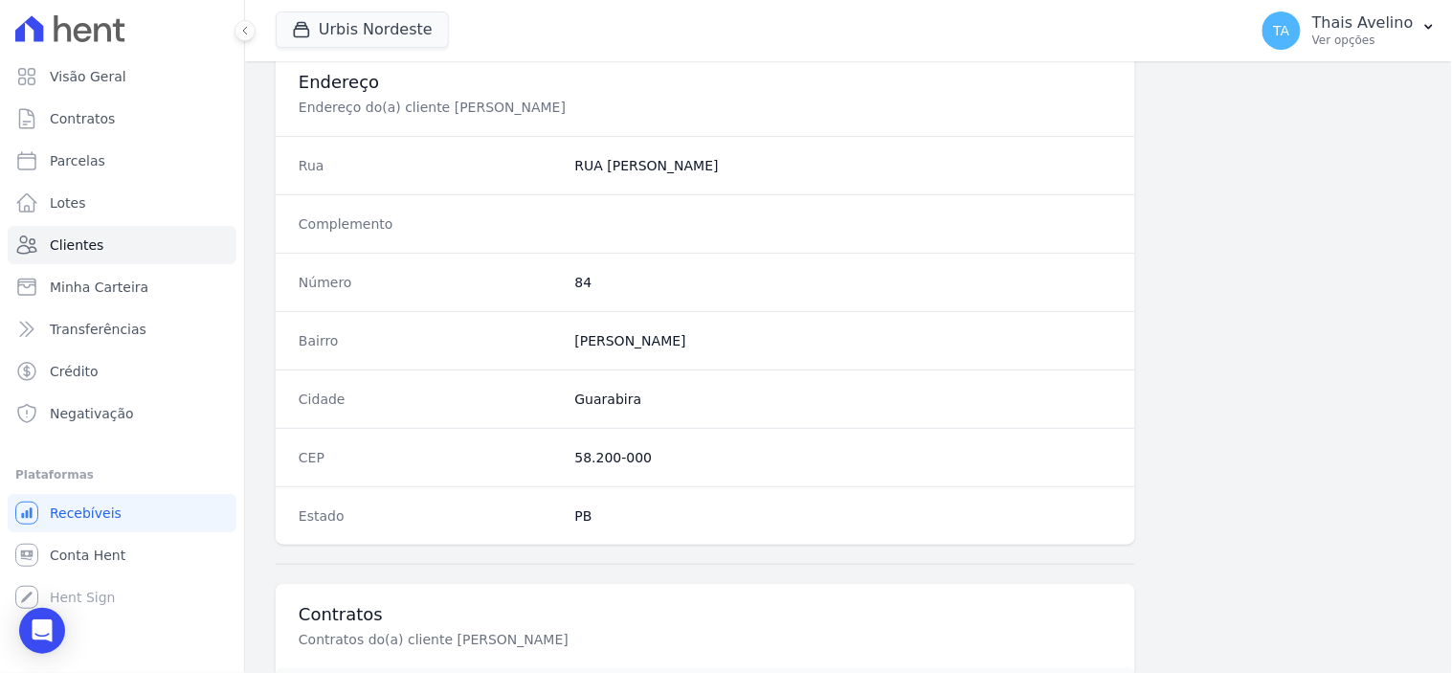
scroll to position [1121, 0]
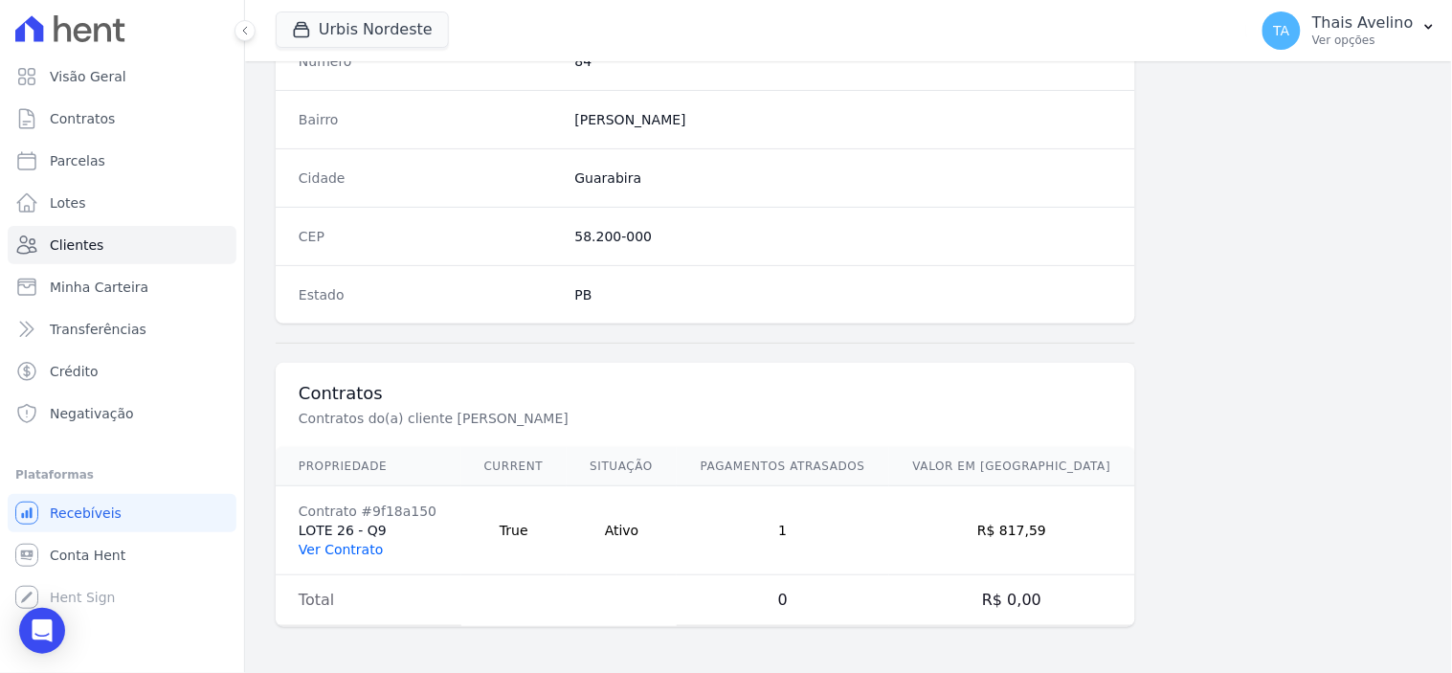
drag, startPoint x: 343, startPoint y: 543, endPoint x: 373, endPoint y: 540, distance: 30.8
click at [343, 543] on link "Ver Contrato" at bounding box center [341, 549] width 84 height 15
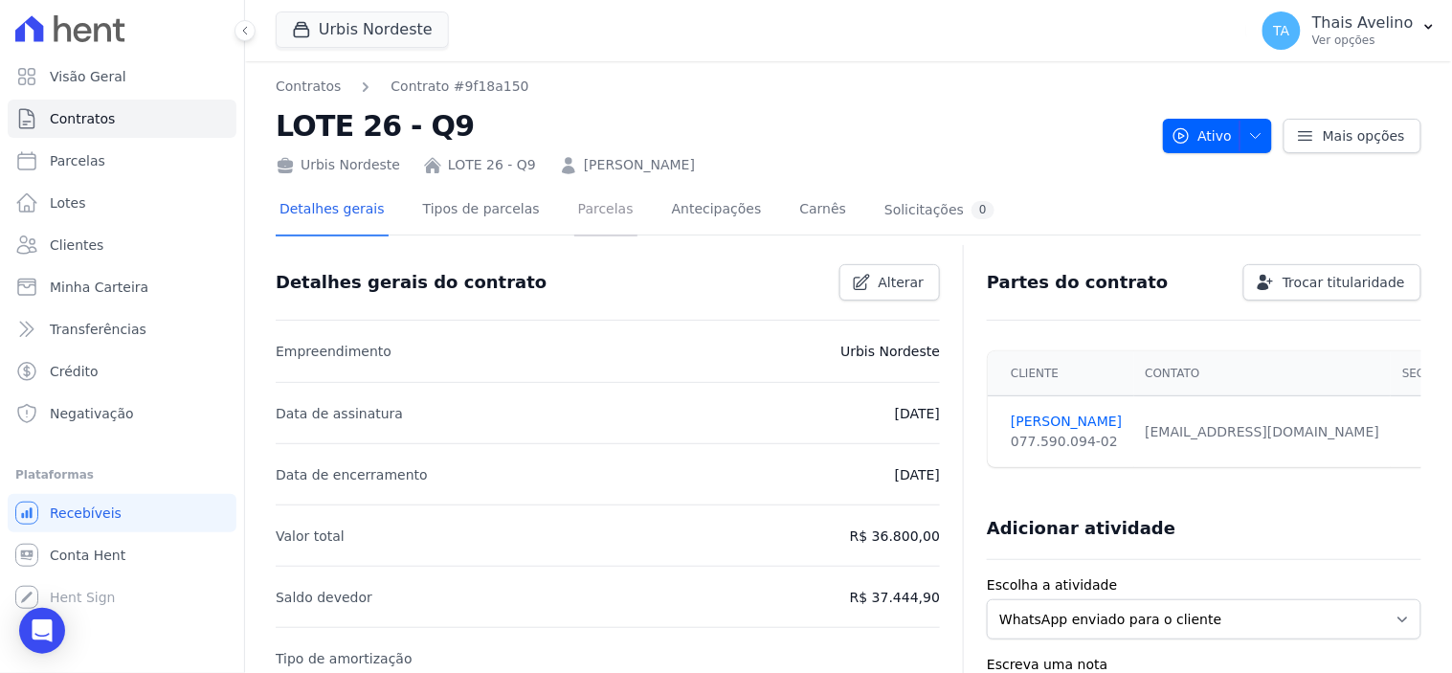
click at [574, 213] on link "Parcelas" at bounding box center [605, 211] width 63 height 51
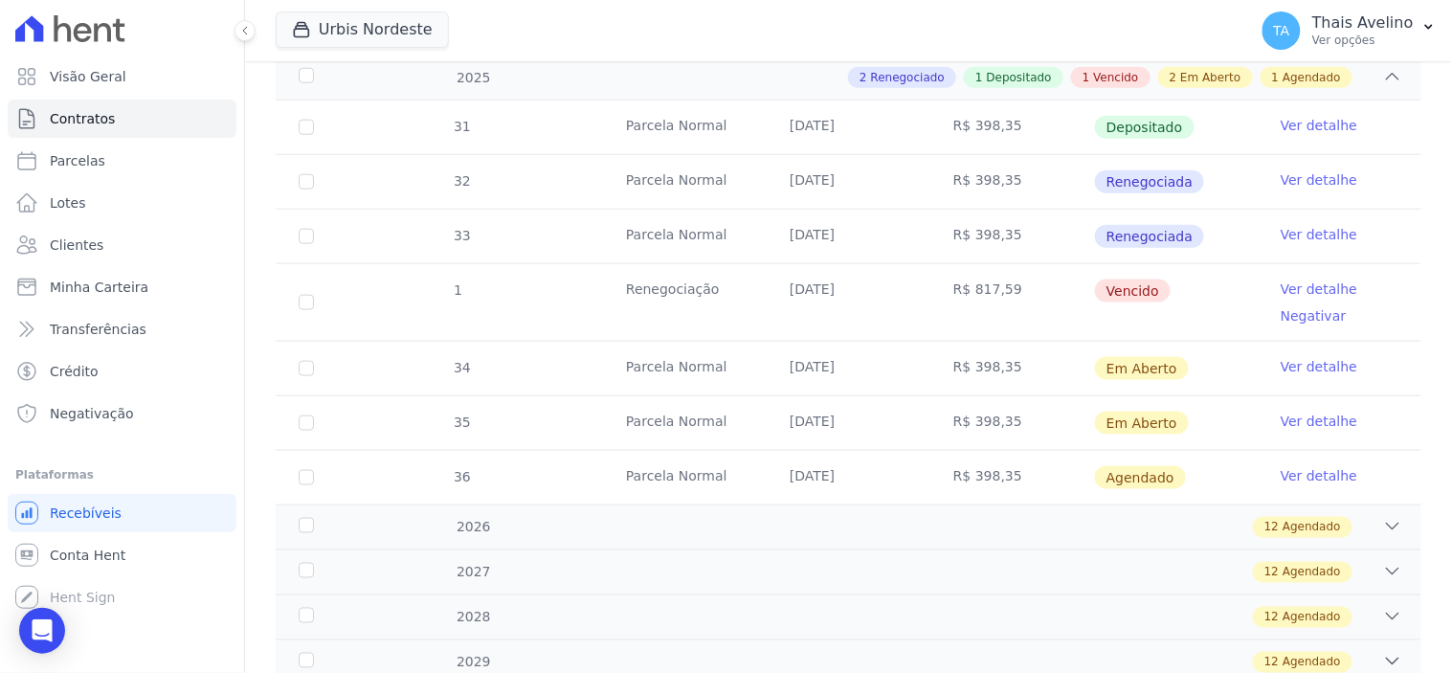
scroll to position [531, 0]
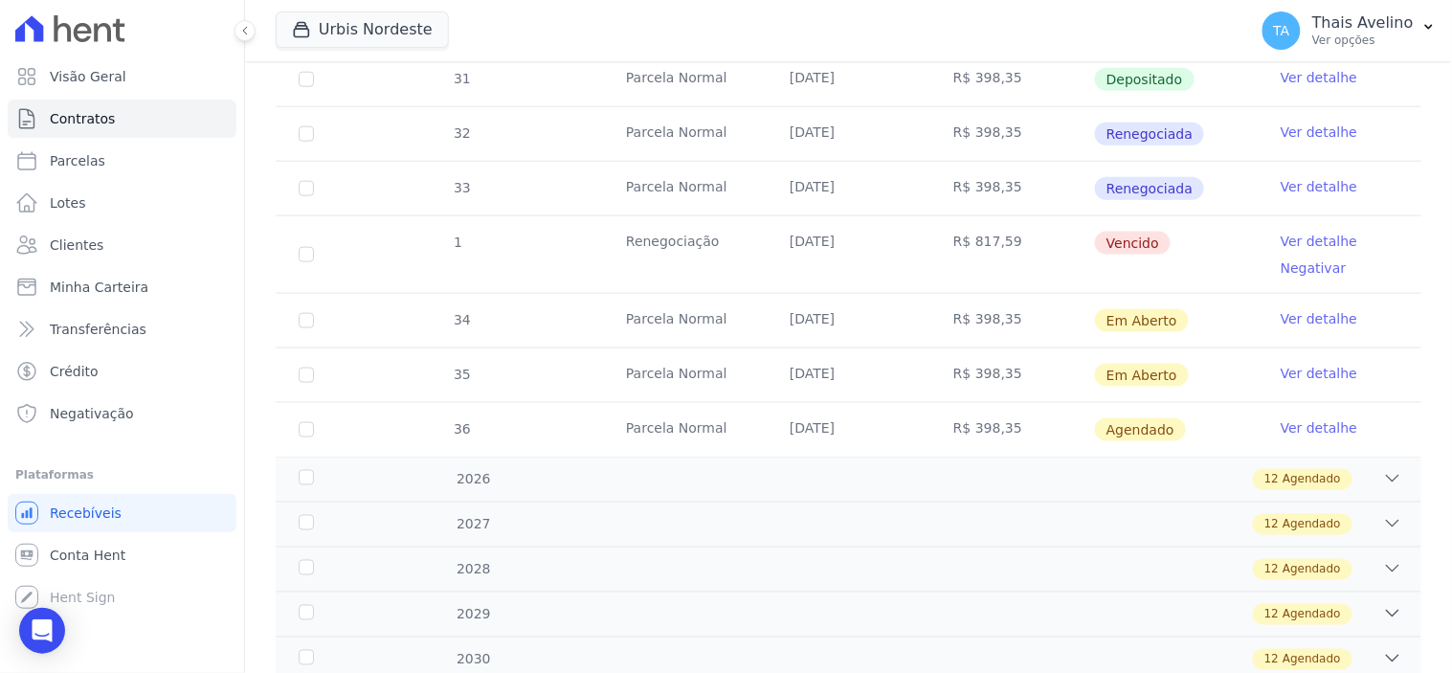
click at [291, 256] on td "1" at bounding box center [306, 254] width 61 height 77
click at [304, 253] on input "checkbox" at bounding box center [306, 254] width 15 height 15
checkbox input "true"
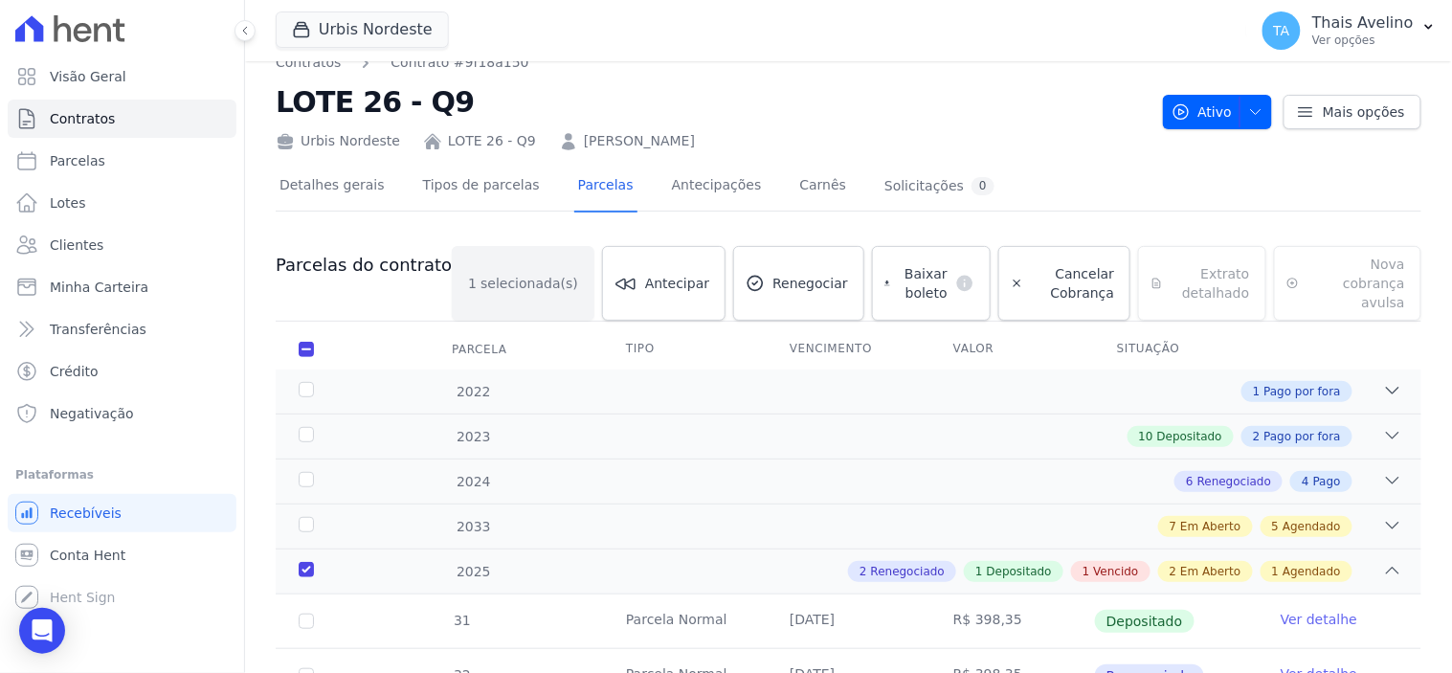
scroll to position [0, 0]
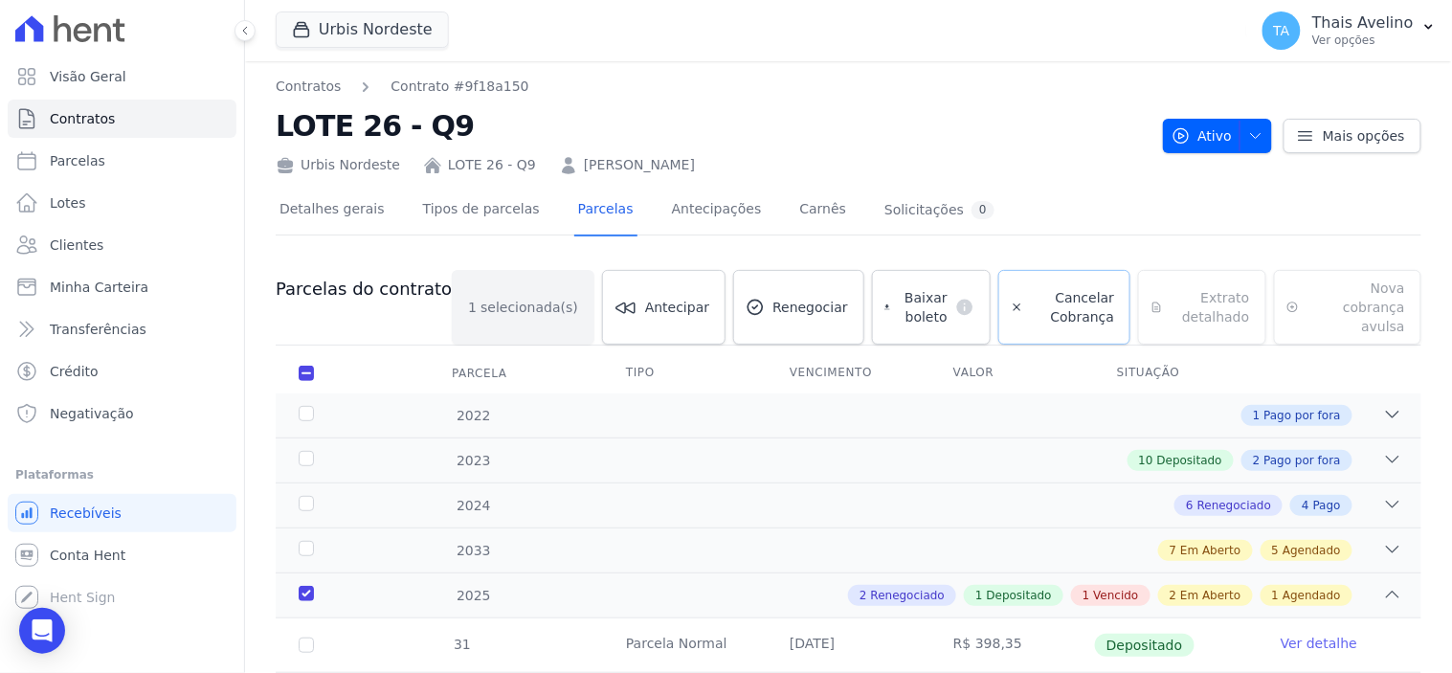
click at [1037, 300] on span "Cancelar Cobrança" at bounding box center [1072, 307] width 83 height 38
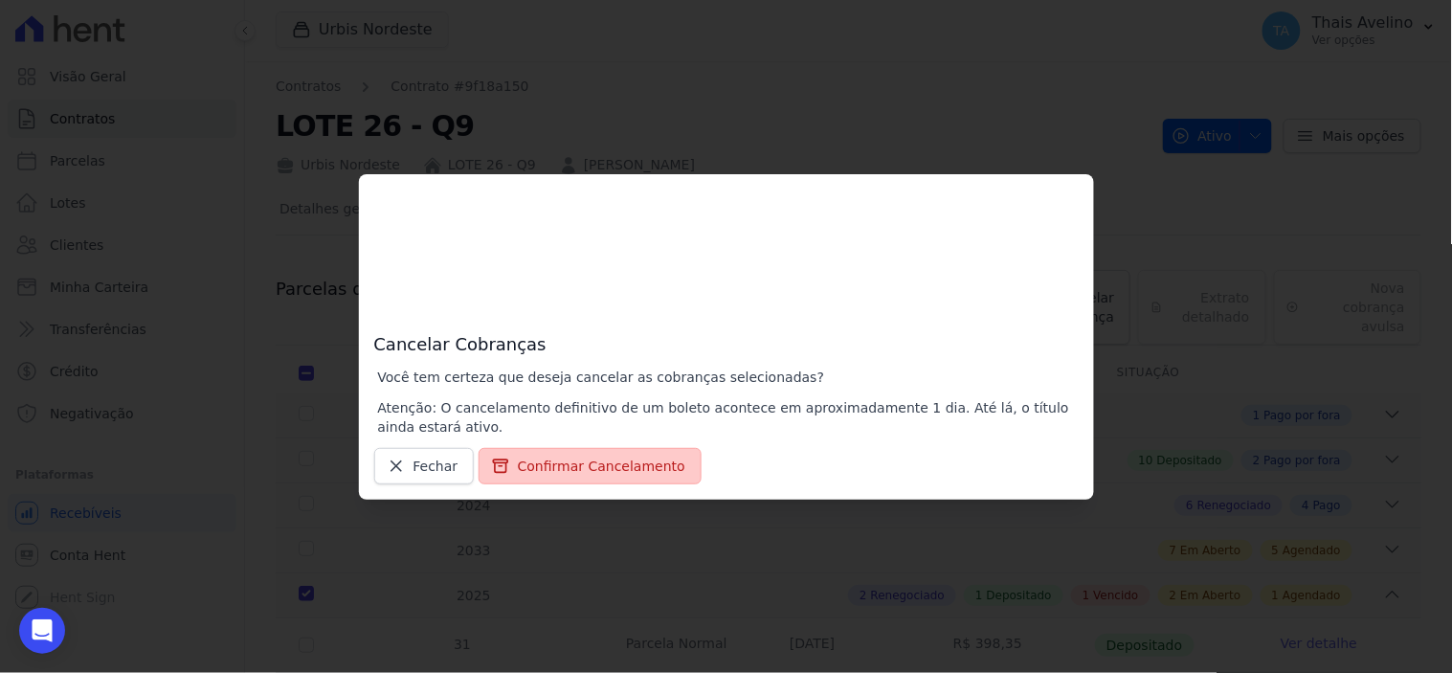
click at [551, 467] on button "Confirmar Cancelamento" at bounding box center [590, 466] width 223 height 36
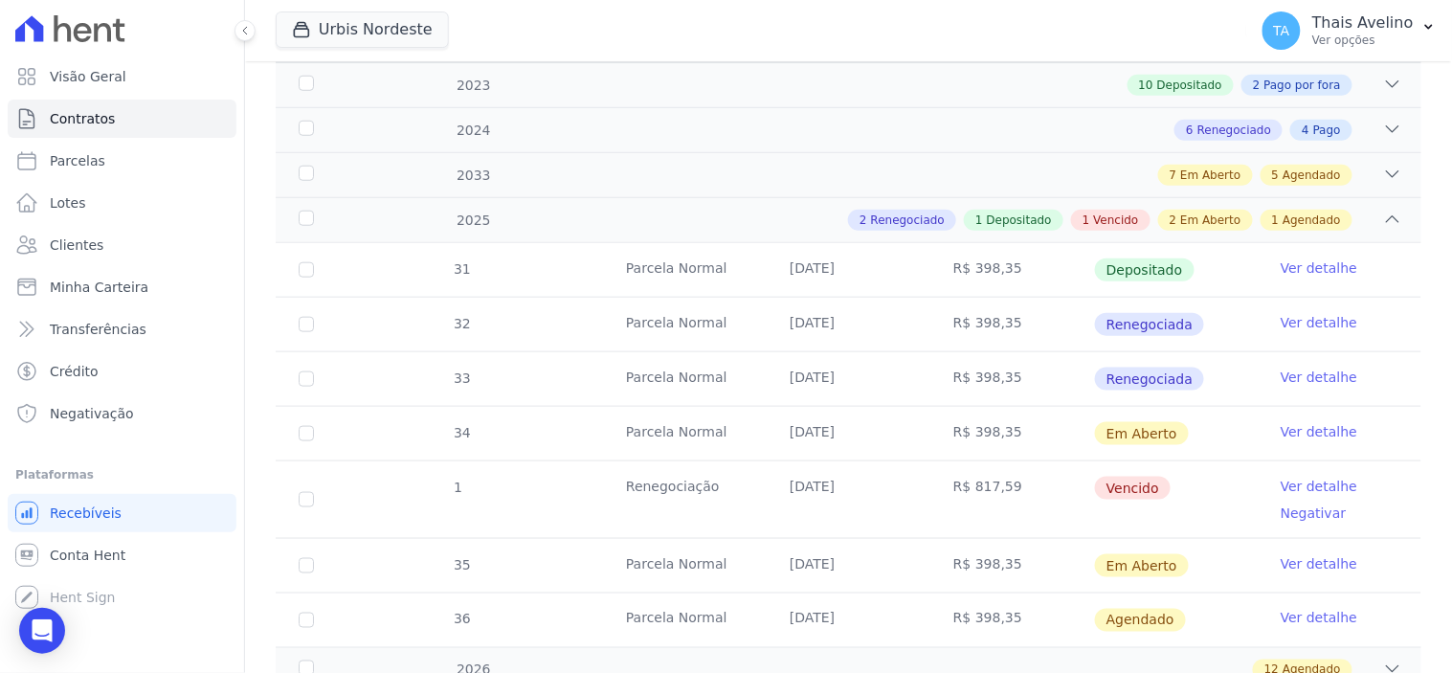
scroll to position [531, 0]
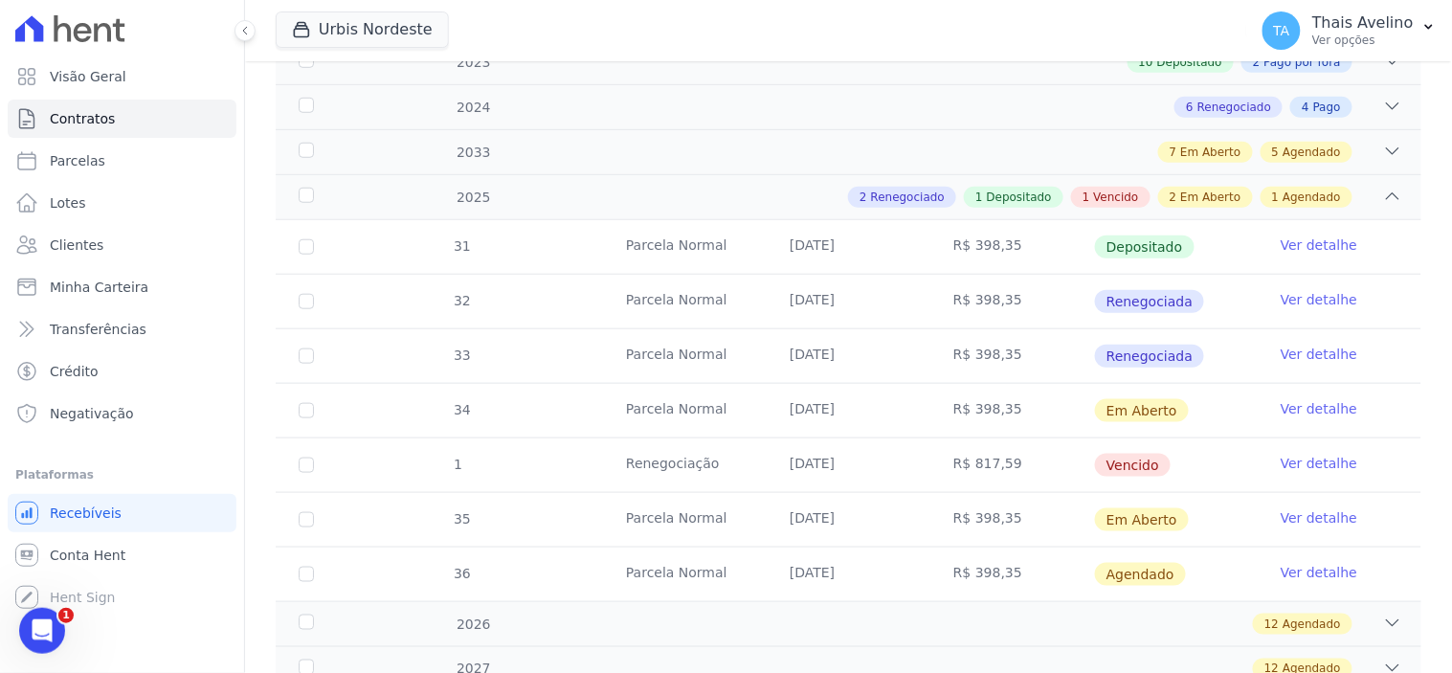
scroll to position [425, 0]
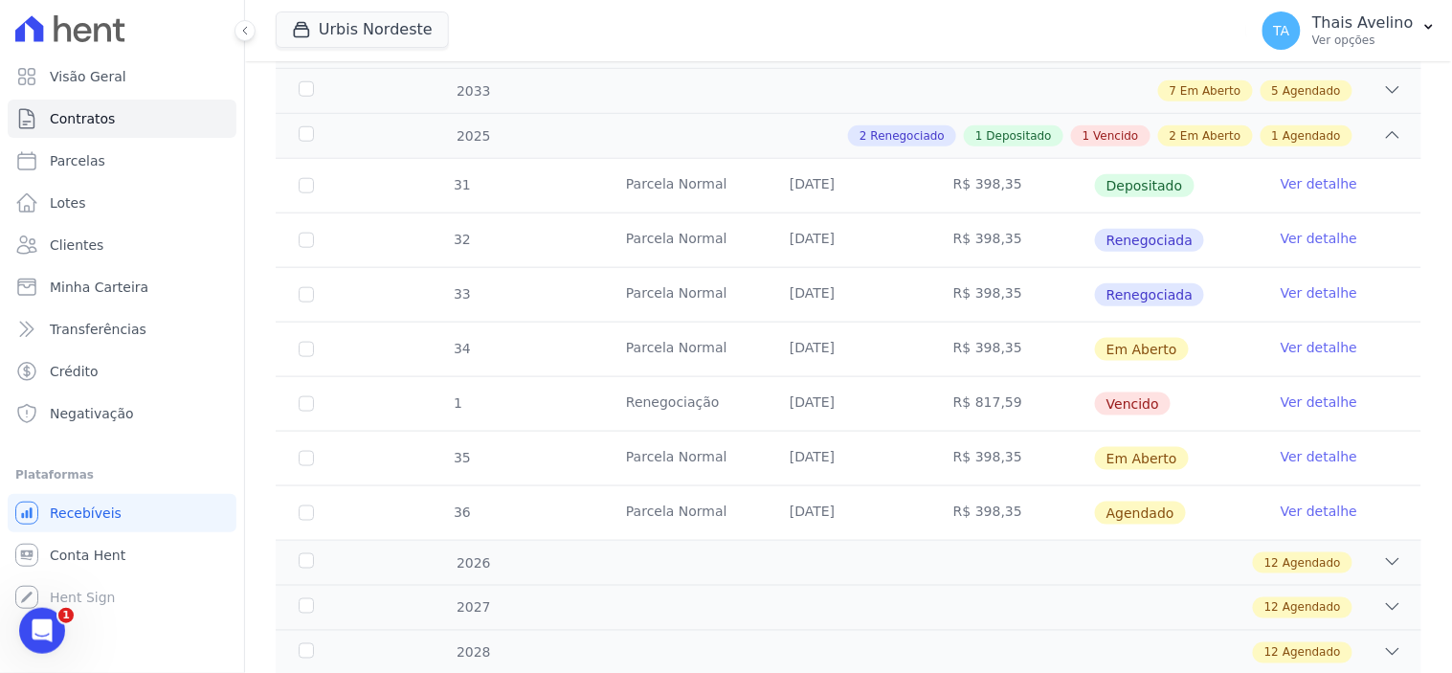
click at [1290, 396] on link "Ver detalhe" at bounding box center [1318, 401] width 77 height 19
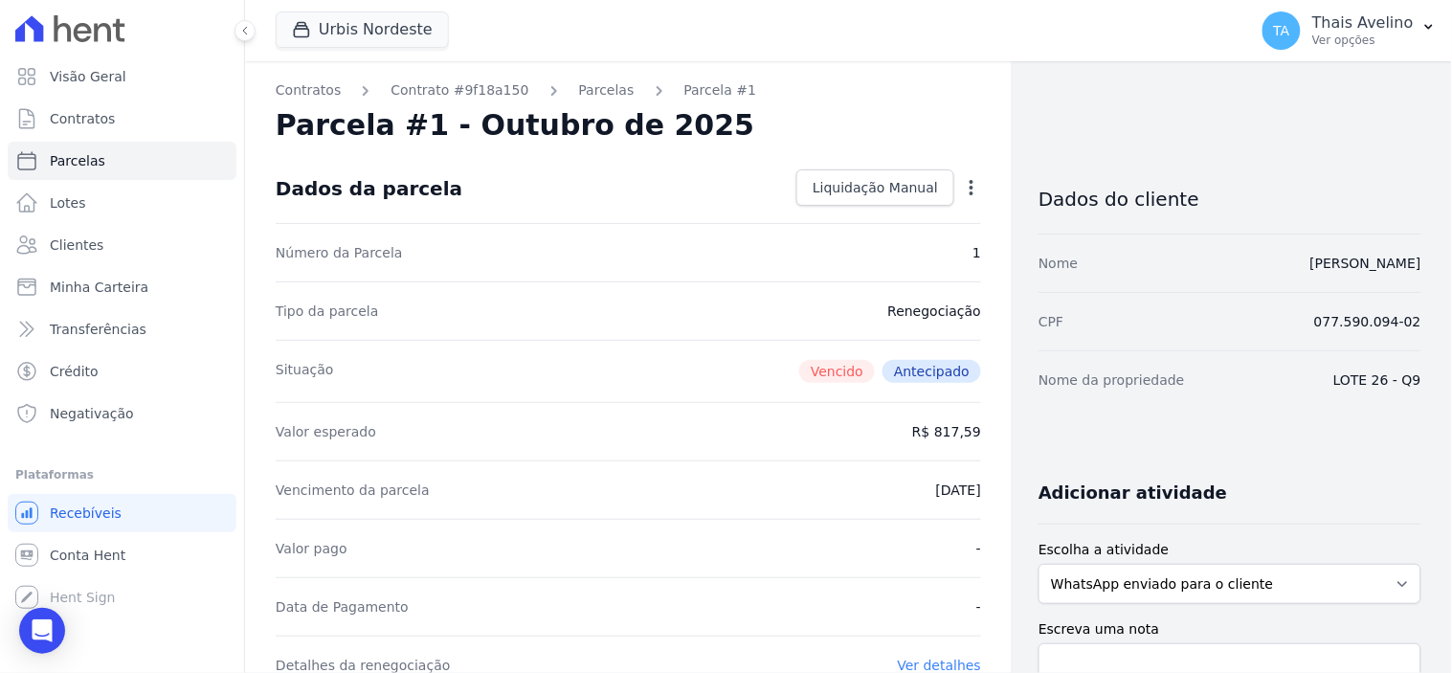
click at [962, 189] on icon "button" at bounding box center [971, 187] width 19 height 19
click at [835, 108] on div "Parcela #1 - Outubro de 2025" at bounding box center [628, 125] width 705 height 34
click at [579, 92] on link "Parcelas" at bounding box center [607, 90] width 56 height 20
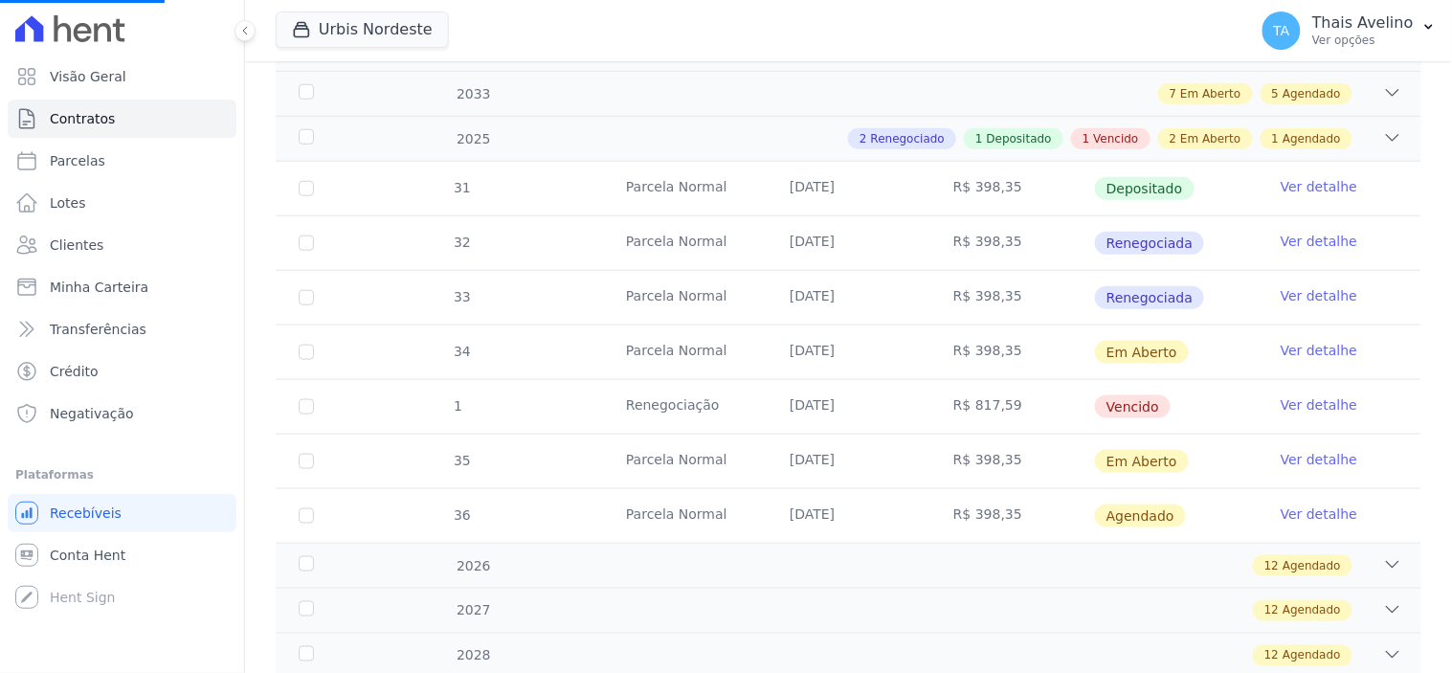
scroll to position [425, 0]
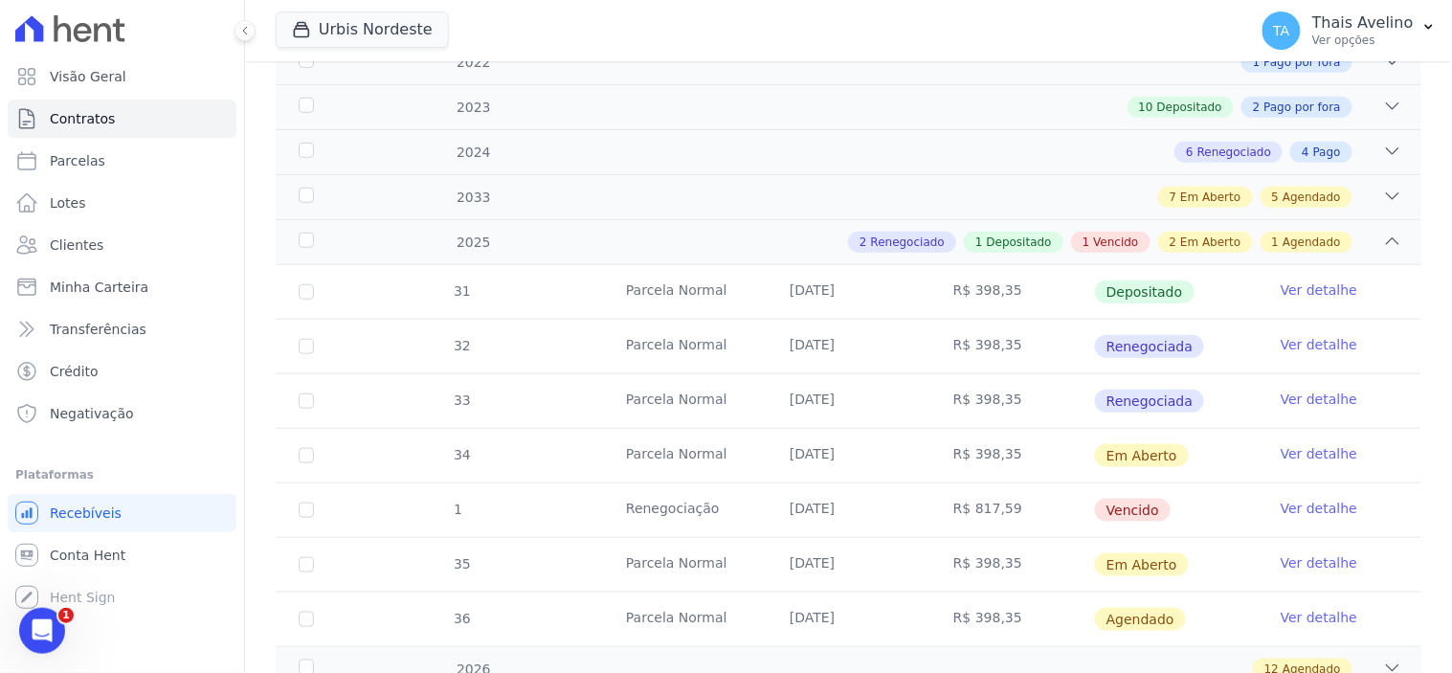
scroll to position [425, 0]
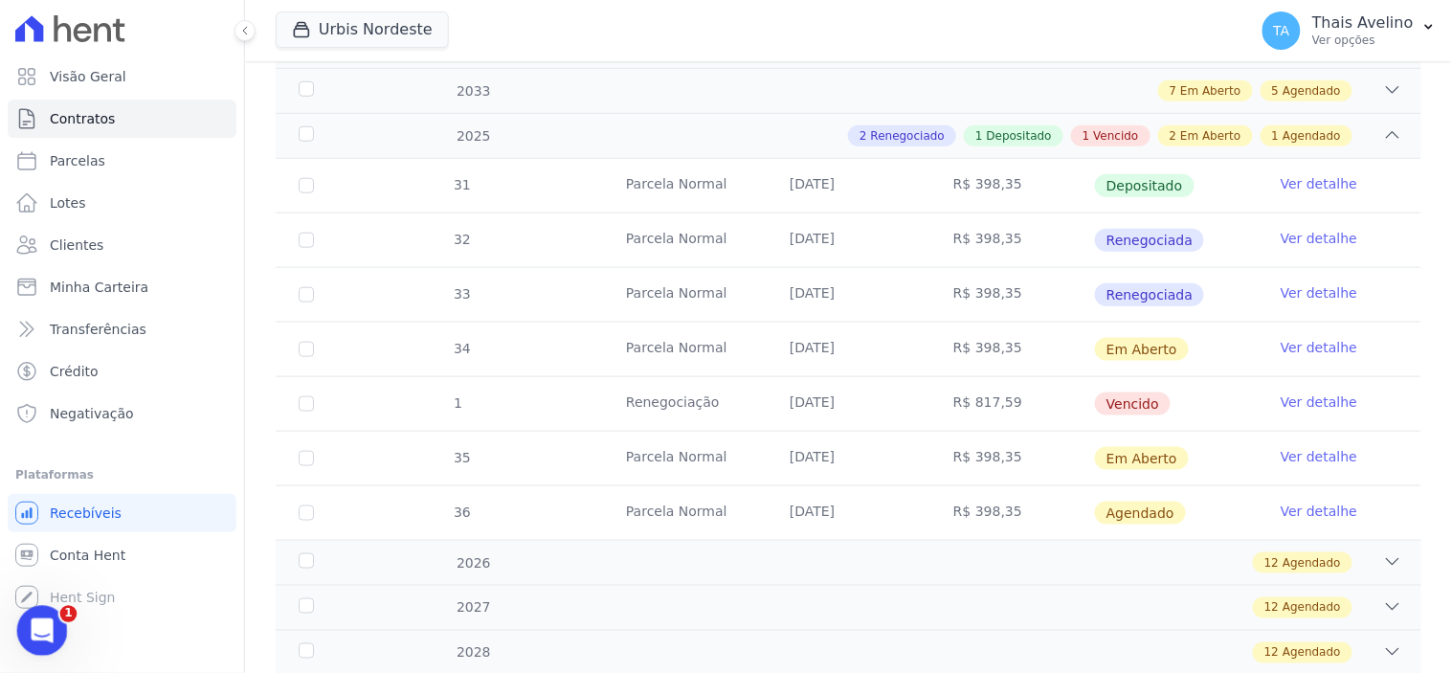
click at [26, 621] on div "Abrir mensagem da Intercom" at bounding box center [39, 627] width 63 height 63
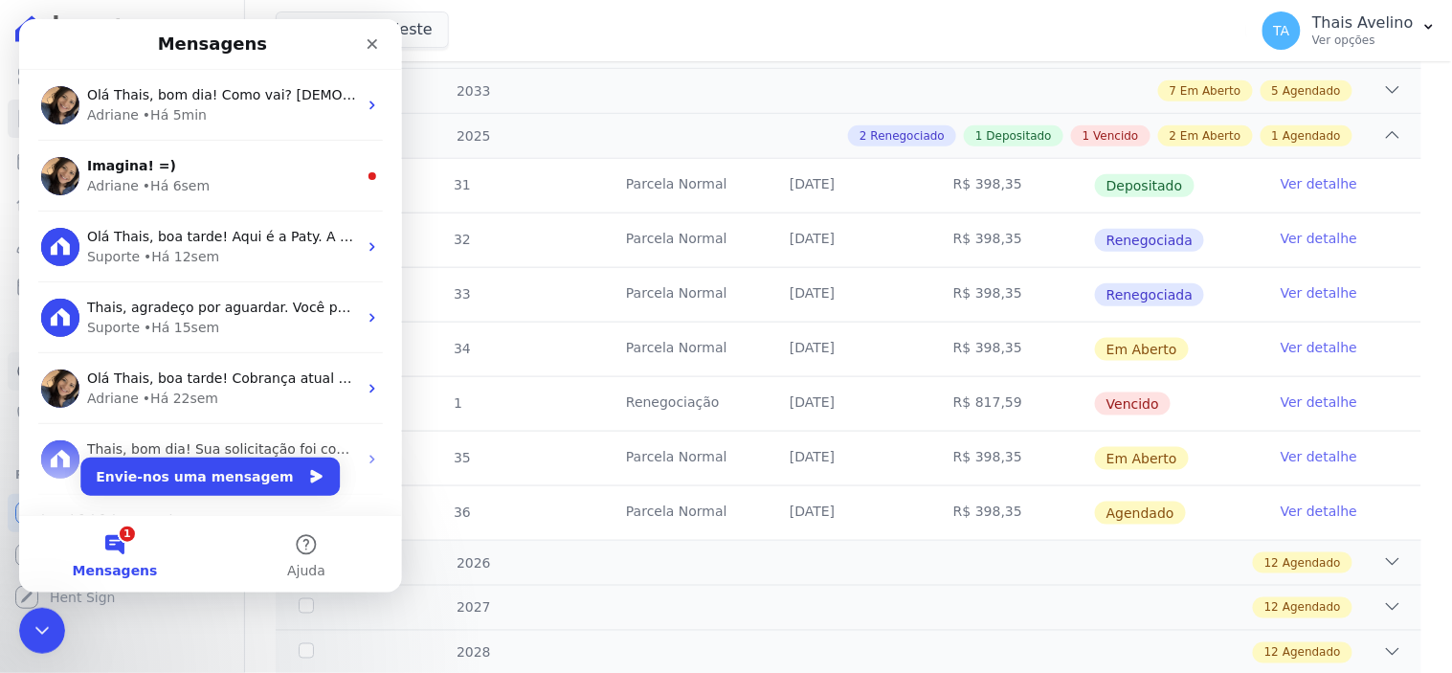
scroll to position [0, 0]
click at [734, 20] on div "Urbis Nordeste [GEOGRAPHIC_DATA] Innova Empreendimentos e Icorporadora Urbis No…" at bounding box center [758, 30] width 964 height 63
click at [367, 29] on div "Fechar" at bounding box center [371, 43] width 34 height 34
